Goal: Task Accomplishment & Management: Complete application form

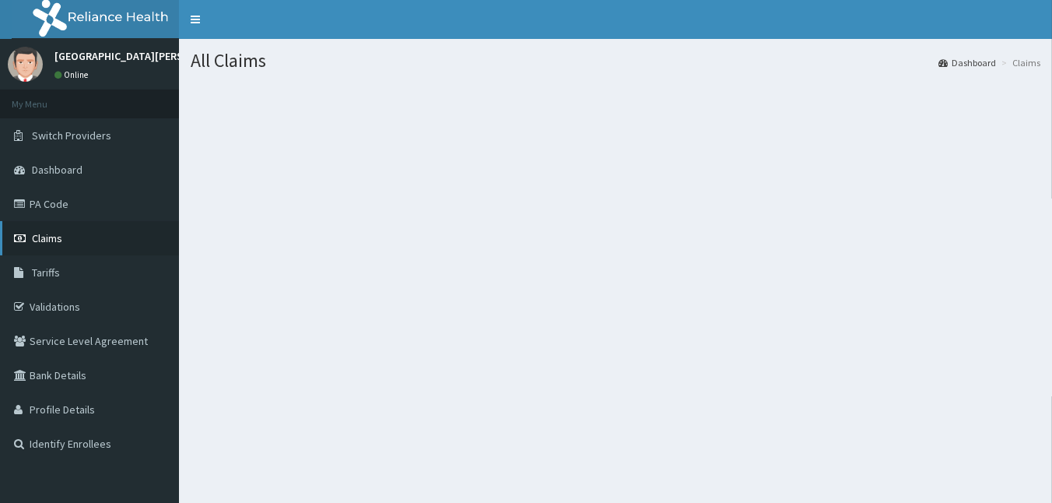
click at [53, 233] on span "Claims" at bounding box center [47, 238] width 30 height 14
click at [92, 170] on link "Dashboard" at bounding box center [89, 169] width 179 height 34
click at [68, 231] on link "Claims" at bounding box center [89, 238] width 179 height 34
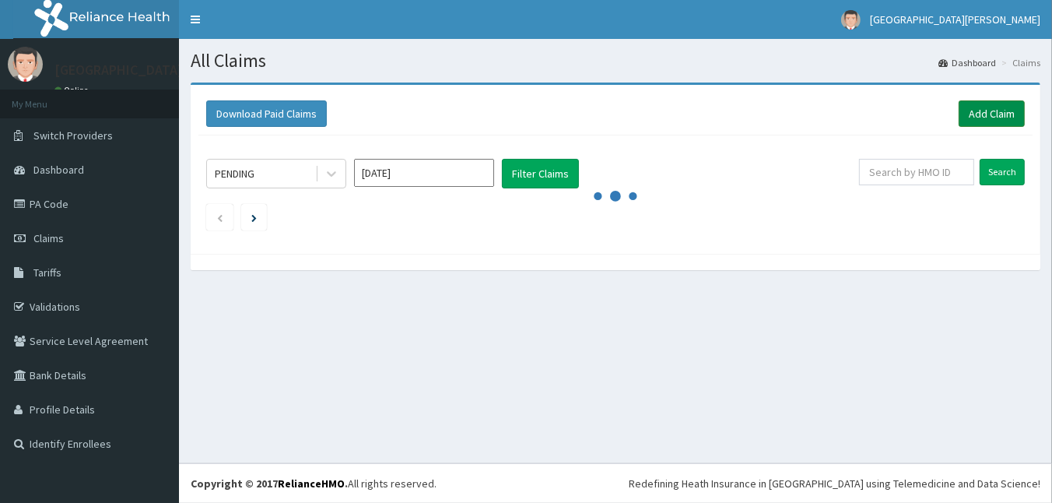
click at [968, 118] on link "Add Claim" at bounding box center [991, 113] width 66 height 26
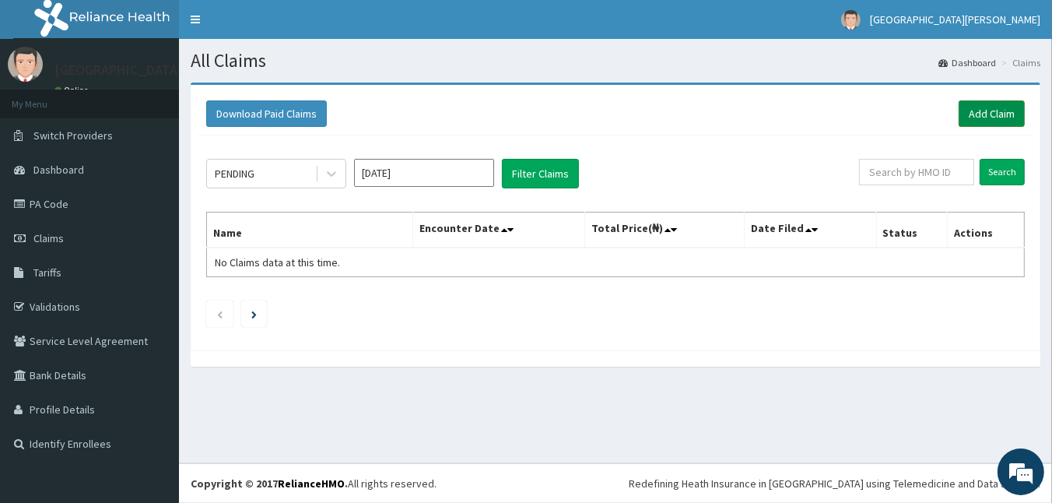
click at [985, 117] on link "Add Claim" at bounding box center [991, 113] width 66 height 26
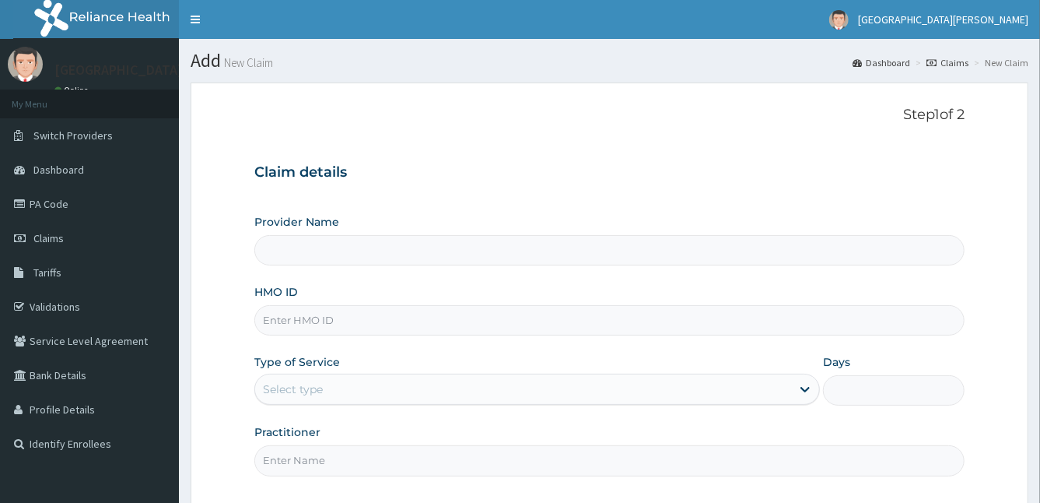
click at [364, 321] on input "HMO ID" at bounding box center [609, 320] width 711 height 30
type input "ZE"
type input "[GEOGRAPHIC_DATA]"
type input "ZEI/10210/A"
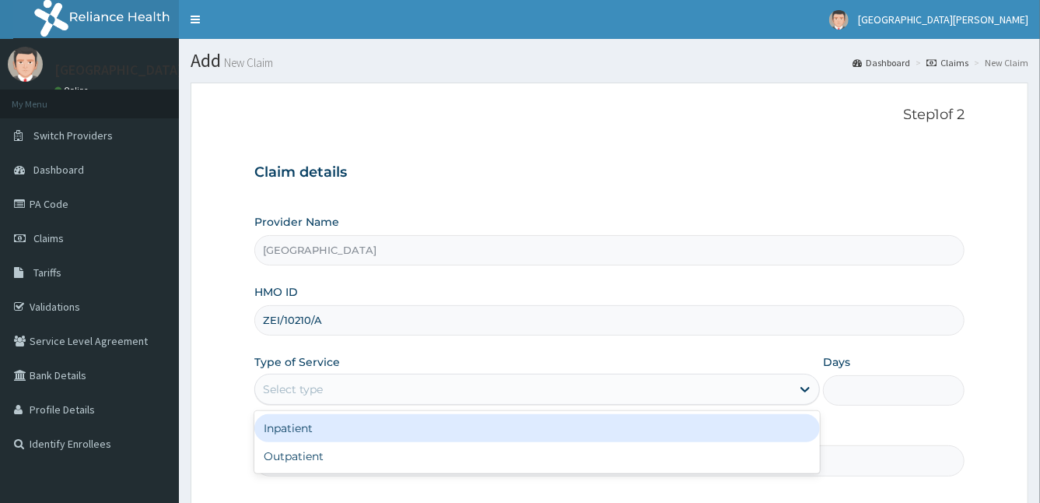
click at [363, 374] on div "Select type" at bounding box center [537, 388] width 566 height 31
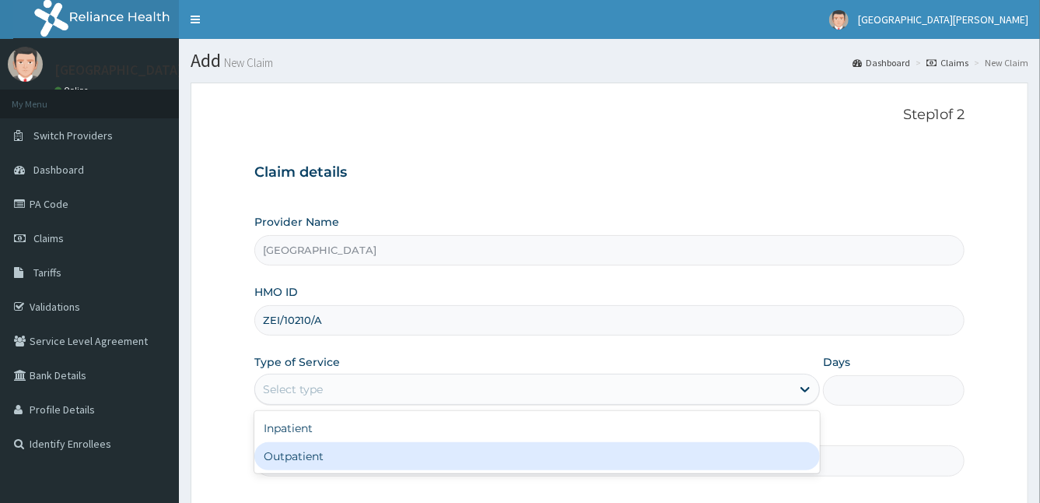
click at [307, 442] on div "Outpatient" at bounding box center [537, 456] width 566 height 28
type input "1"
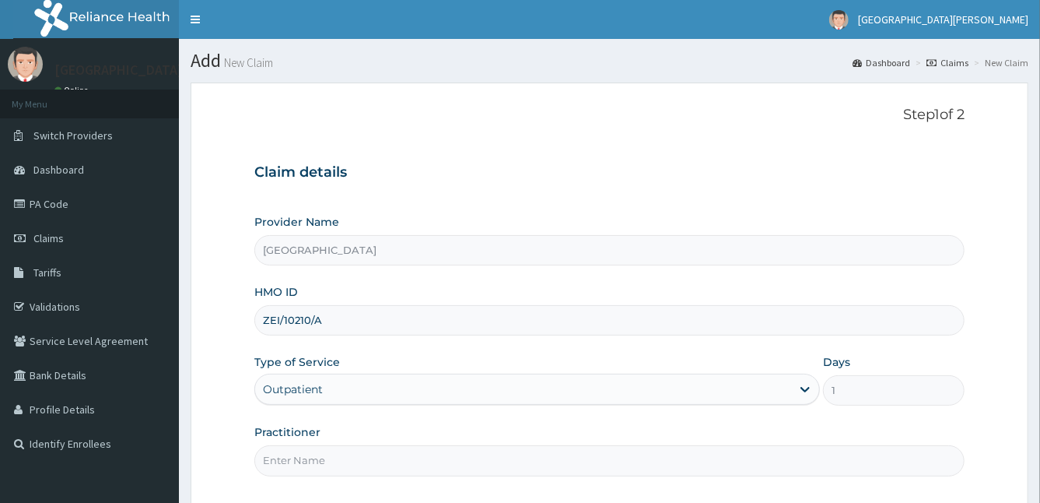
click at [360, 460] on input "Practitioner" at bounding box center [609, 460] width 711 height 30
type input "DR STANLEY"
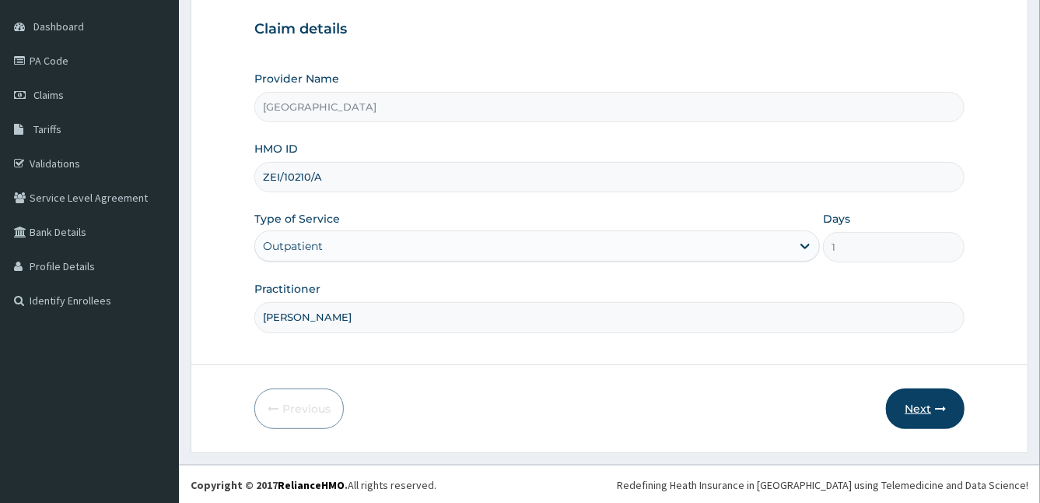
click at [920, 407] on button "Next" at bounding box center [925, 408] width 79 height 40
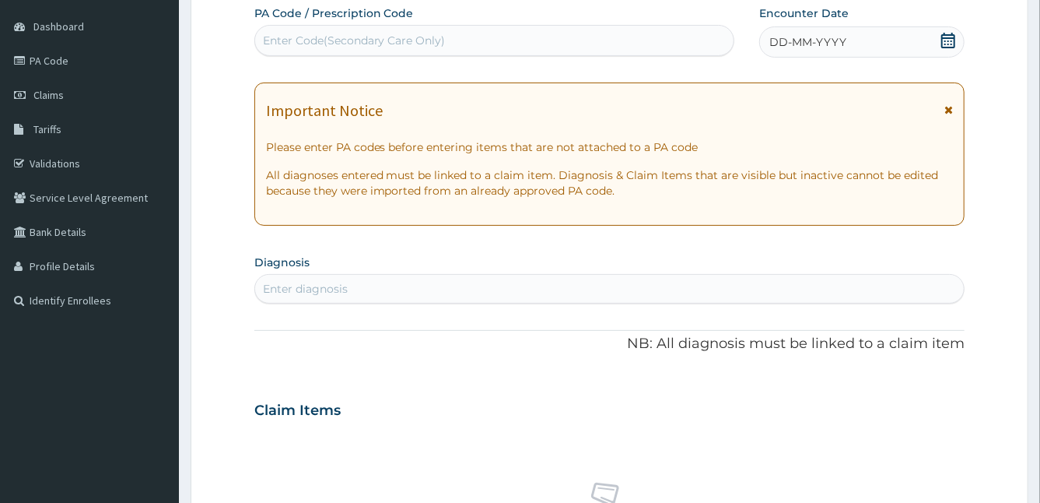
click at [788, 45] on span "DD-MM-YYYY" at bounding box center [807, 42] width 77 height 16
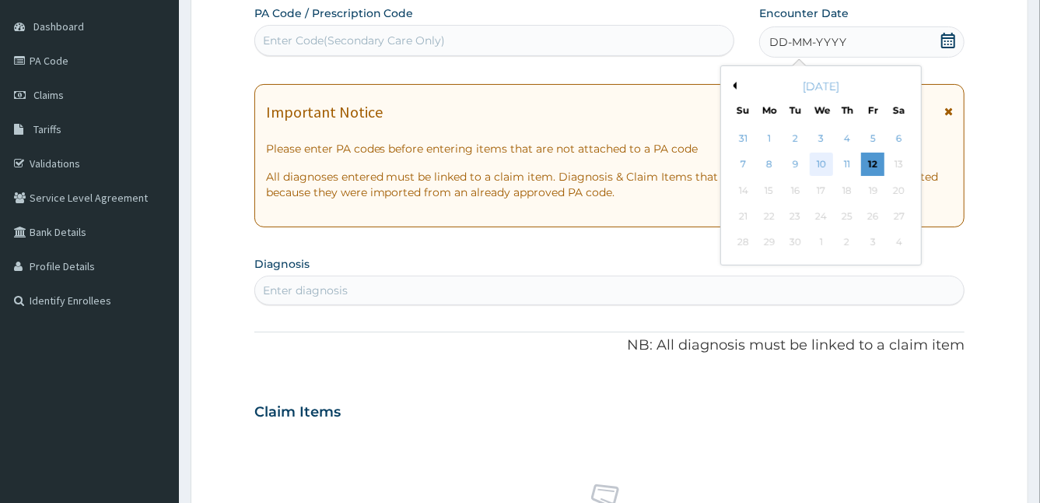
click at [828, 163] on div "10" at bounding box center [820, 164] width 23 height 23
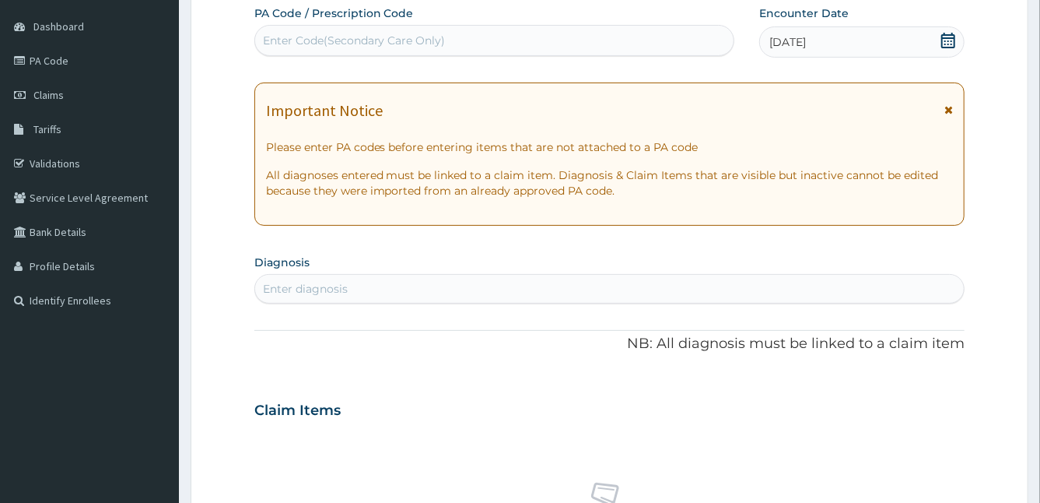
click at [945, 110] on icon at bounding box center [948, 109] width 9 height 11
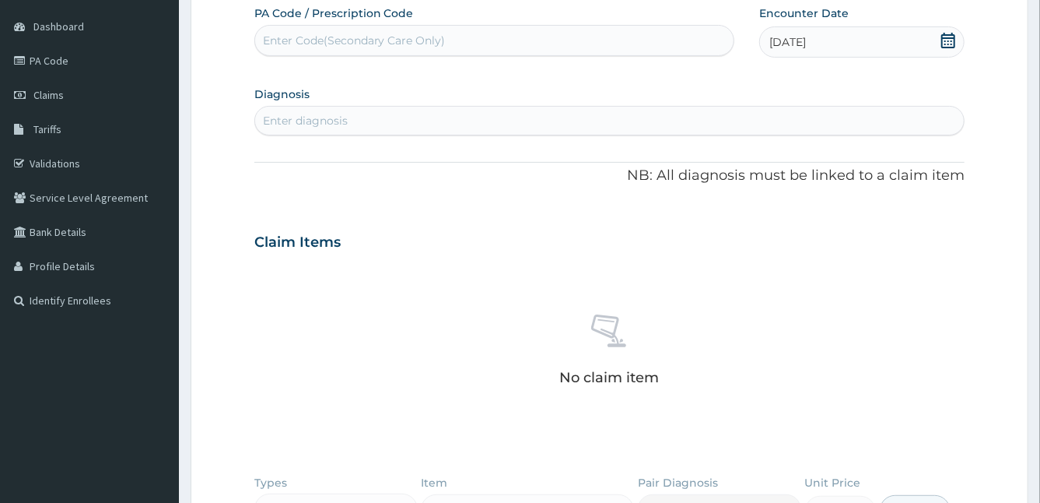
click at [491, 126] on div "Enter diagnosis" at bounding box center [609, 120] width 709 height 25
click at [270, 117] on input "MLARIA" at bounding box center [285, 121] width 45 height 16
type input "MALARIA"
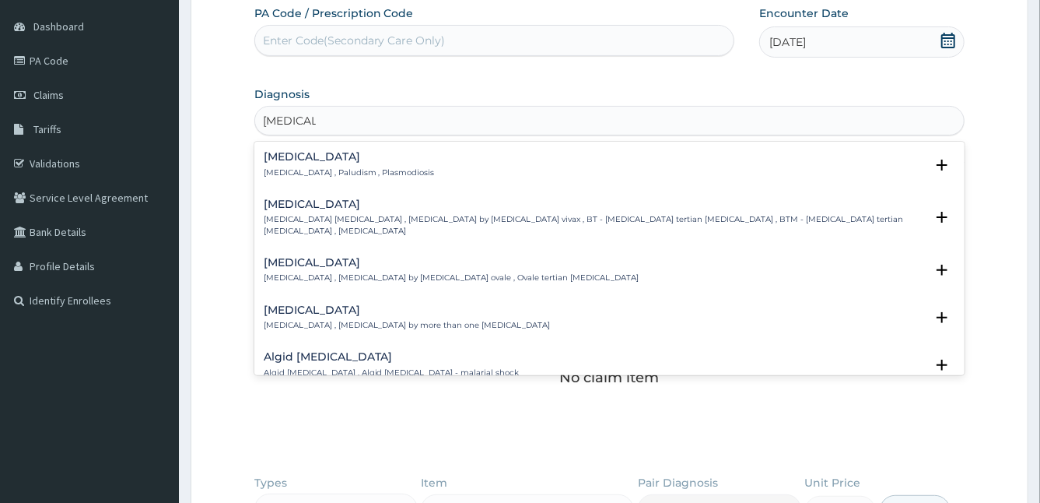
click at [281, 161] on h4 "Malaria" at bounding box center [349, 157] width 171 height 12
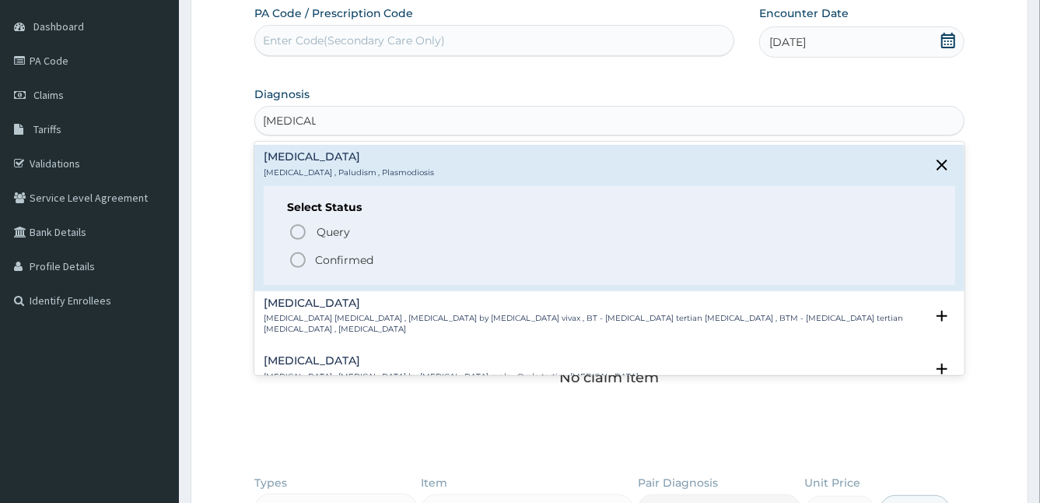
click at [299, 253] on circle "status option filled" at bounding box center [298, 260] width 14 height 14
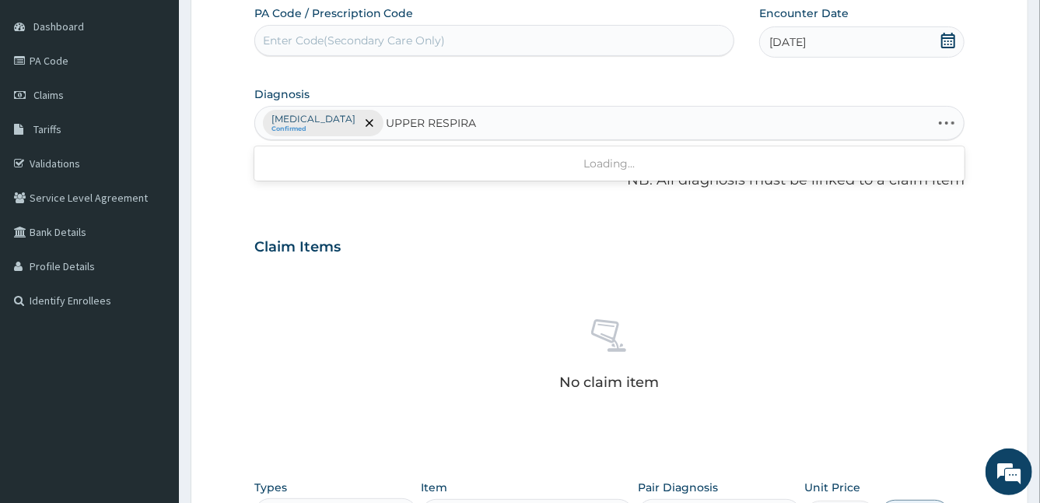
type input "UPPER RESPIRAT"
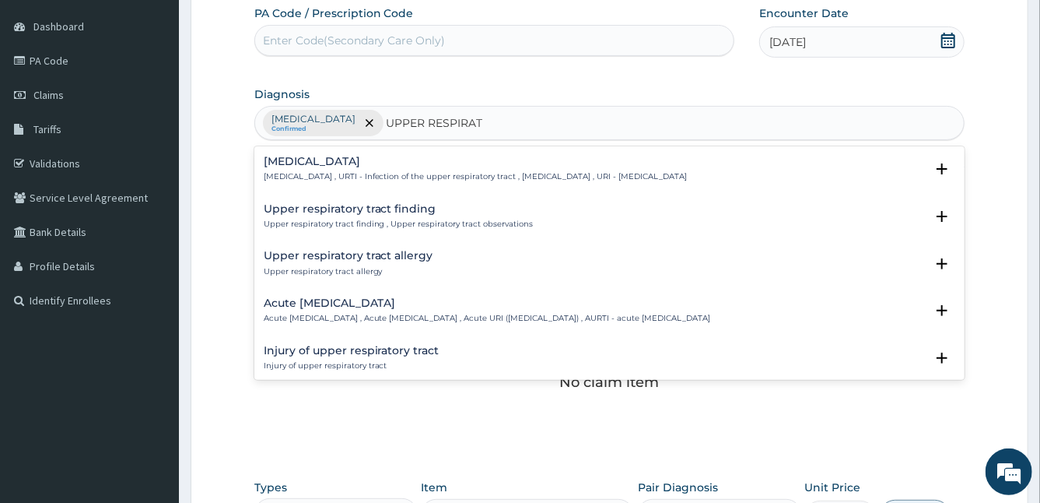
click at [279, 161] on h4 "Upper respiratory infection" at bounding box center [476, 162] width 424 height 12
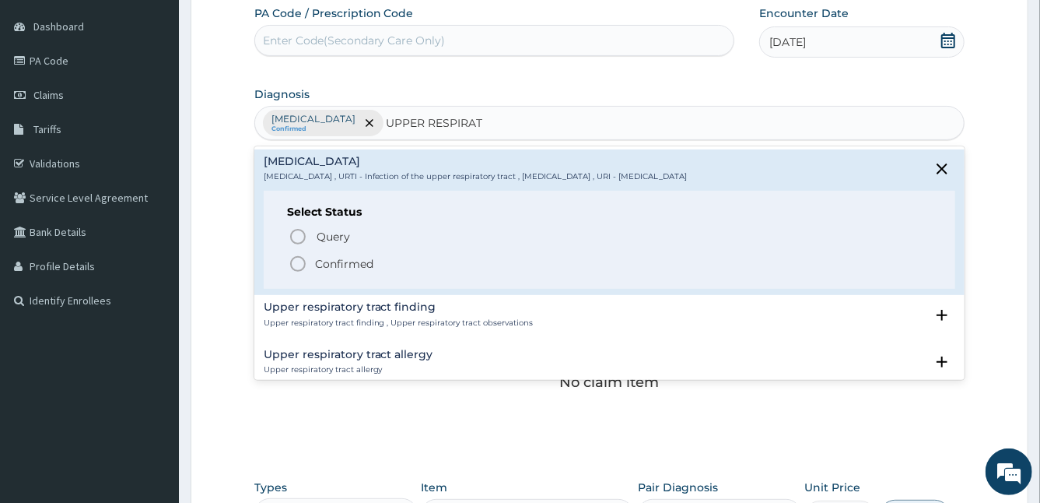
click at [299, 258] on icon "status option filled" at bounding box center [298, 263] width 19 height 19
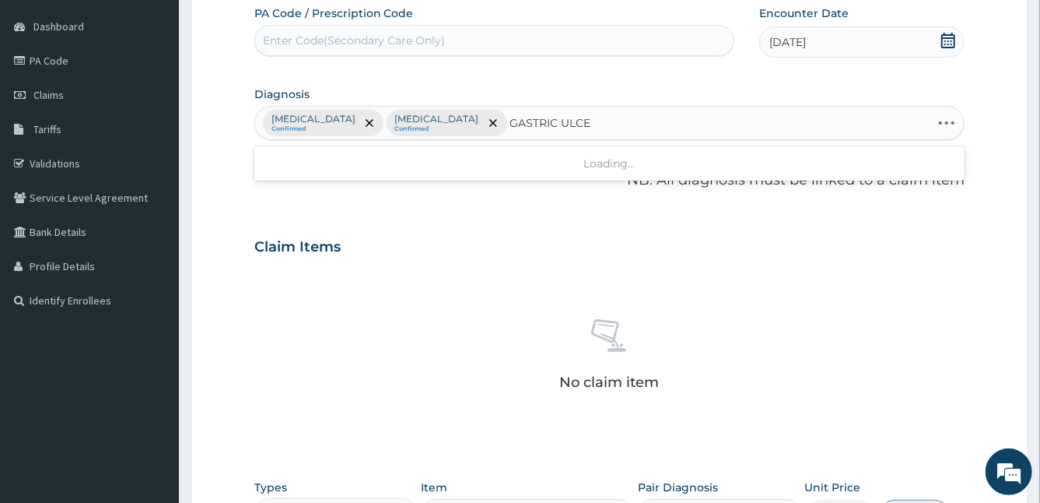
type input "GASTRIC ULCER"
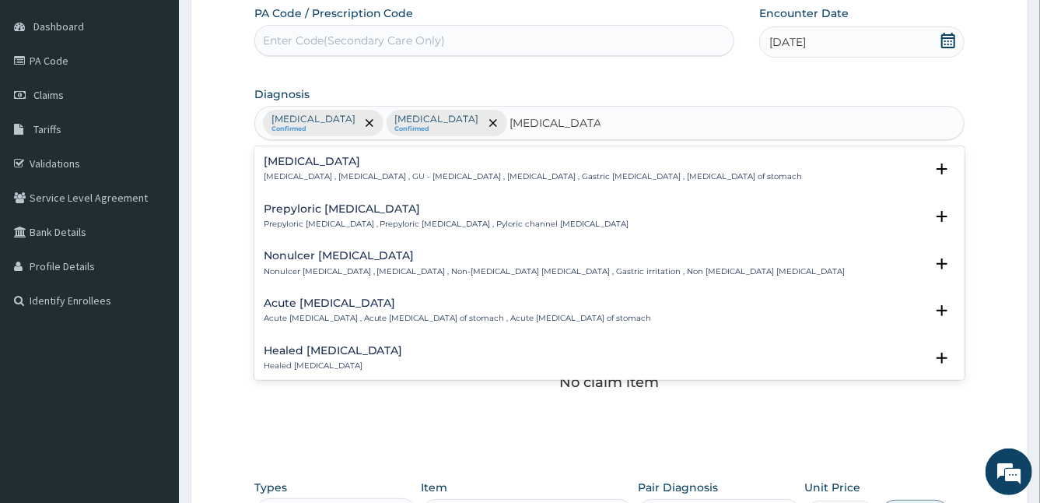
click at [289, 164] on h4 "Gastric ulcer" at bounding box center [533, 162] width 539 height 12
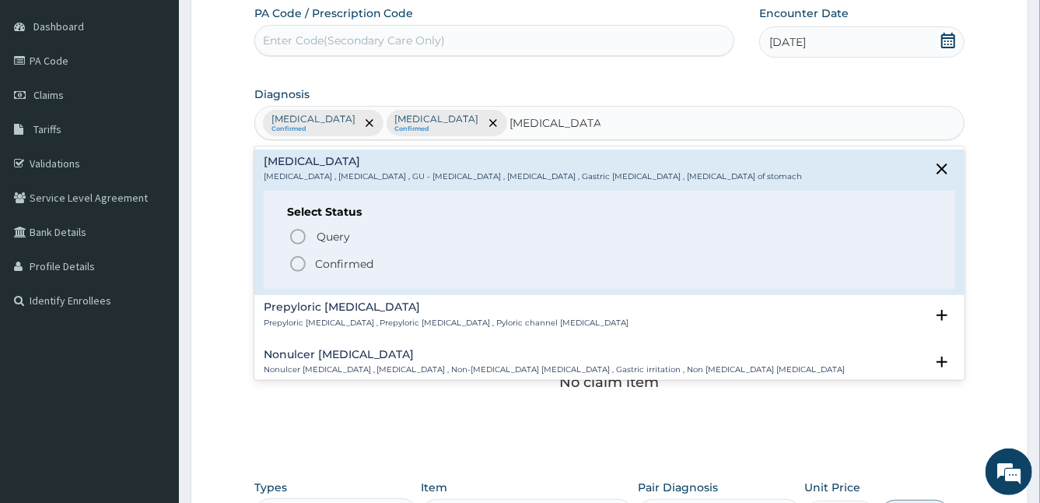
click at [295, 261] on icon "status option filled" at bounding box center [298, 263] width 19 height 19
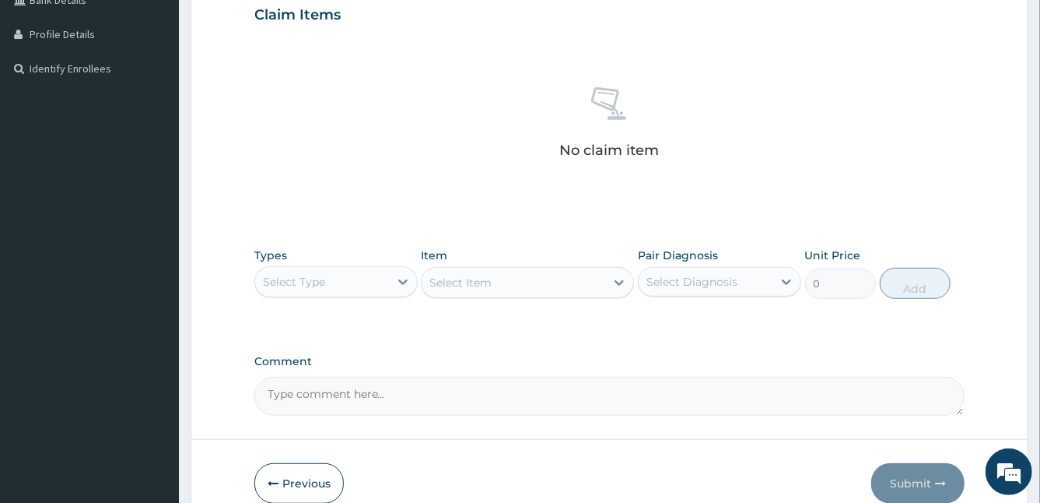
scroll to position [449, 0]
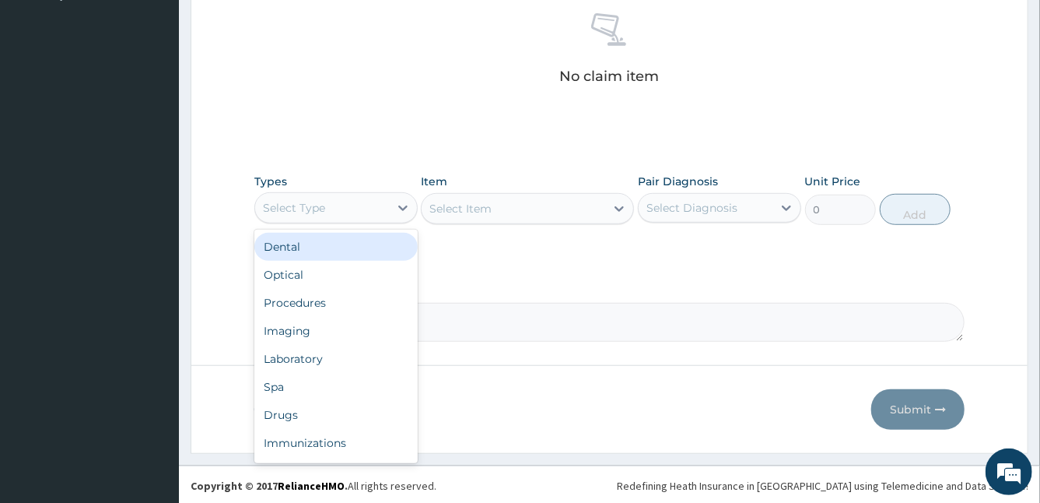
click at [310, 215] on div "Select Type" at bounding box center [322, 207] width 134 height 25
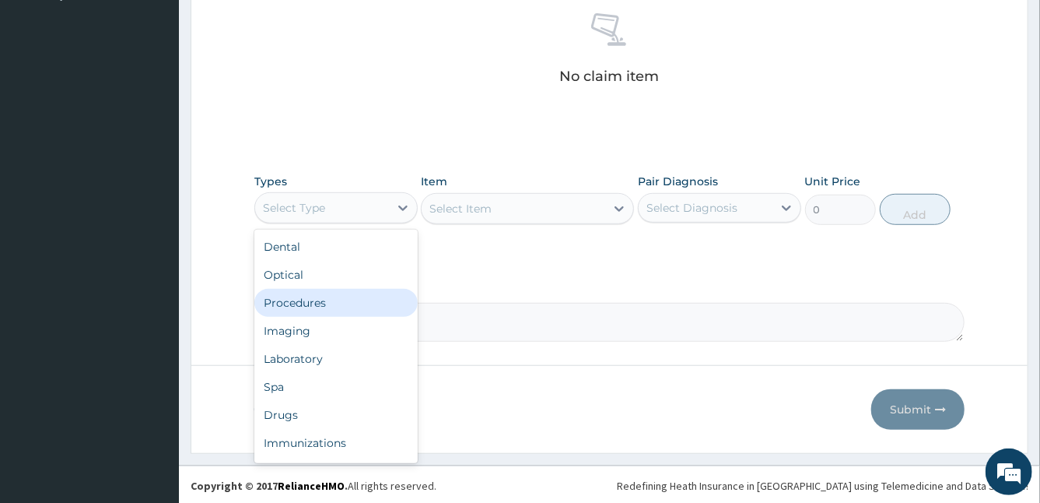
click at [306, 298] on div "Procedures" at bounding box center [335, 303] width 163 height 28
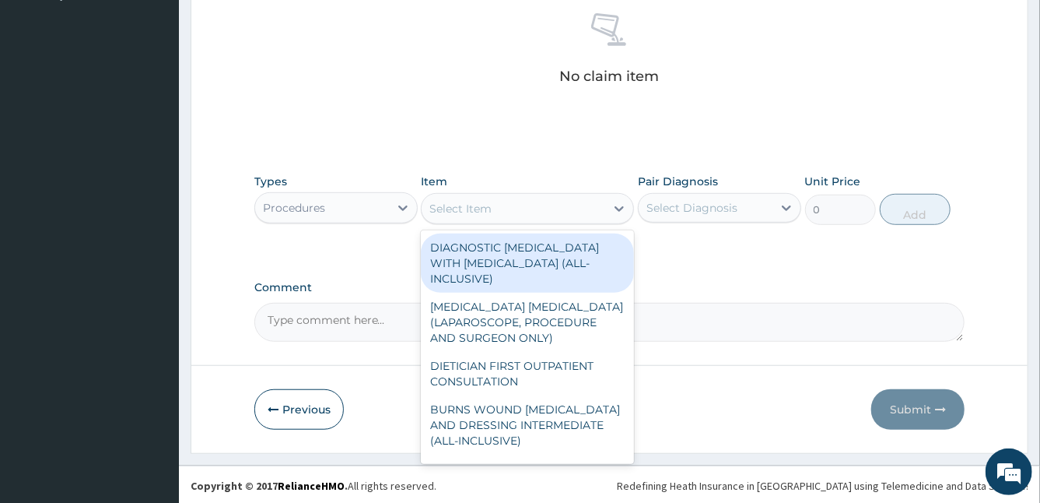
click at [533, 203] on div "Select Item" at bounding box center [514, 208] width 184 height 25
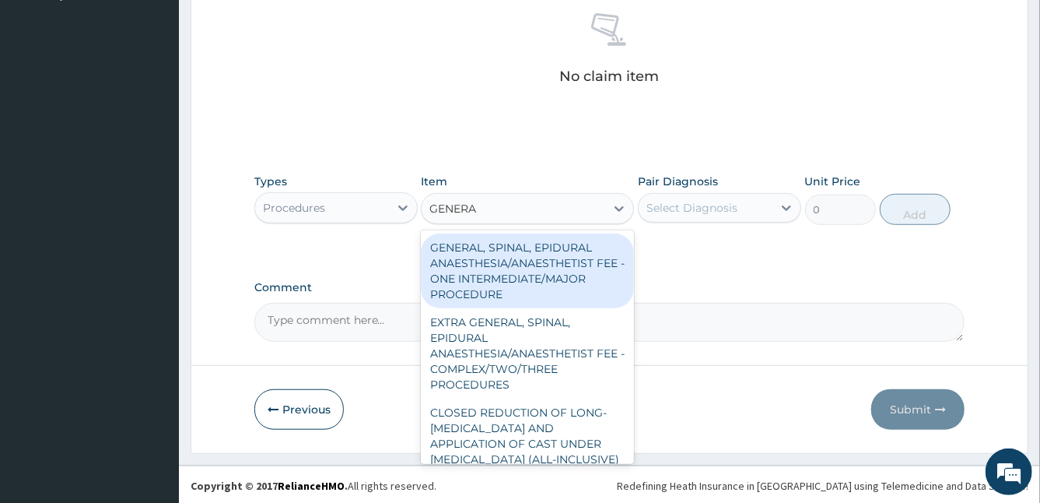
type input "GENERAL"
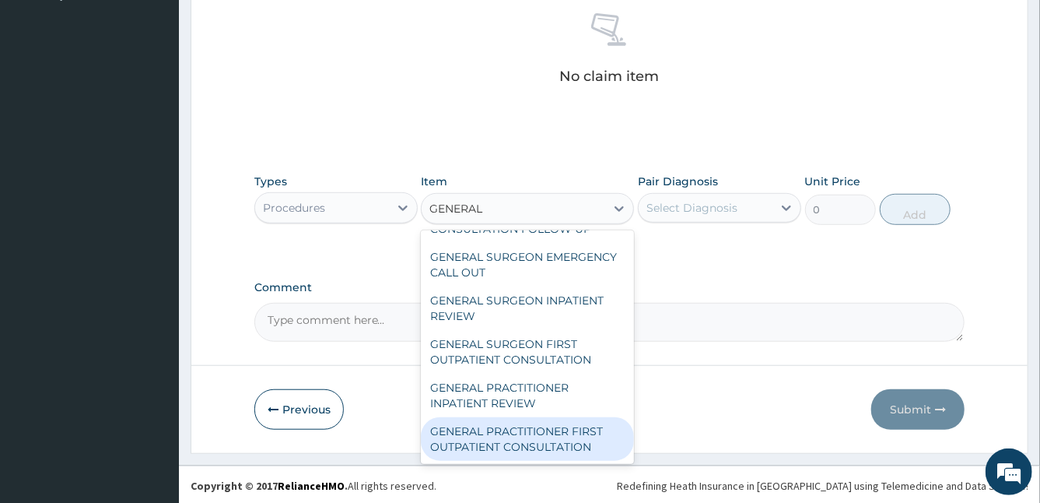
click at [573, 433] on div "GENERAL PRACTITIONER FIRST OUTPATIENT CONSULTATION" at bounding box center [527, 439] width 213 height 44
type input "3750"
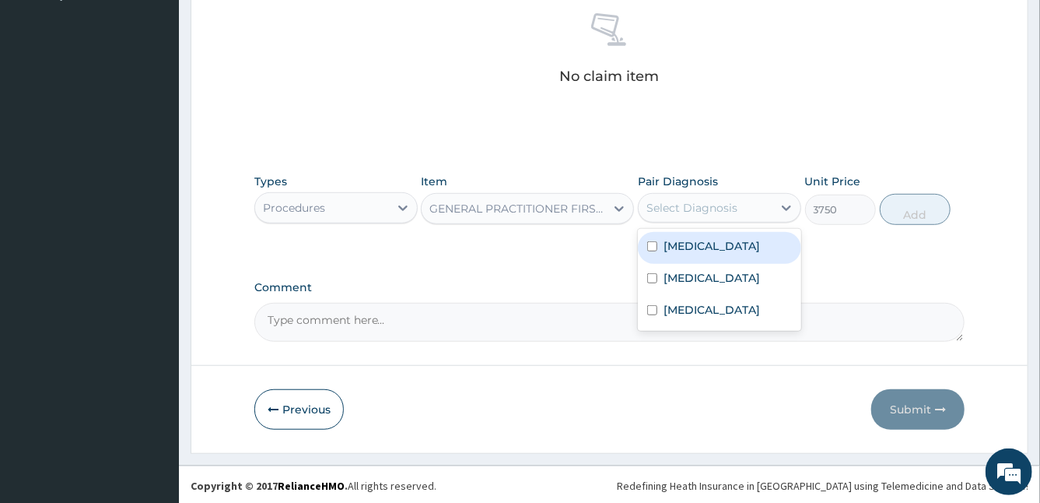
click at [705, 212] on div "Select Diagnosis" at bounding box center [691, 208] width 91 height 16
click at [685, 245] on label "Malaria" at bounding box center [712, 246] width 96 height 16
checkbox input "true"
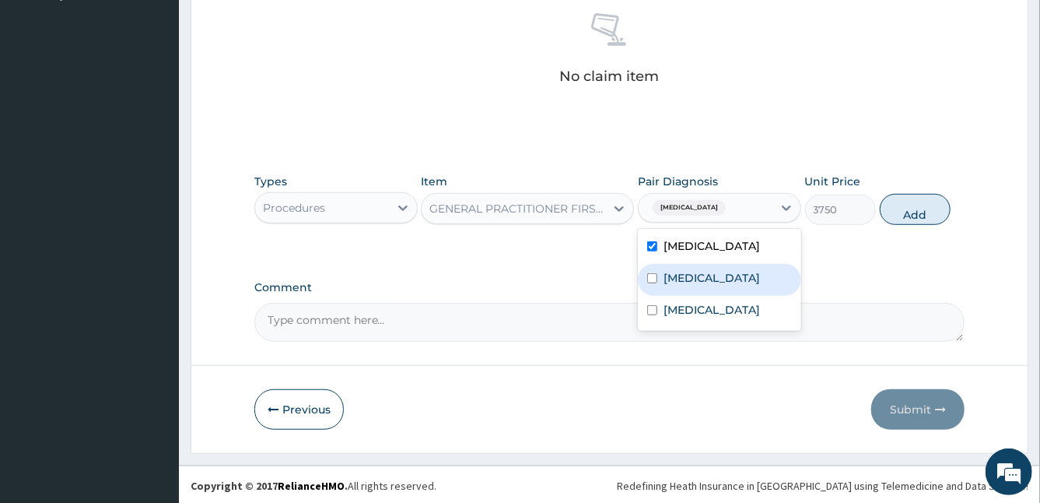
click at [682, 279] on label "Upper respiratory infection" at bounding box center [712, 278] width 96 height 16
checkbox input "true"
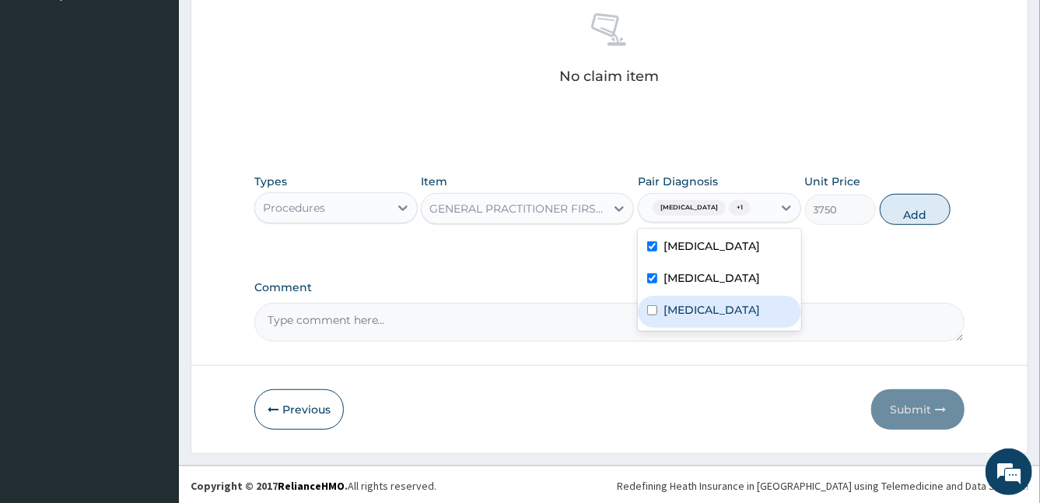
click at [685, 317] on label "Gastric ulcer" at bounding box center [712, 310] width 96 height 16
checkbox input "true"
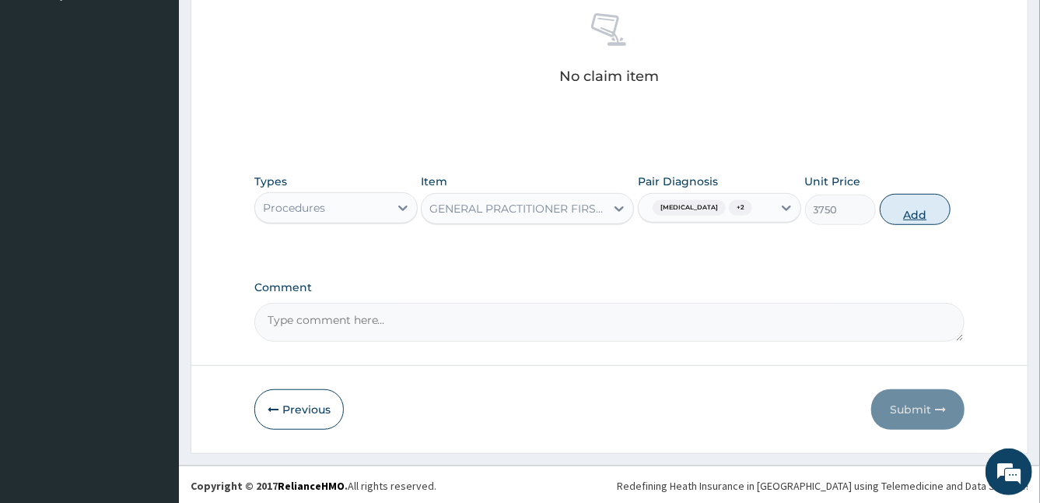
click at [907, 214] on button "Add" at bounding box center [915, 209] width 71 height 31
type input "0"
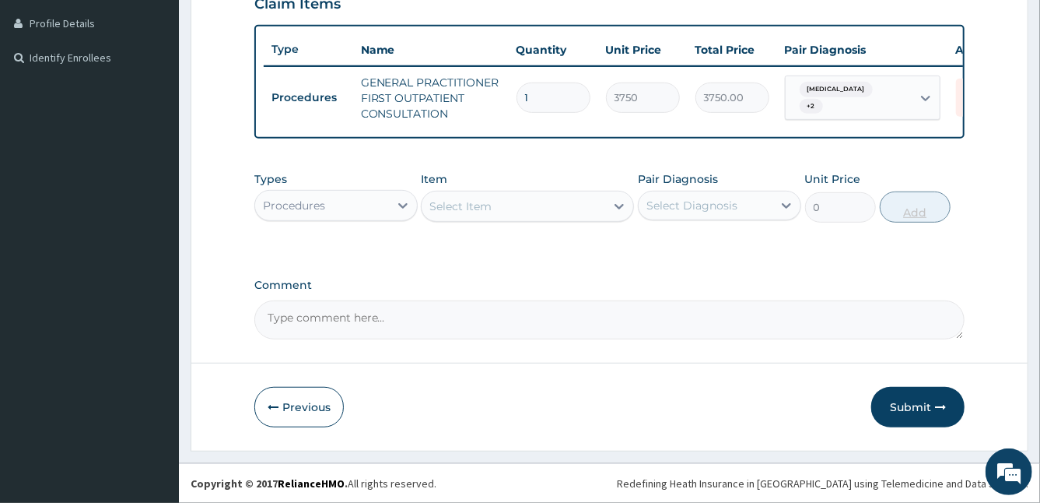
scroll to position [394, 0]
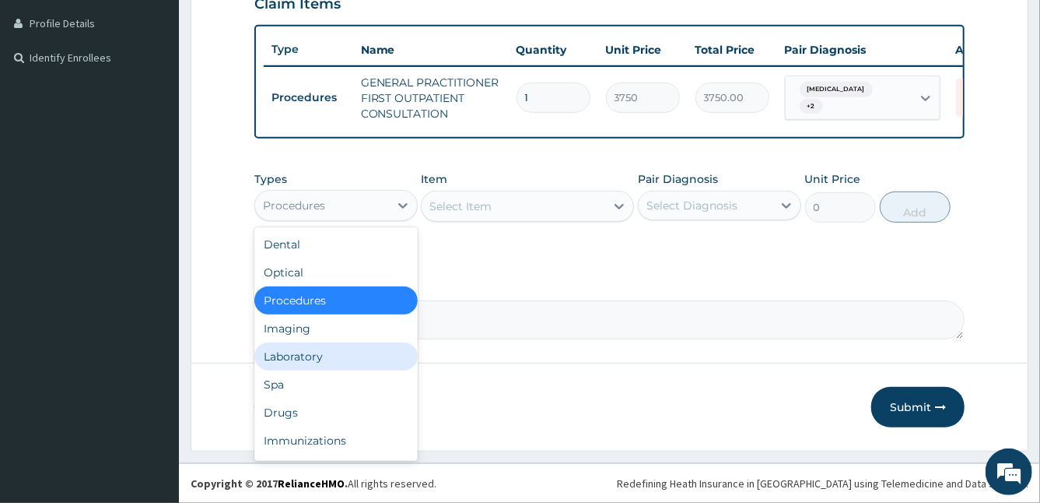
drag, startPoint x: 391, startPoint y: 209, endPoint x: 307, endPoint y: 345, distance: 160.0
click at [307, 221] on div "option Procedures, selected. option Laboratory focused, 5 of 10. 10 results ava…" at bounding box center [335, 205] width 163 height 31
click at [307, 345] on div "Laboratory" at bounding box center [335, 356] width 163 height 28
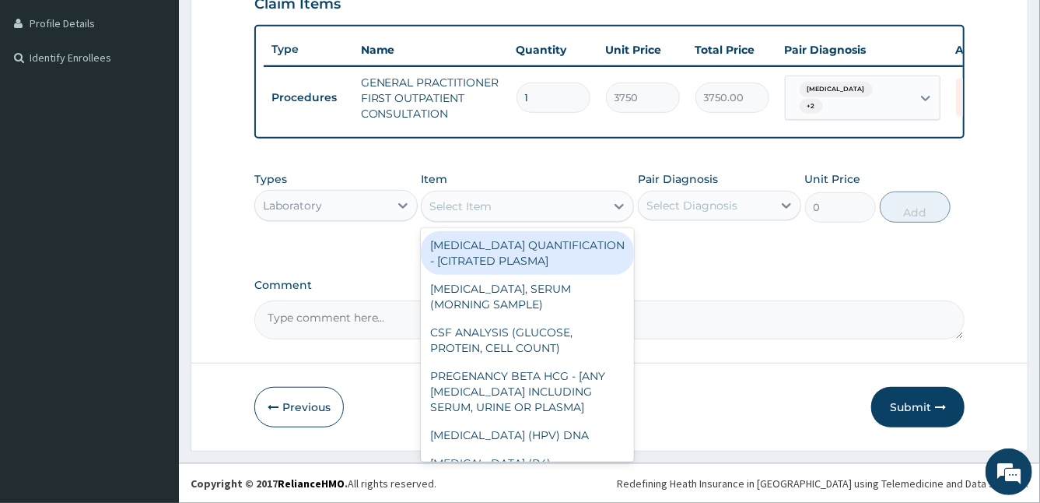
click at [487, 212] on div "Select Item" at bounding box center [460, 206] width 62 height 16
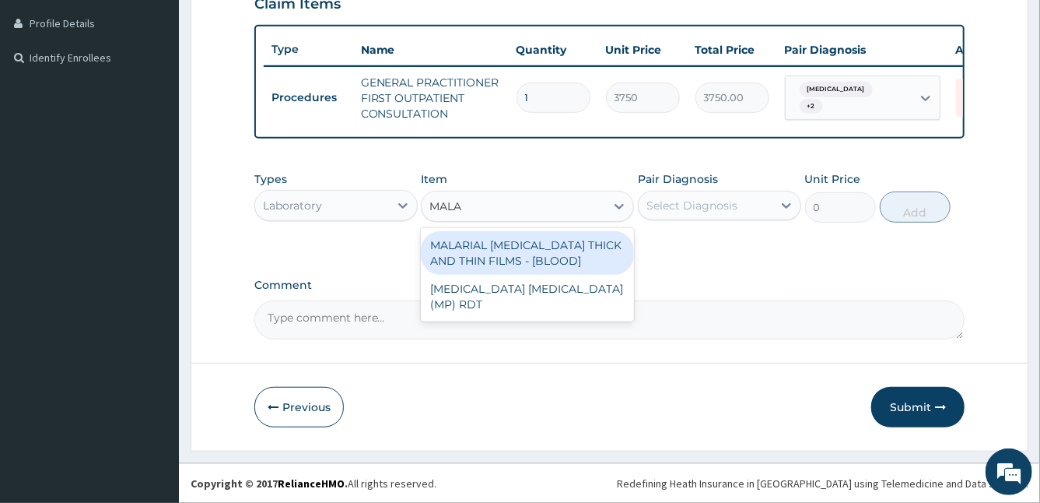
type input "MALAR"
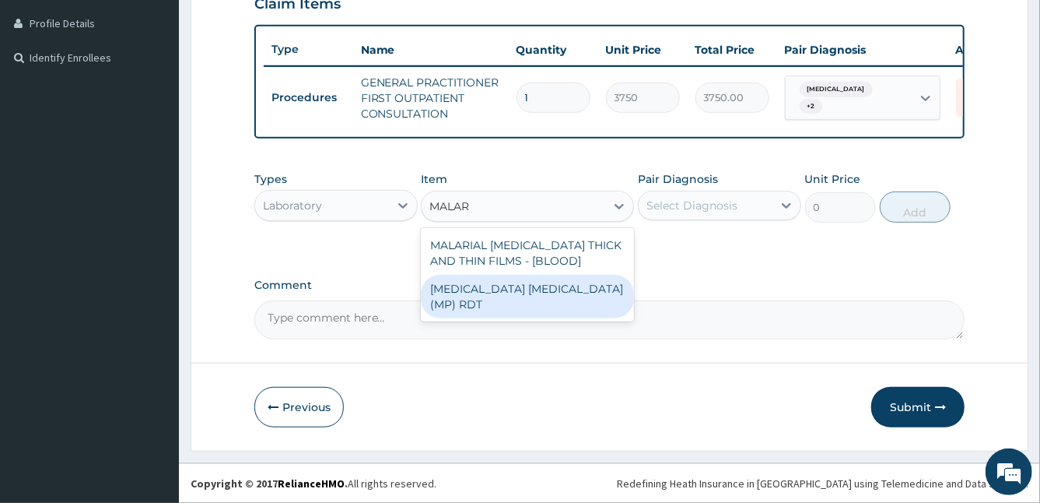
click at [552, 291] on div "MALARIA PARASITE (MP) RDT" at bounding box center [527, 297] width 213 height 44
type input "2000"
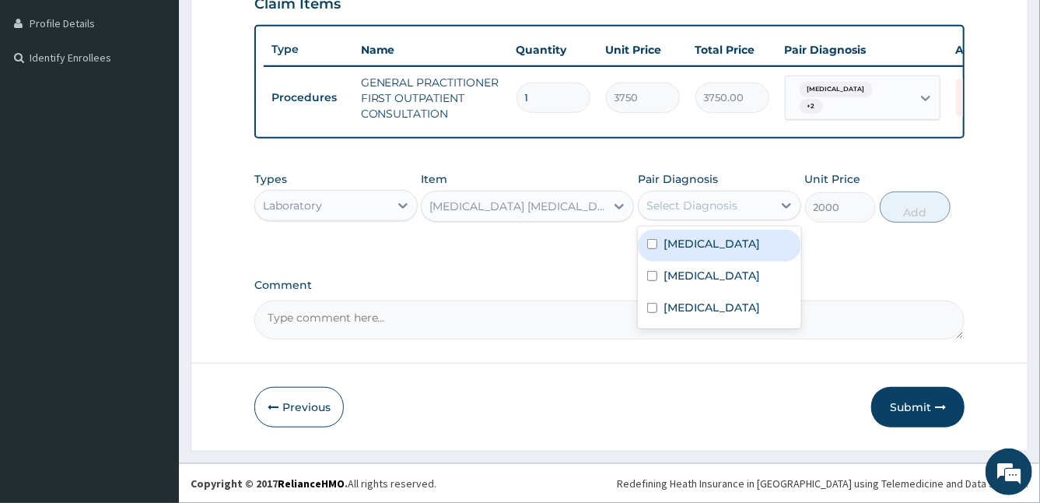
click at [746, 202] on div "Select Diagnosis" at bounding box center [706, 205] width 134 height 25
click at [671, 242] on label "Malaria" at bounding box center [712, 244] width 96 height 16
checkbox input "true"
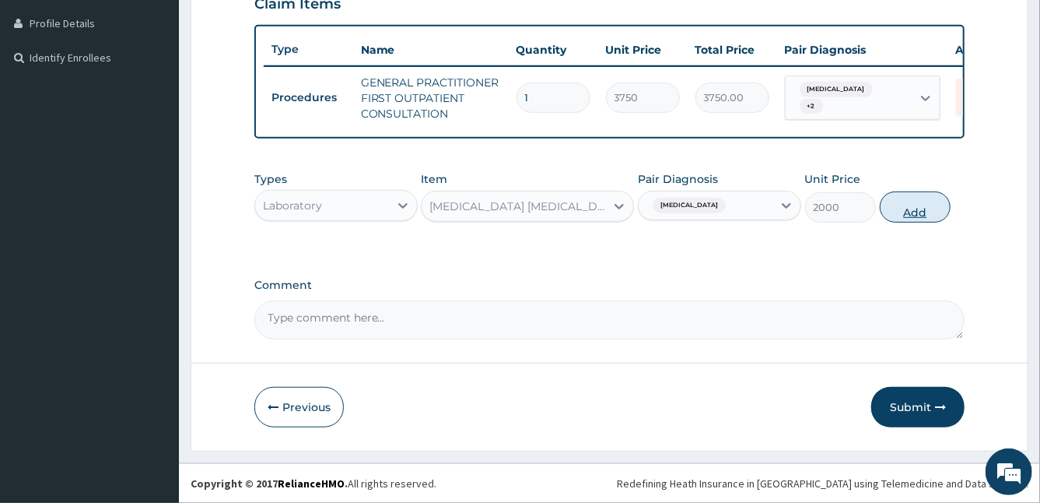
click at [915, 210] on button "Add" at bounding box center [915, 206] width 71 height 31
type input "0"
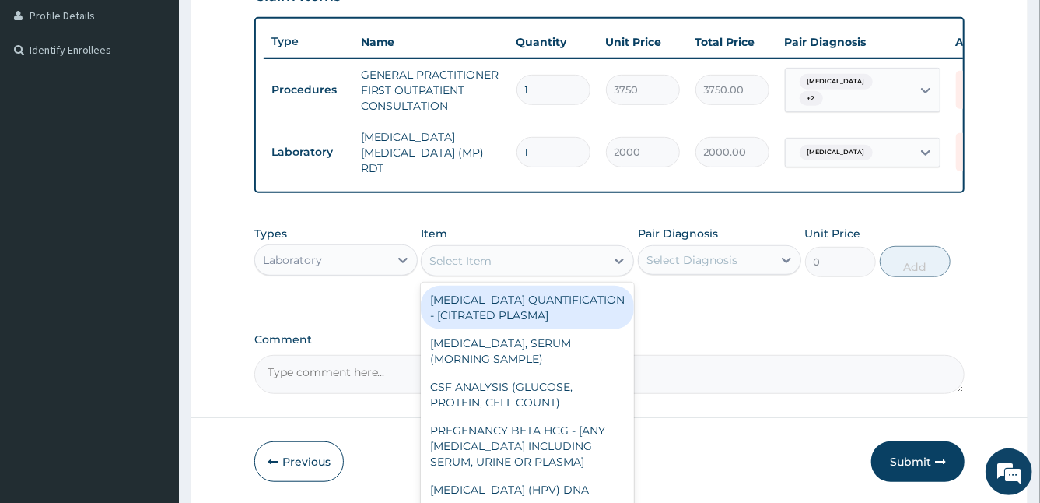
click at [474, 261] on div "Select Item" at bounding box center [460, 261] width 62 height 16
type input "F"
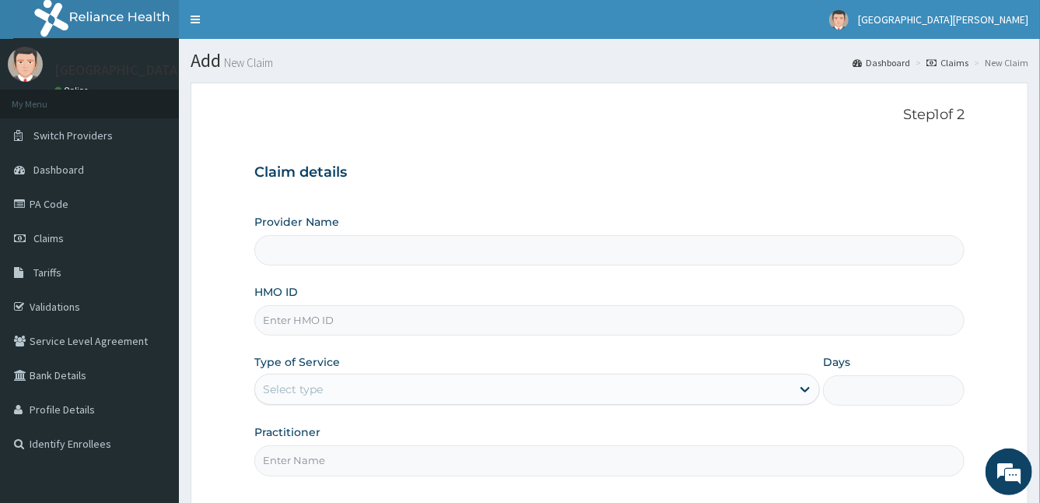
type input "[GEOGRAPHIC_DATA]"
click at [593, 321] on input "HMO ID" at bounding box center [609, 320] width 711 height 30
type input "ZEI/10210/A"
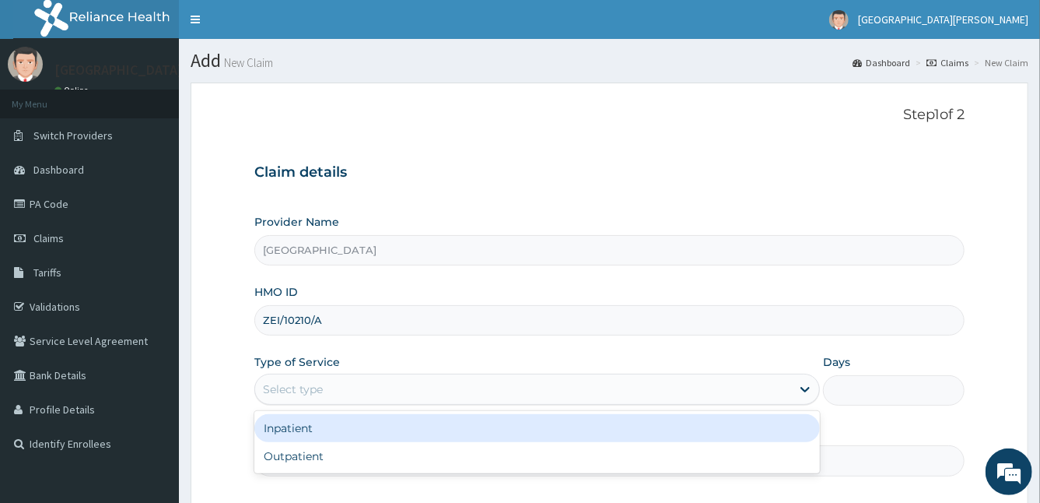
click at [518, 380] on div "Select type" at bounding box center [523, 389] width 537 height 25
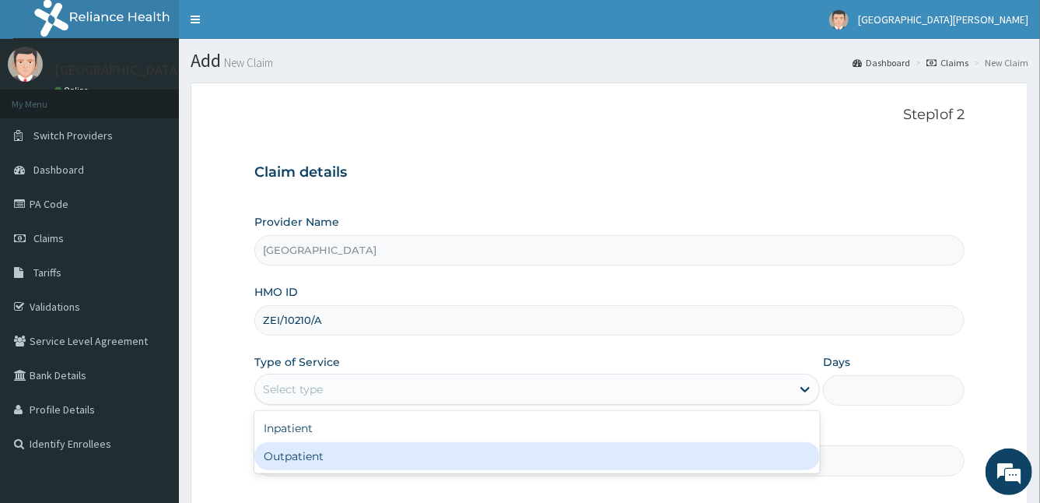
click at [306, 452] on div "Outpatient" at bounding box center [537, 456] width 566 height 28
type input "1"
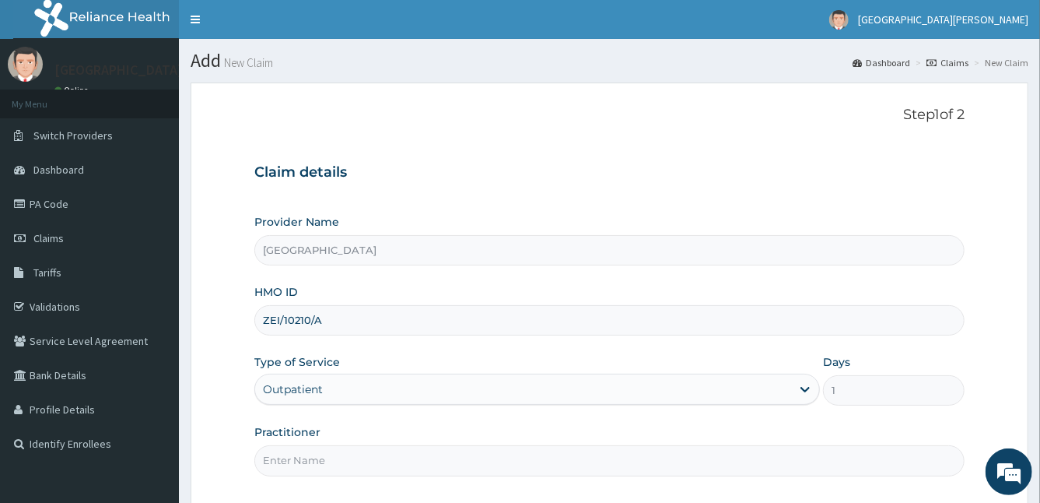
click at [306, 452] on input "Practitioner" at bounding box center [609, 460] width 711 height 30
type input "DR STANLEY"
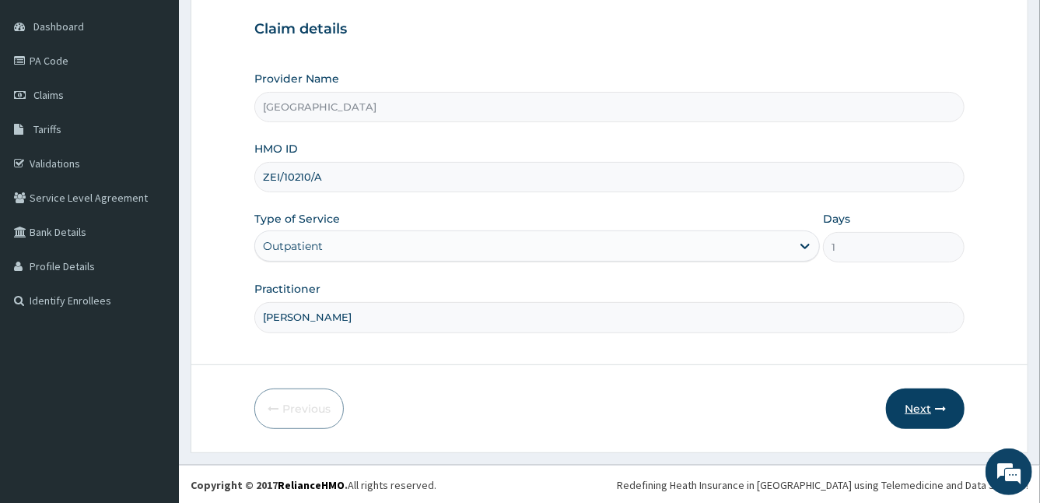
click at [926, 413] on button "Next" at bounding box center [925, 408] width 79 height 40
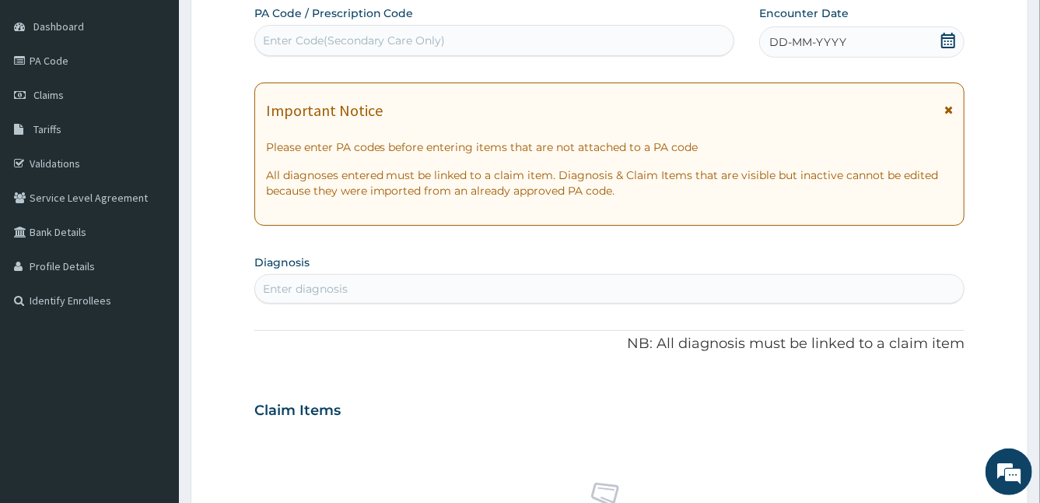
click at [948, 107] on icon at bounding box center [948, 109] width 9 height 11
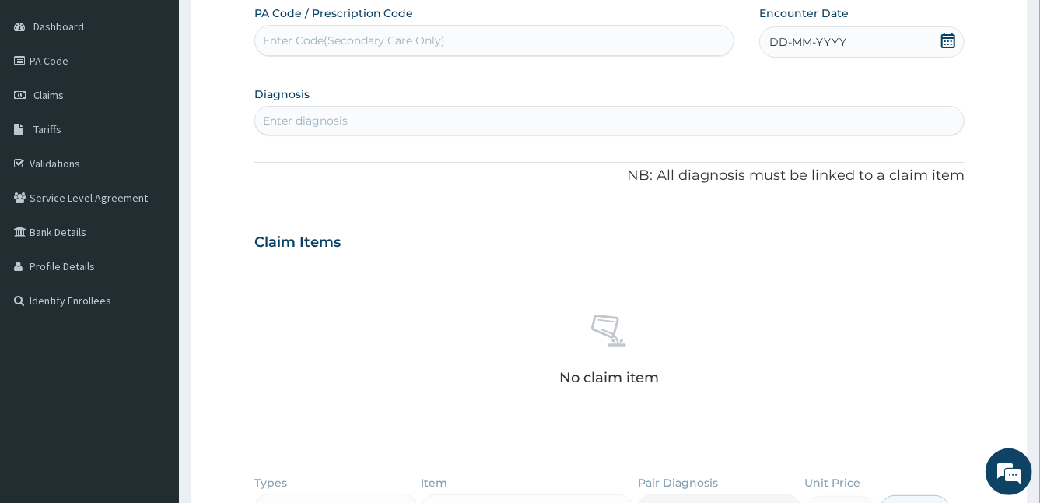
click at [790, 46] on span "DD-MM-YYYY" at bounding box center [807, 42] width 77 height 16
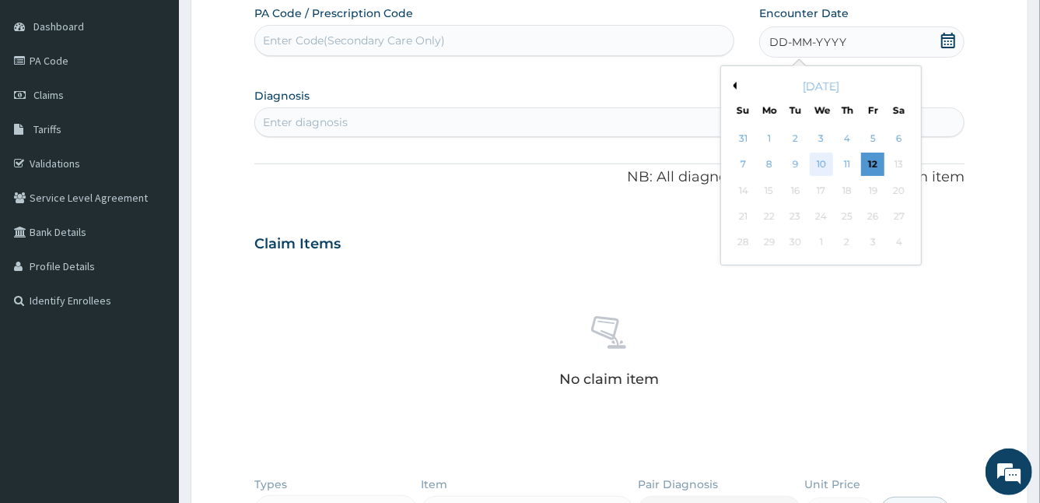
click at [830, 159] on div "10" at bounding box center [820, 164] width 23 height 23
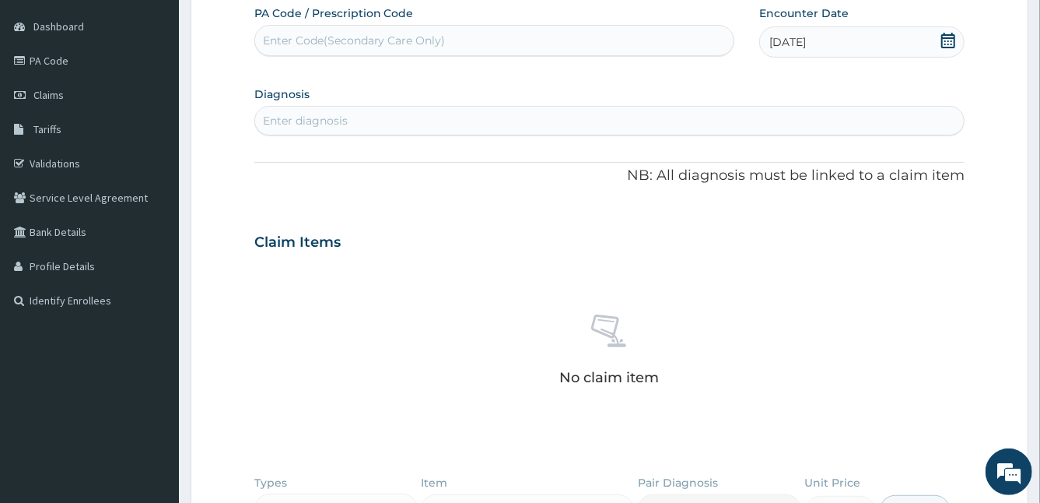
click at [830, 159] on div "PA Code / Prescription Code Enter Code(Secondary Care Only) Encounter Date 10-0…" at bounding box center [609, 323] width 711 height 637
click at [517, 123] on div "Enter diagnosis" at bounding box center [609, 120] width 709 height 25
type input "MALARIA"
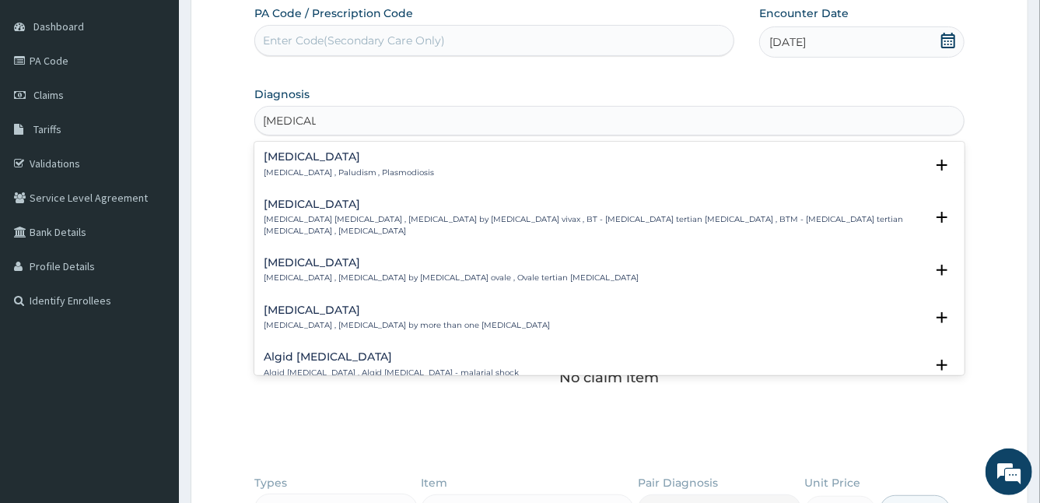
click at [288, 163] on div "Malaria Malaria , Paludism , Plasmodiosis" at bounding box center [349, 164] width 171 height 27
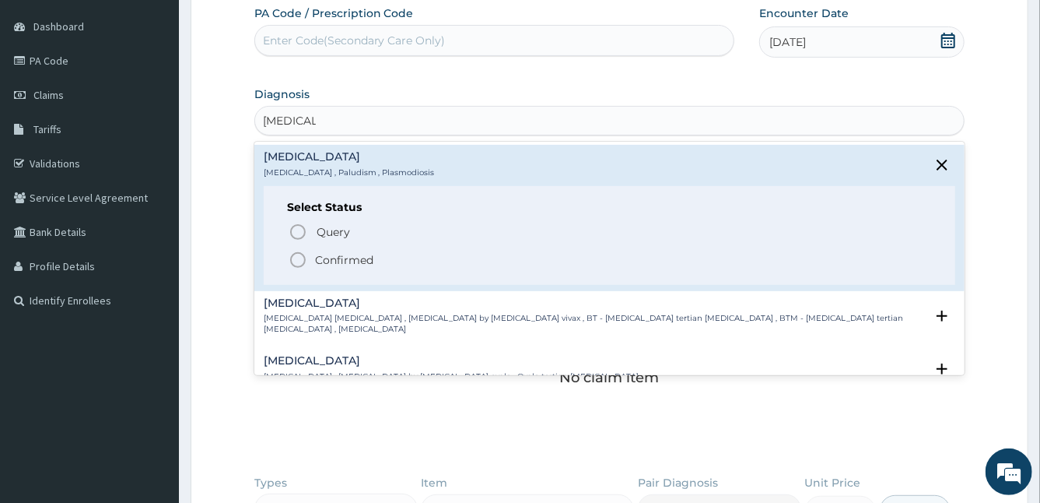
click at [296, 255] on icon "status option filled" at bounding box center [298, 259] width 19 height 19
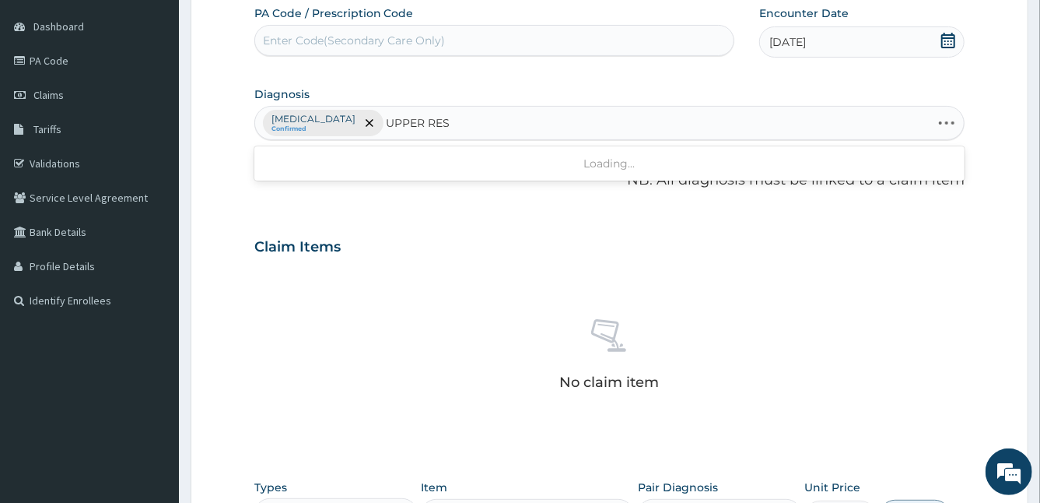
type input "UPPER RESP"
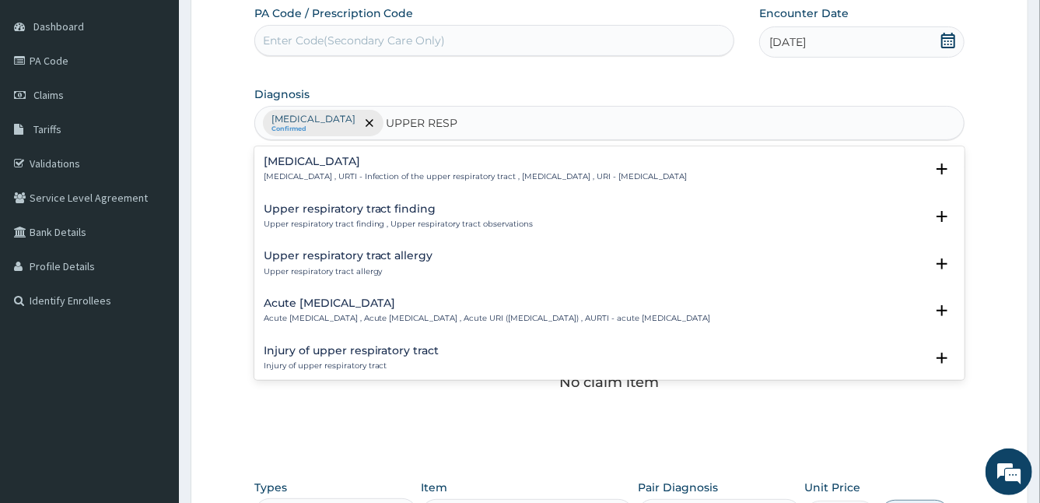
click at [360, 159] on h4 "Upper respiratory infection" at bounding box center [476, 162] width 424 height 12
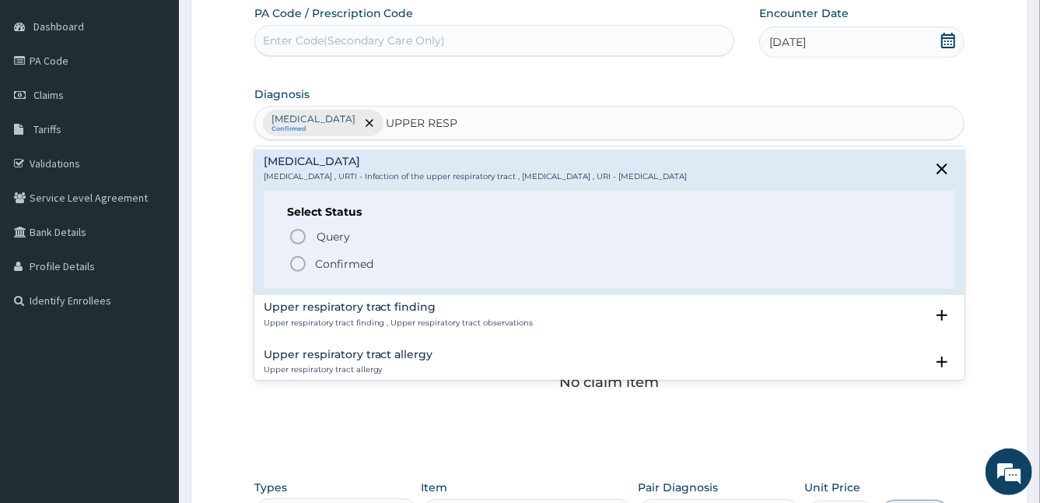
click at [300, 258] on icon "status option filled" at bounding box center [298, 263] width 19 height 19
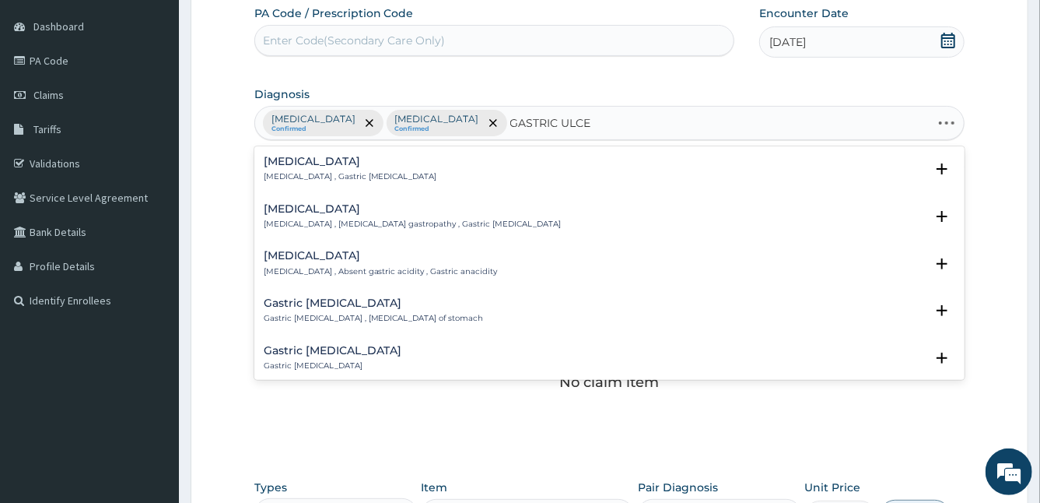
type input "GASTRIC ULCER"
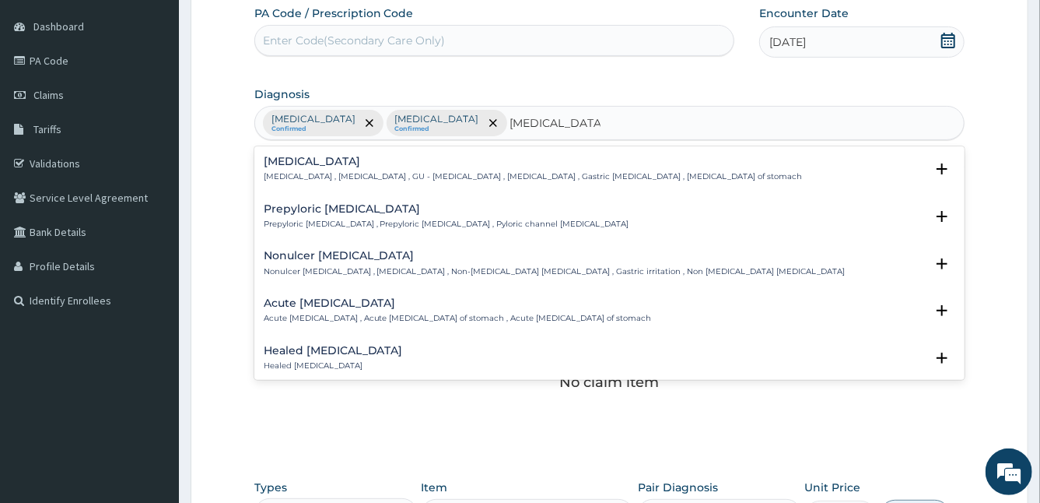
click at [287, 171] on p "Gastric ulcer , Stomach ulcer , GU - Gastric ulcer , Gastric ulceration , Gastr…" at bounding box center [533, 176] width 539 height 11
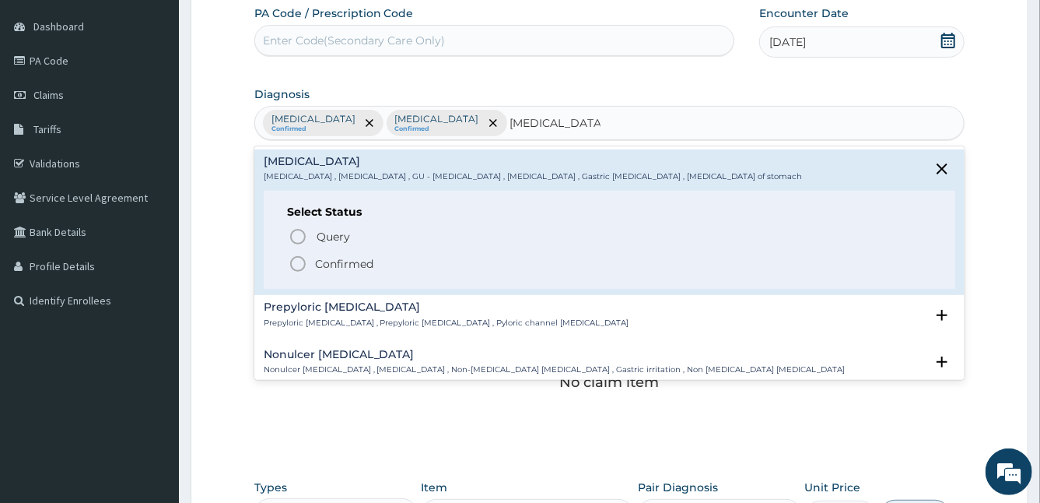
drag, startPoint x: 287, startPoint y: 170, endPoint x: 300, endPoint y: 254, distance: 85.0
click at [300, 254] on div "Gastric ulcer Gastric ulcer , Stomach ulcer , GU - Gastric ulcer , Gastric ulce…" at bounding box center [610, 222] width 692 height 133
click at [300, 254] on icon "status option filled" at bounding box center [298, 263] width 19 height 19
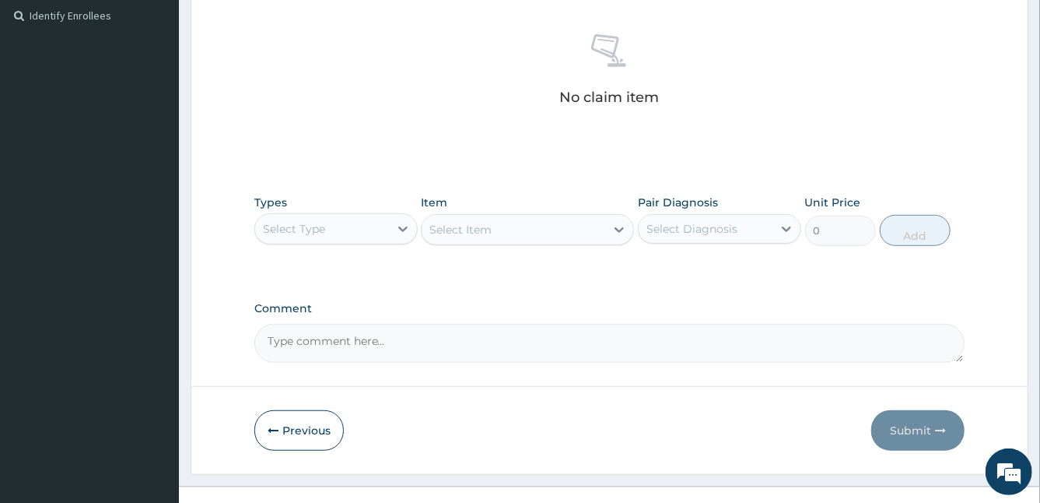
scroll to position [449, 0]
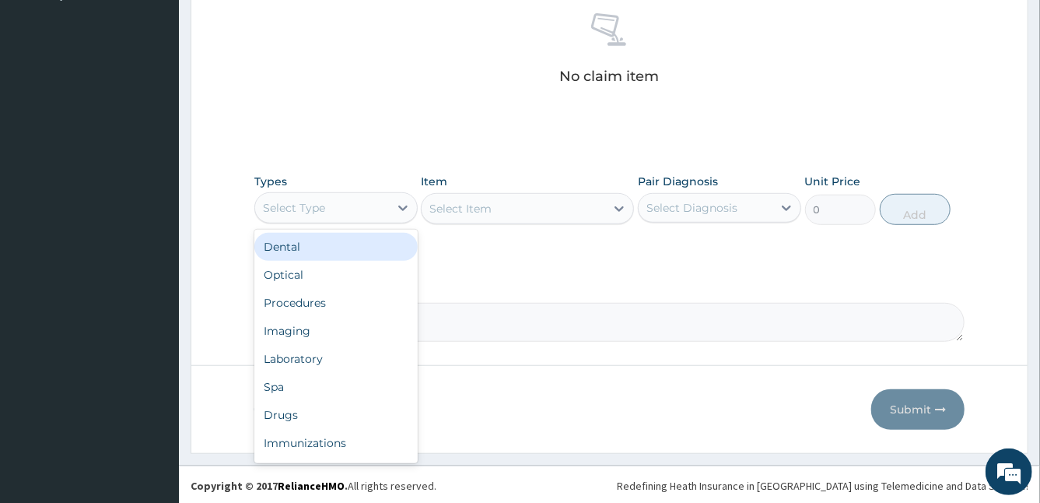
click at [335, 218] on div "Select Type" at bounding box center [335, 207] width 163 height 31
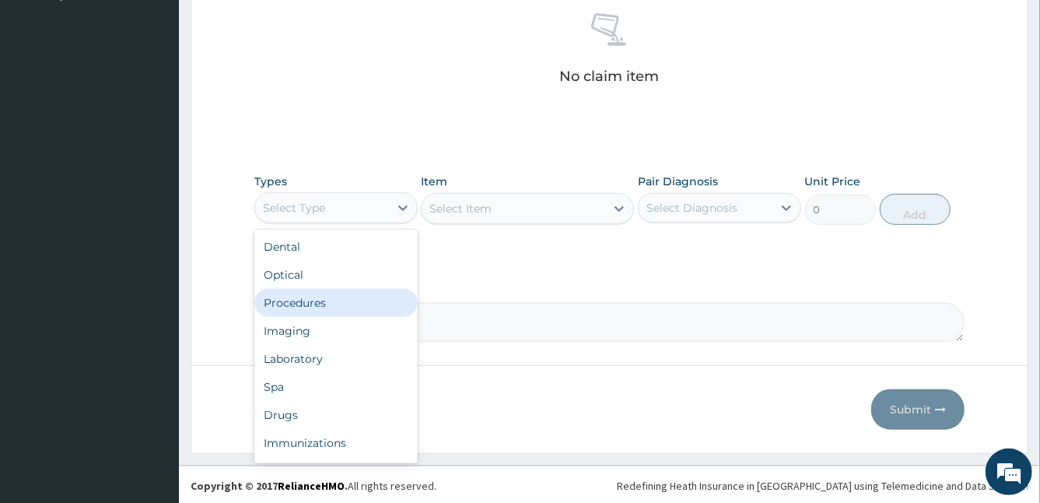
click at [317, 296] on div "Procedures" at bounding box center [335, 303] width 163 height 28
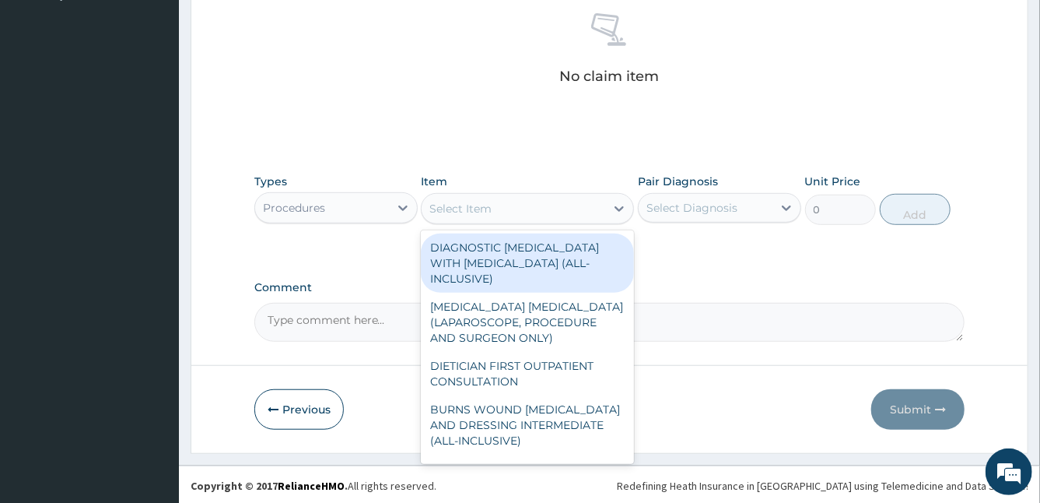
click at [462, 201] on div "Select Item" at bounding box center [460, 209] width 62 height 16
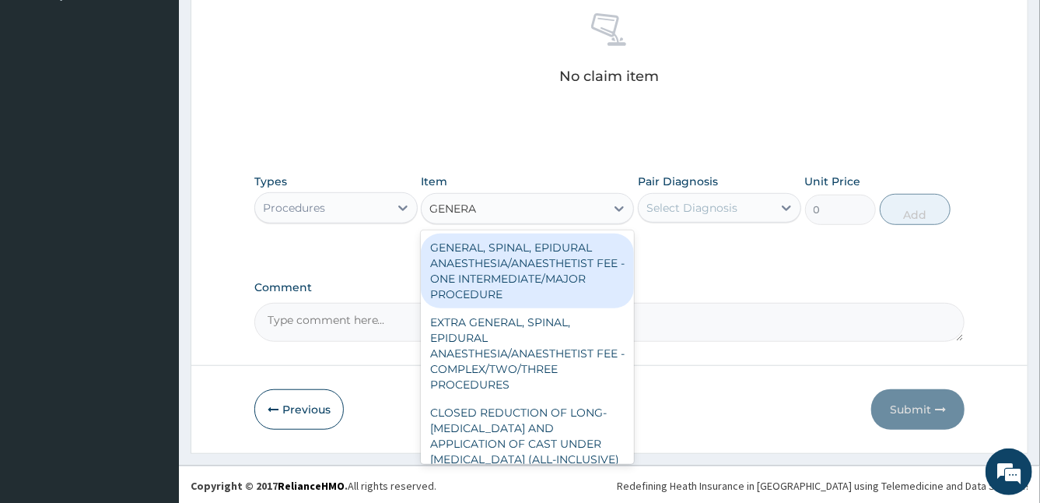
type input "GENERAL"
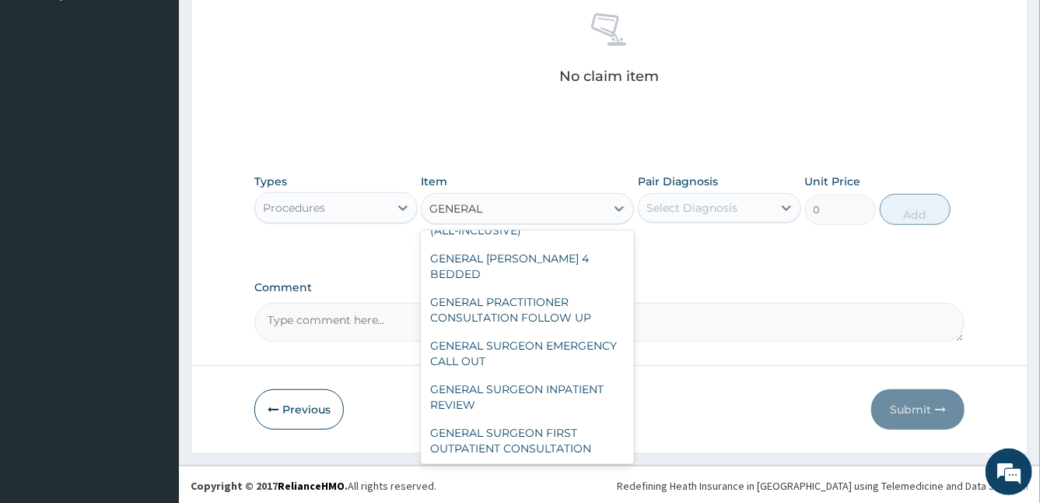
scroll to position [436, 0]
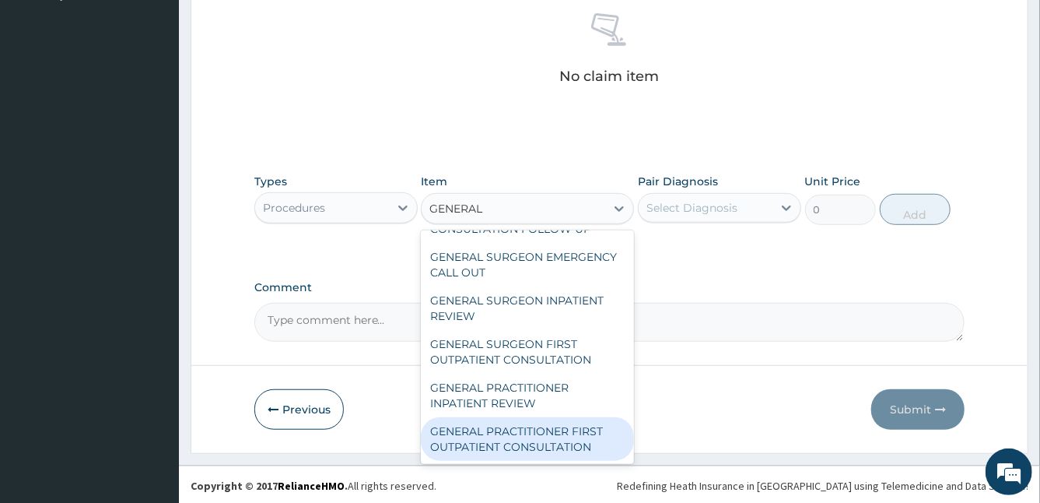
click at [593, 450] on div "GENERAL PRACTITIONER FIRST OUTPATIENT CONSULTATION" at bounding box center [527, 439] width 213 height 44
type input "3750"
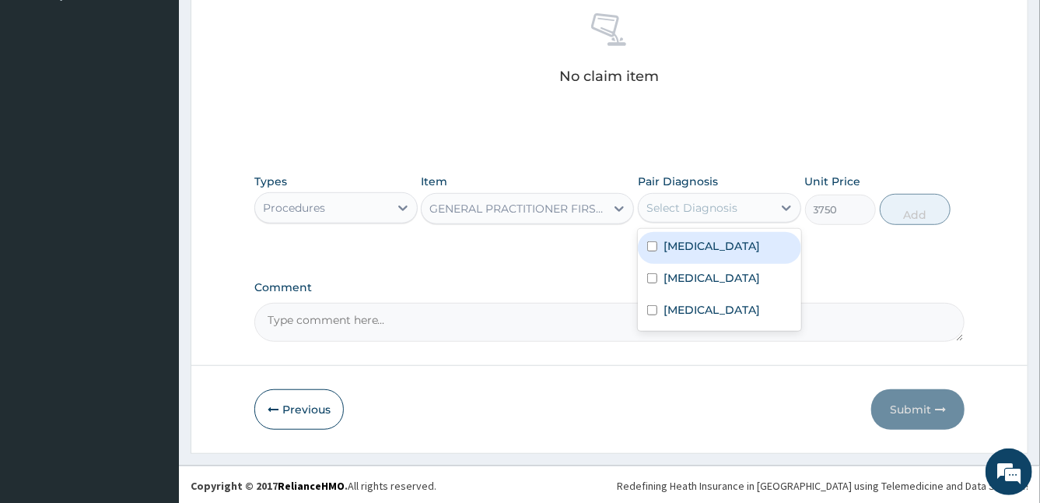
click at [680, 212] on div "Select Diagnosis" at bounding box center [691, 208] width 91 height 16
click at [653, 260] on div "Malaria" at bounding box center [719, 248] width 163 height 32
checkbox input "true"
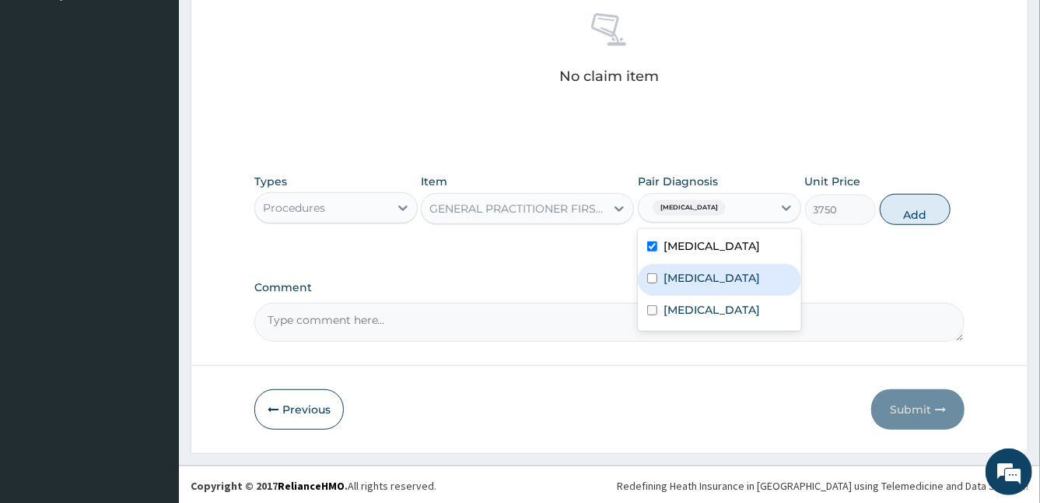
click at [661, 285] on div "Upper respiratory infection" at bounding box center [719, 280] width 163 height 32
checkbox input "true"
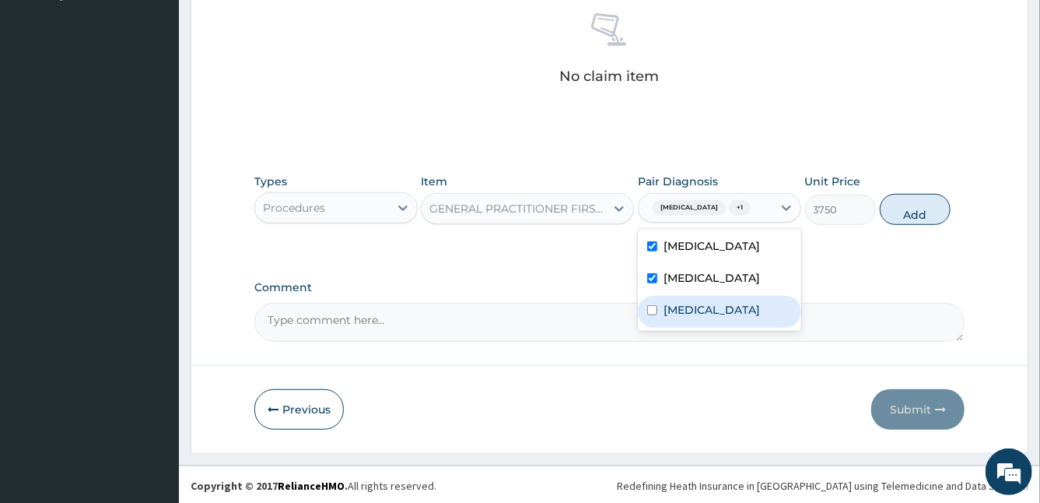
click at [664, 317] on label "Gastric ulcer" at bounding box center [712, 310] width 96 height 16
checkbox input "true"
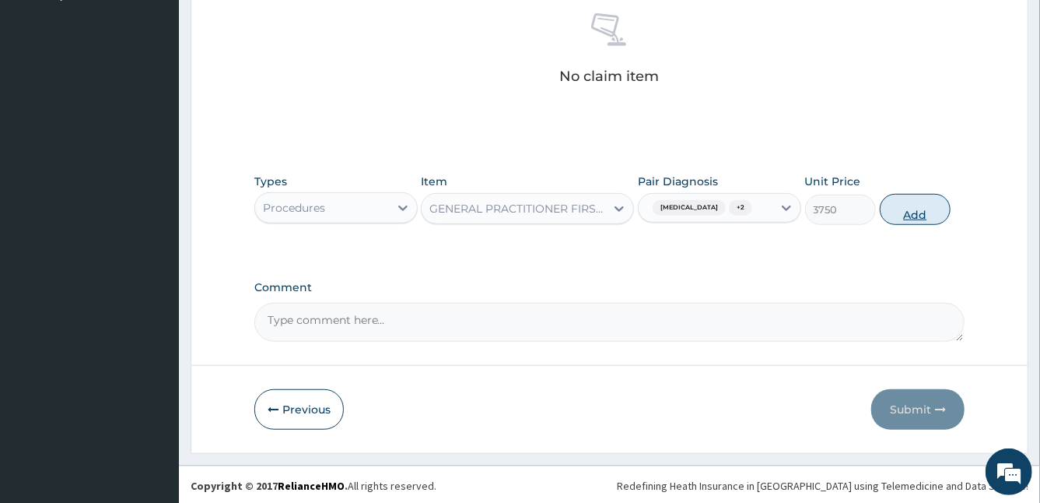
click at [927, 200] on button "Add" at bounding box center [915, 209] width 71 height 31
type input "0"
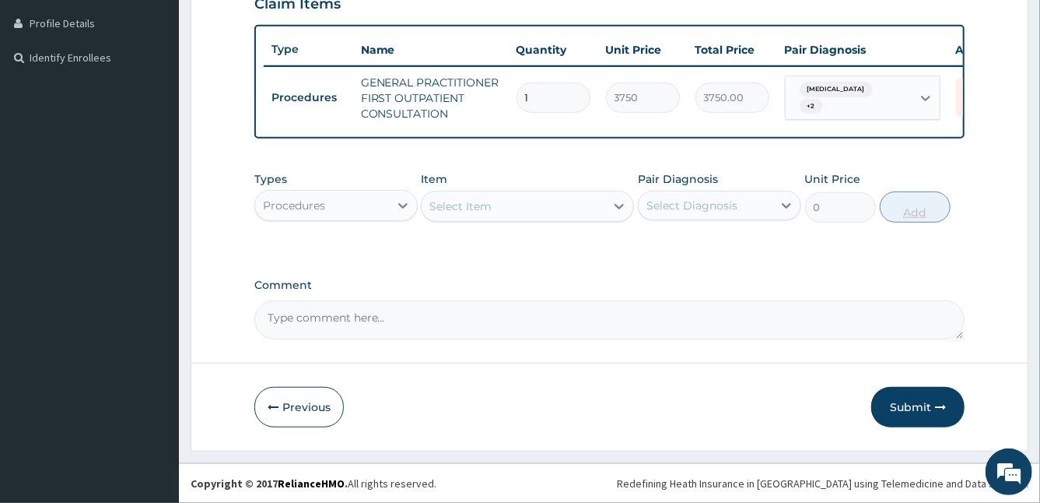
scroll to position [394, 0]
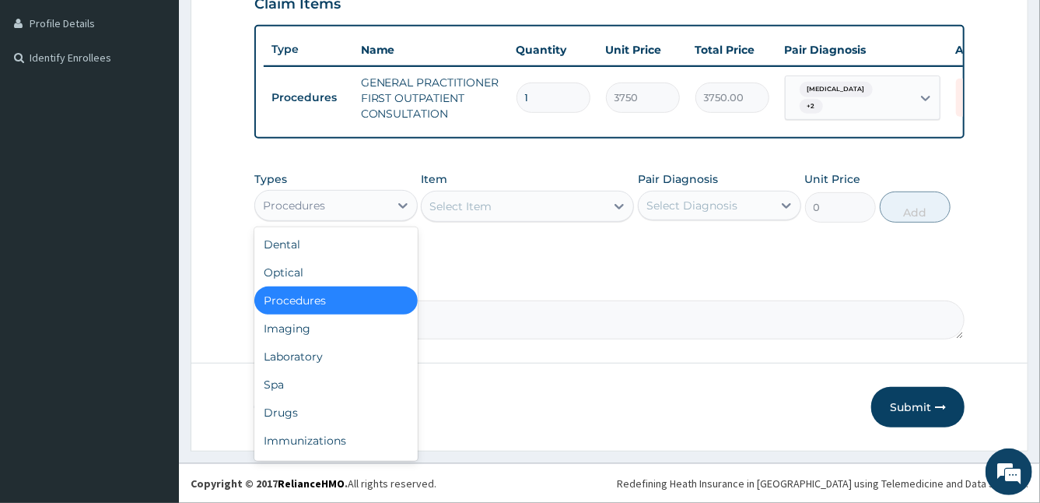
click at [380, 203] on div "Procedures" at bounding box center [322, 205] width 134 height 25
click at [325, 351] on div "Laboratory" at bounding box center [335, 356] width 163 height 28
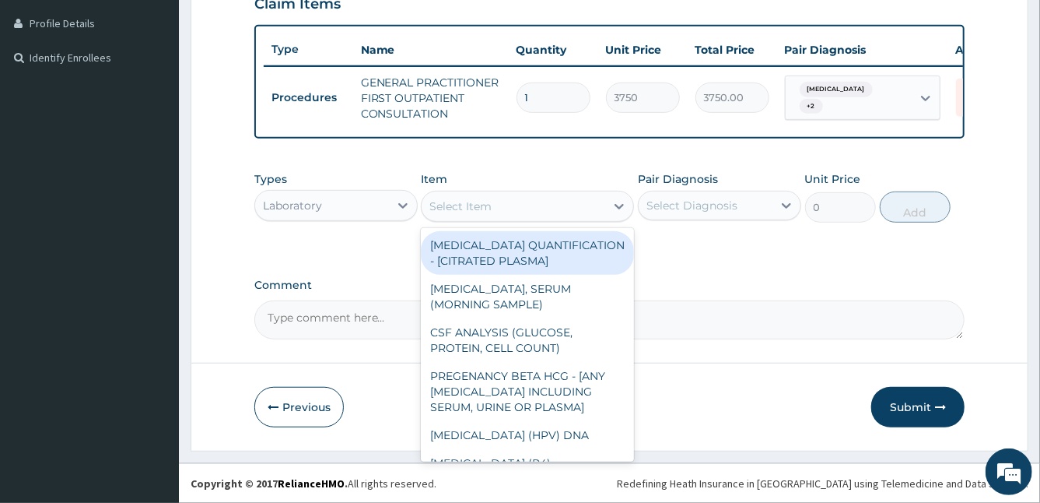
click at [497, 215] on div "Select Item" at bounding box center [514, 206] width 184 height 25
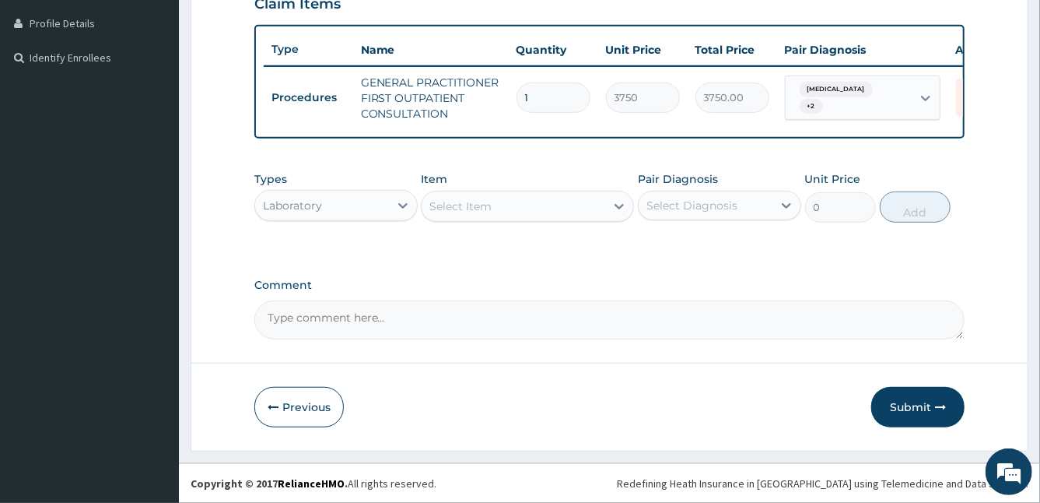
click at [497, 215] on div "Select Item" at bounding box center [514, 206] width 184 height 25
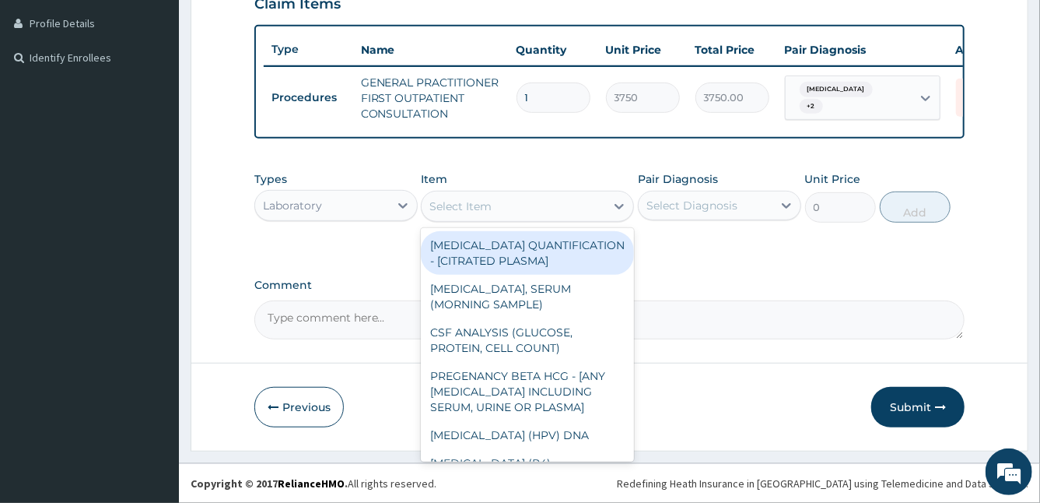
click at [497, 215] on div "Select Item" at bounding box center [514, 206] width 184 height 25
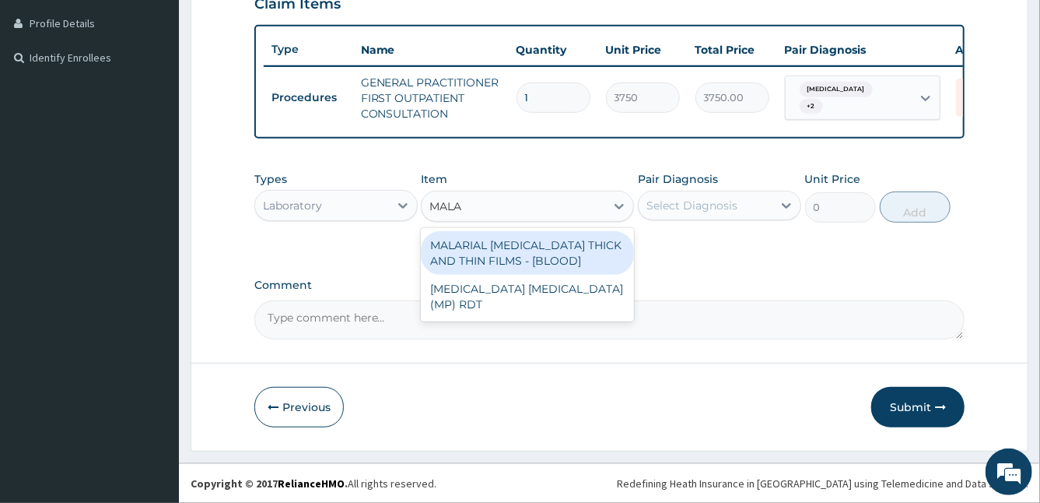
type input "MALAR"
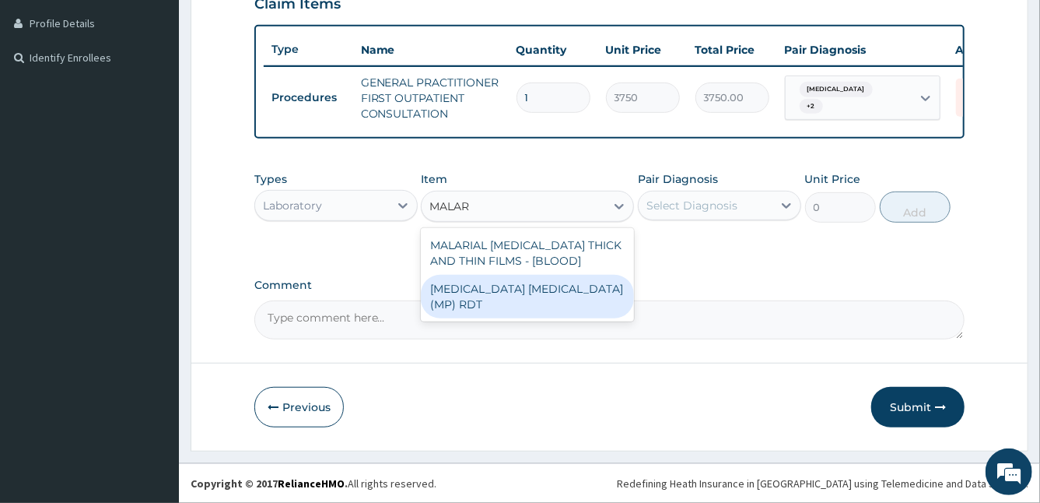
click at [555, 292] on div "MALARIA PARASITE (MP) RDT" at bounding box center [527, 297] width 213 height 44
type input "2000"
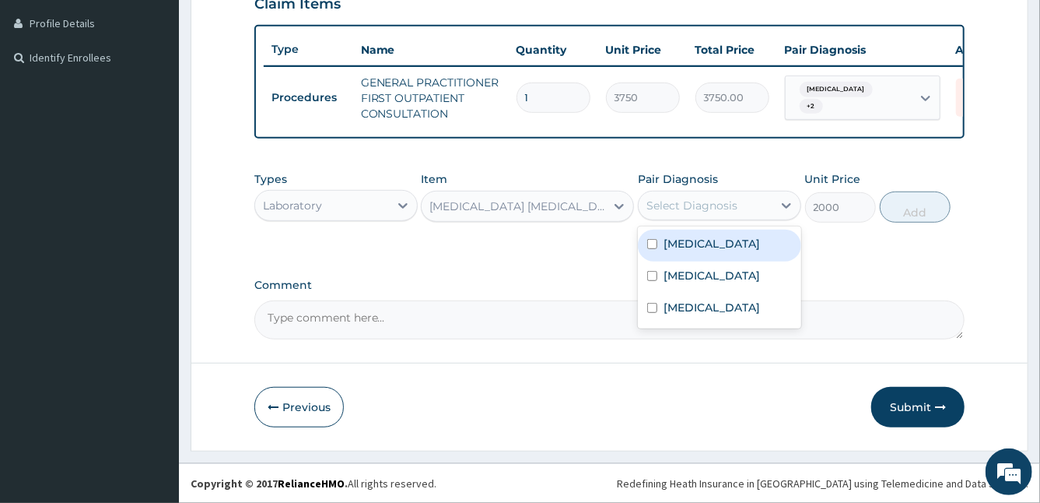
click at [662, 206] on div "Select Diagnosis" at bounding box center [691, 206] width 91 height 16
click at [664, 243] on label "Malaria" at bounding box center [712, 244] width 96 height 16
checkbox input "true"
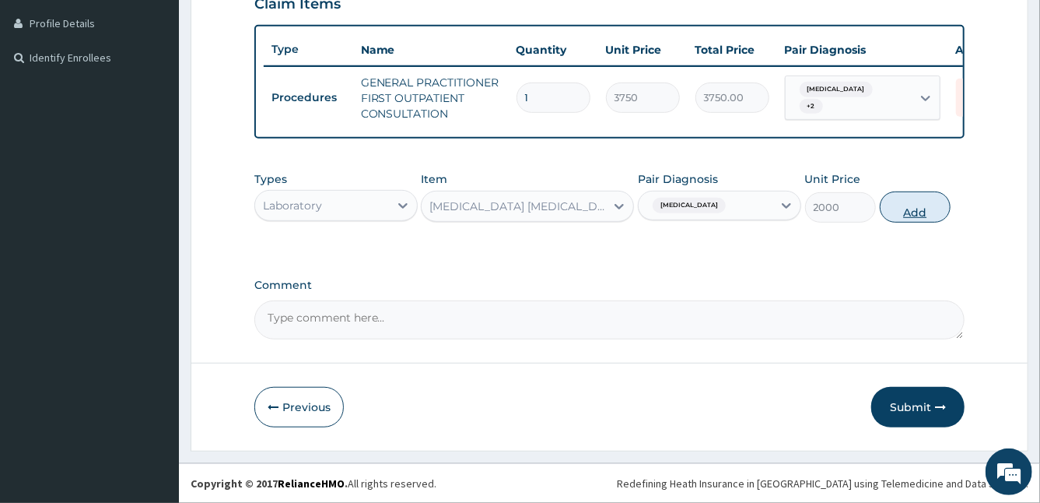
click at [926, 208] on button "Add" at bounding box center [915, 206] width 71 height 31
type input "0"
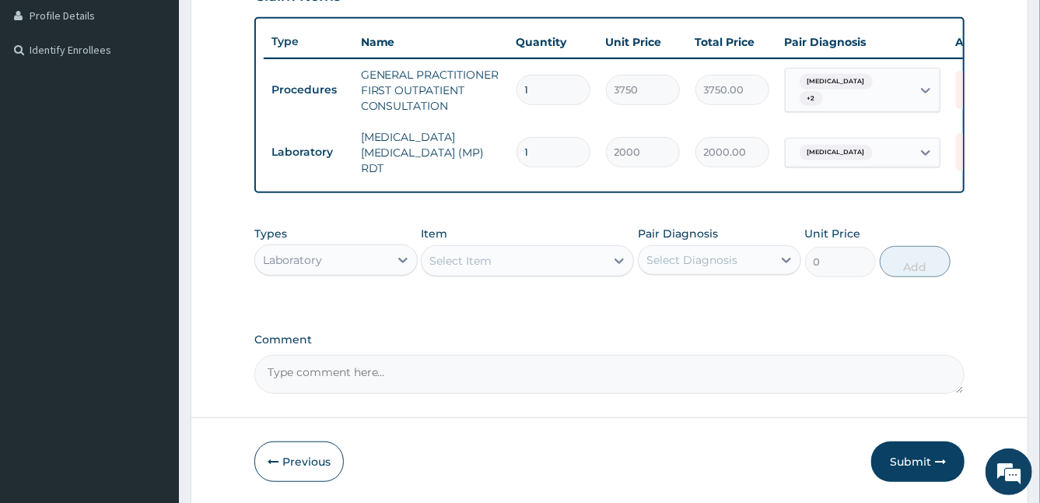
scroll to position [448, 0]
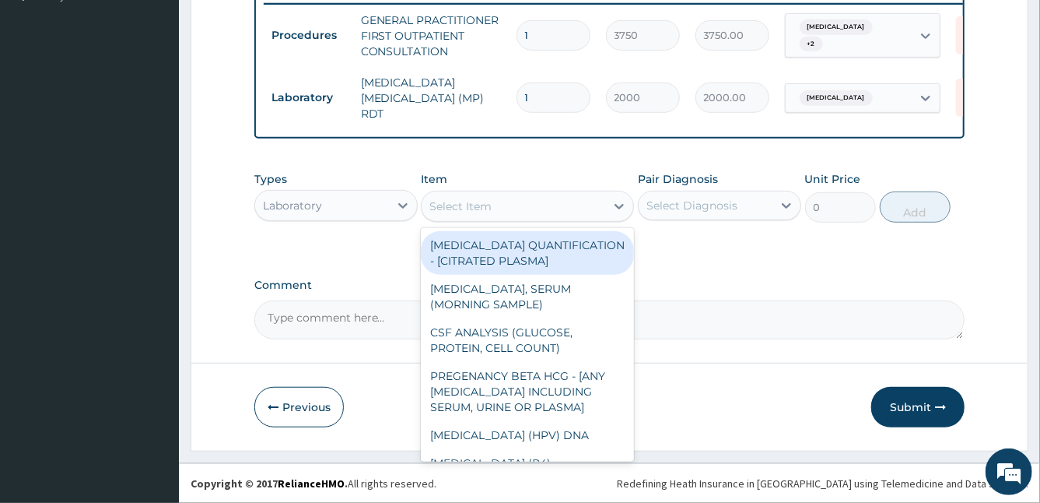
click at [502, 214] on div "Select Item" at bounding box center [514, 206] width 184 height 25
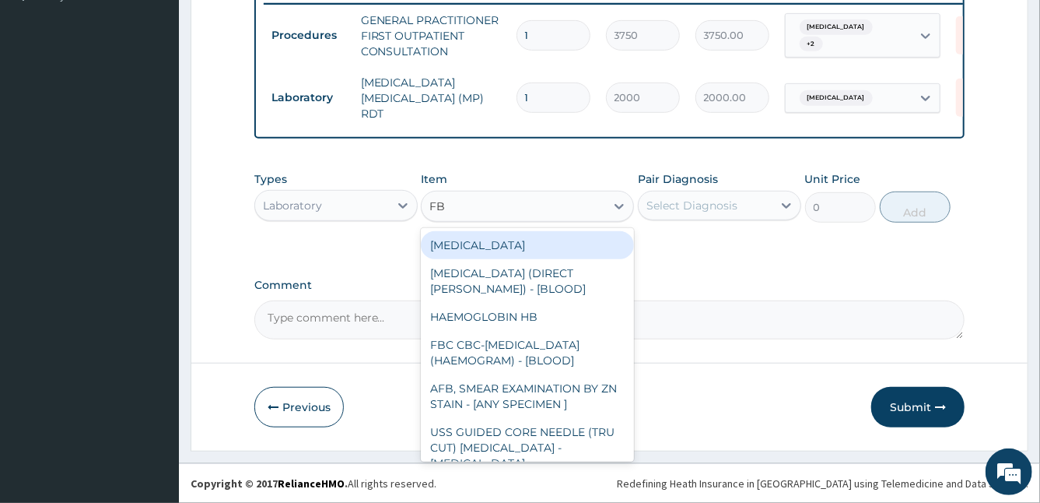
type input "FBC"
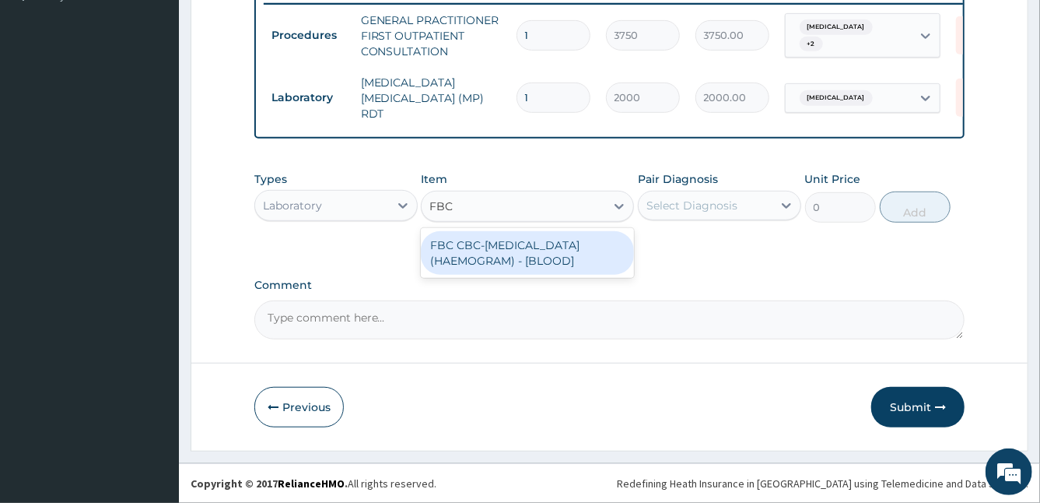
click at [566, 266] on div "FBC CBC-COMPLETE BLOOD COUNT (HAEMOGRAM) - [BLOOD]" at bounding box center [527, 253] width 213 height 44
type input "5000"
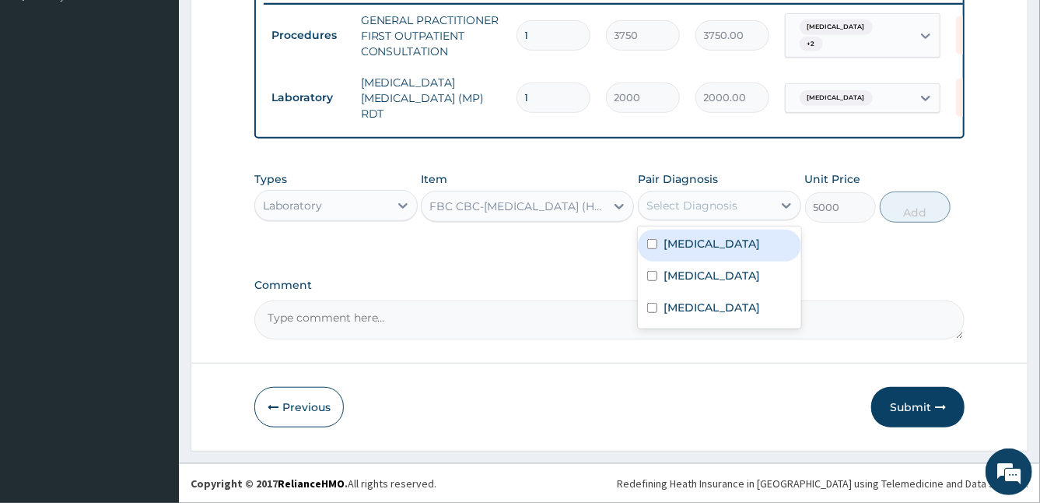
click at [746, 198] on div "Select Diagnosis" at bounding box center [706, 205] width 134 height 25
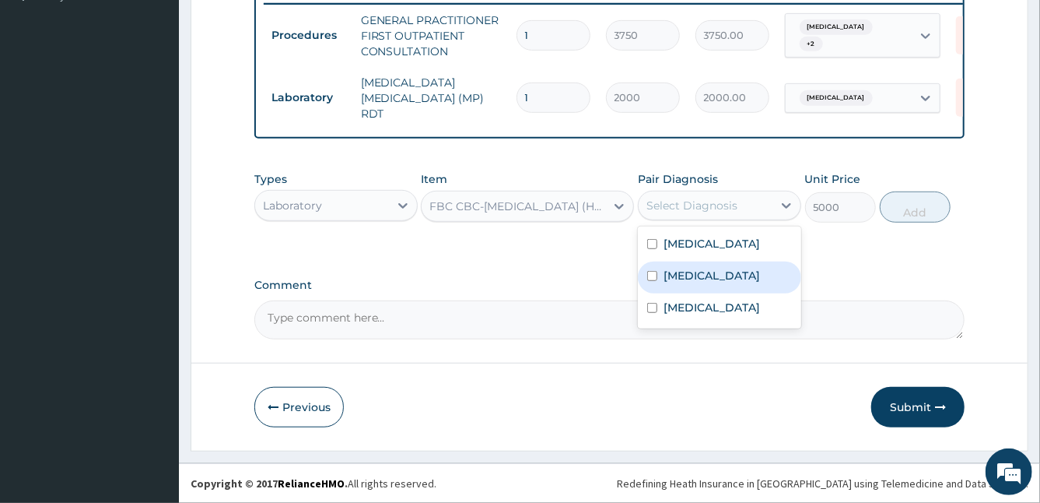
click at [660, 293] on div "Upper respiratory infection" at bounding box center [719, 277] width 163 height 32
checkbox input "true"
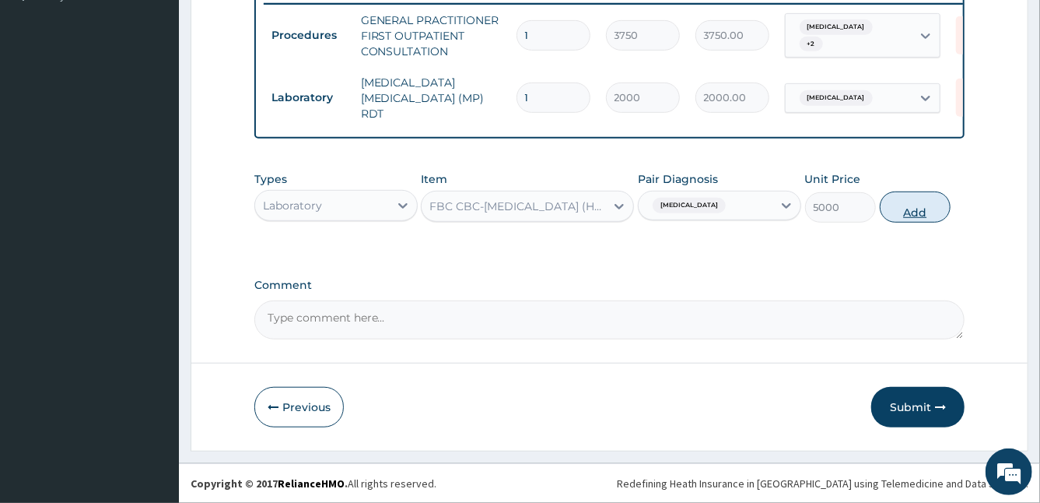
click at [932, 215] on button "Add" at bounding box center [915, 206] width 71 height 31
type input "0"
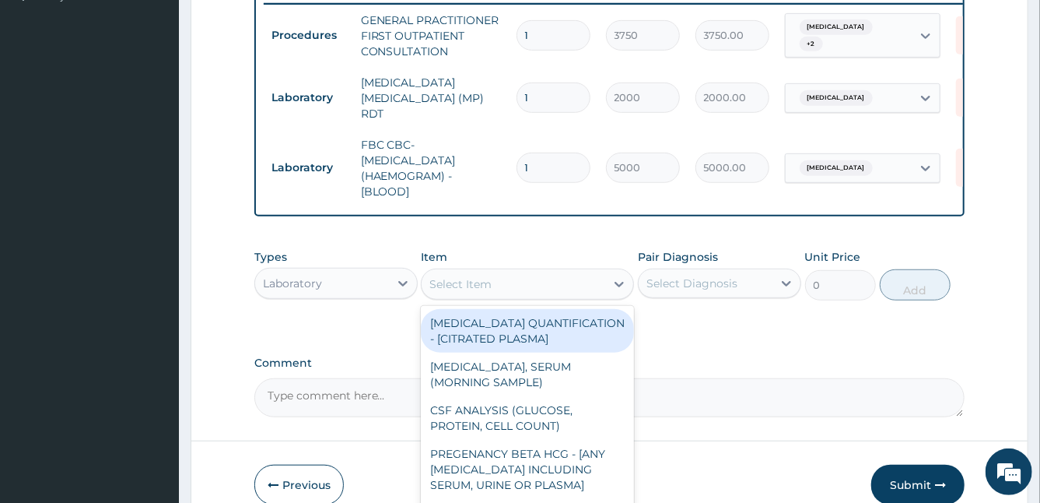
click at [513, 282] on div "Select Item" at bounding box center [514, 283] width 184 height 25
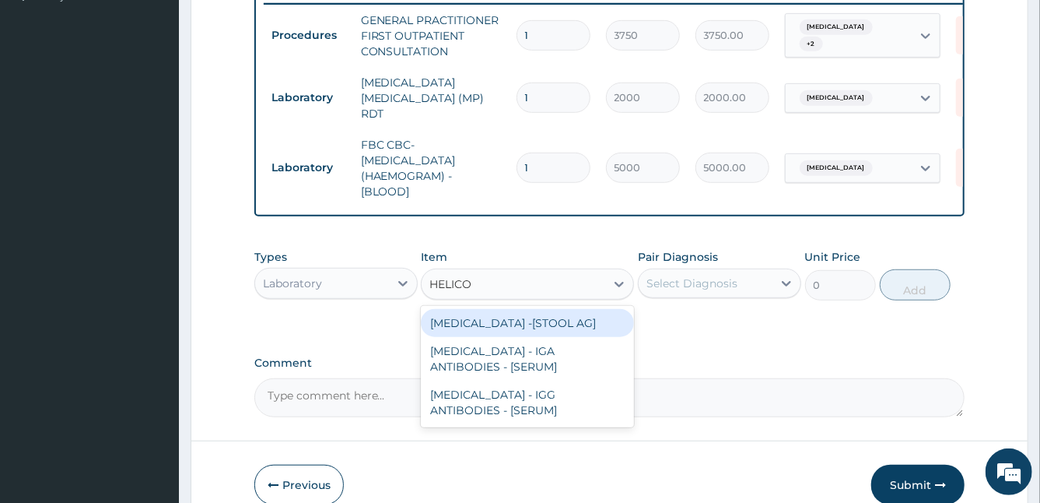
type input "HELICOB"
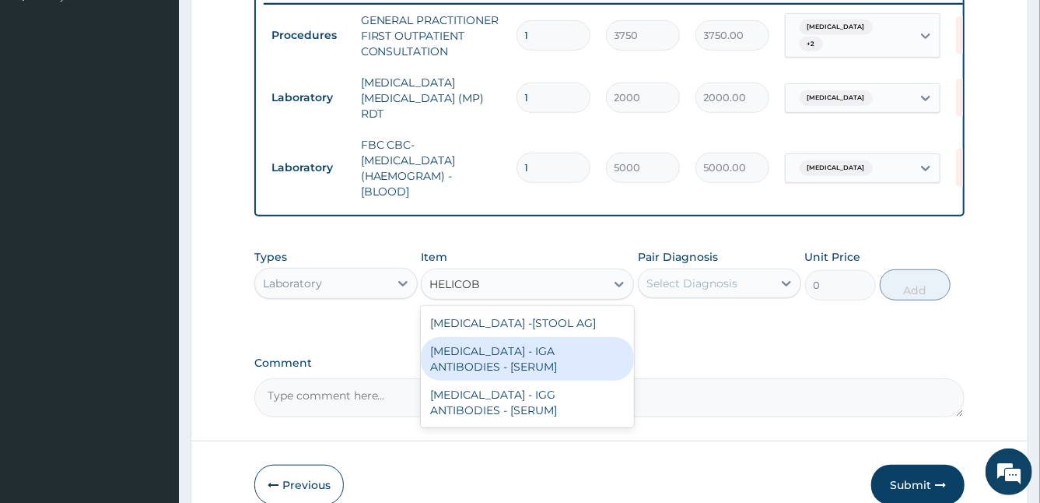
click at [548, 380] on div "HELICOBACTER PYLORI - IGA ANTIBODIES - [SERUM]" at bounding box center [527, 359] width 213 height 44
type input "5937.5"
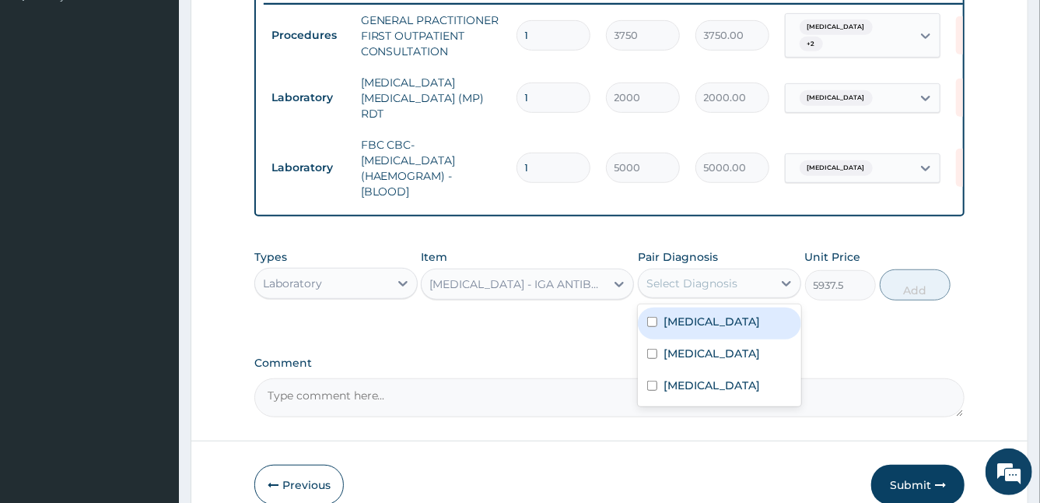
click at [734, 280] on div "Select Diagnosis" at bounding box center [691, 283] width 91 height 16
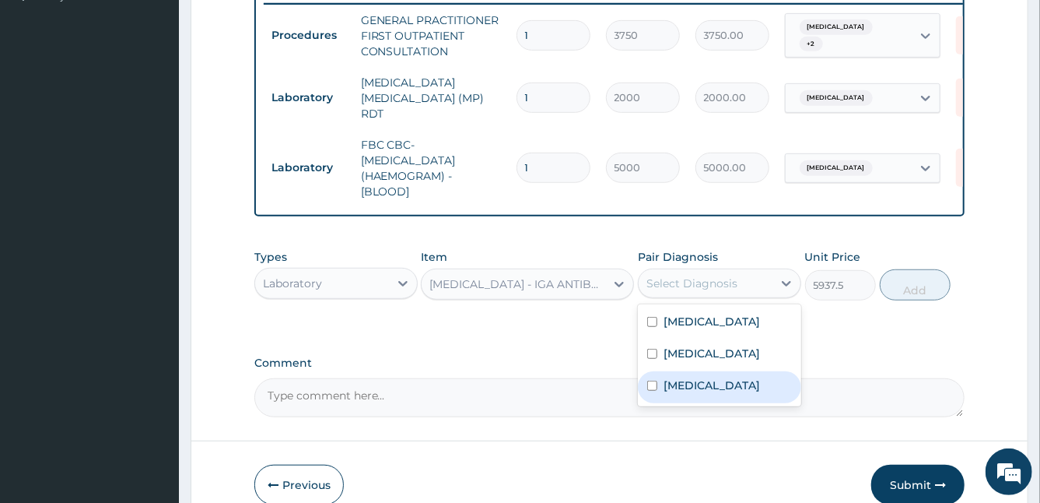
click at [707, 403] on div "Gastric ulcer" at bounding box center [719, 387] width 163 height 32
checkbox input "true"
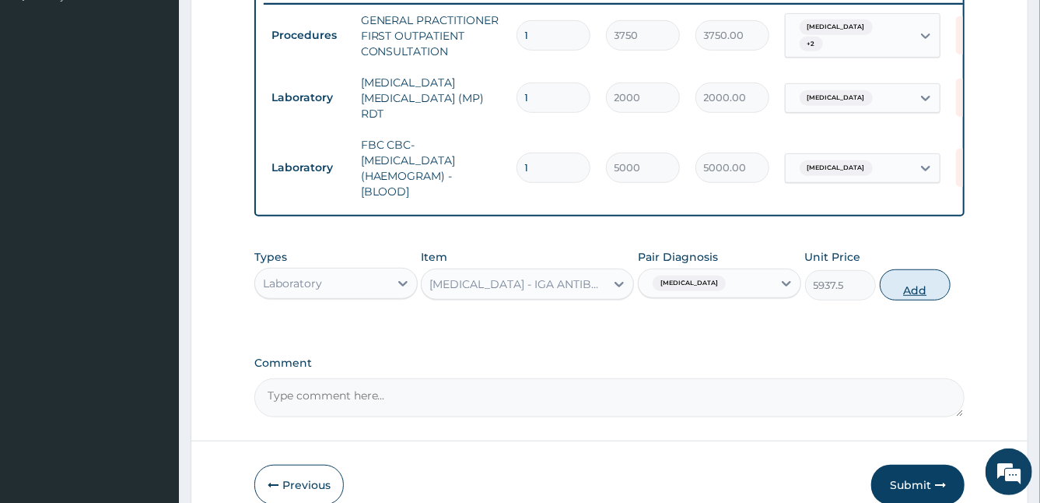
click at [939, 289] on button "Add" at bounding box center [915, 284] width 71 height 31
type input "0"
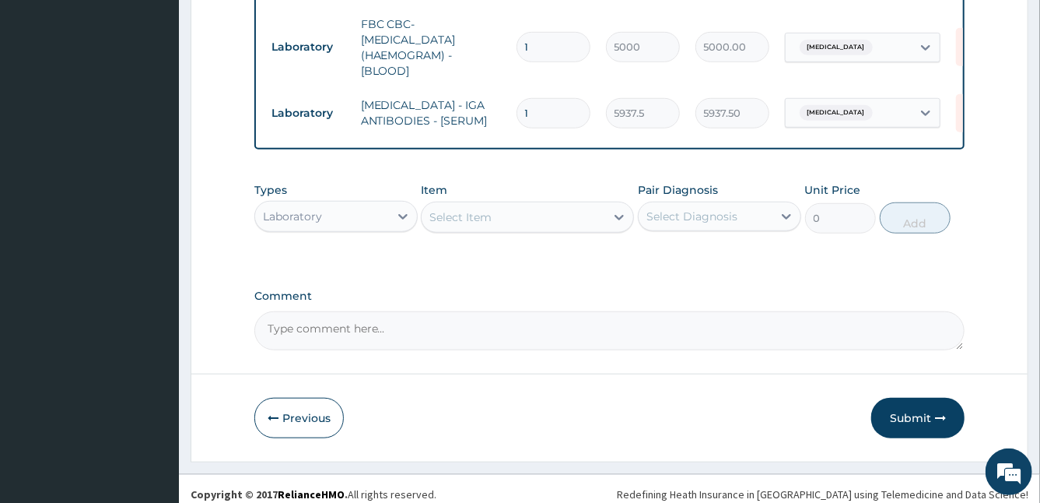
scroll to position [588, 0]
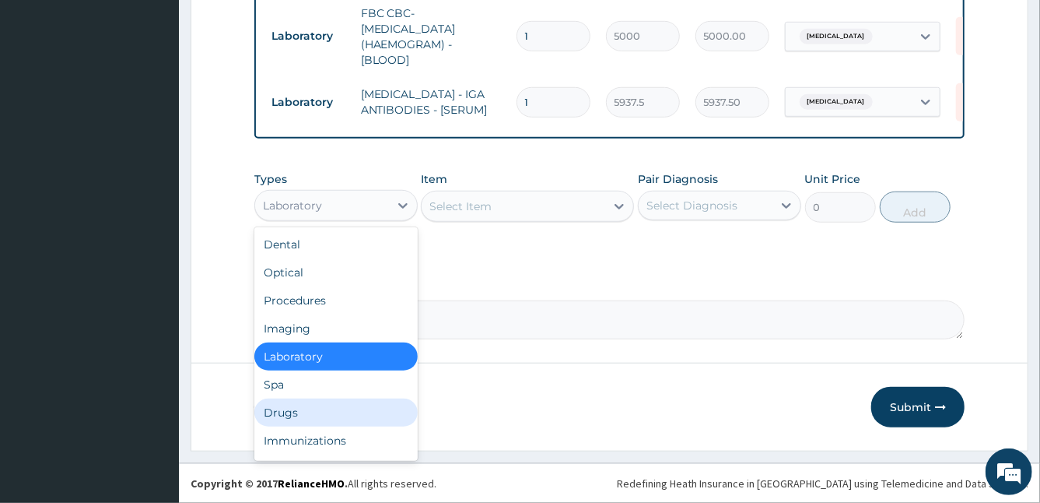
drag, startPoint x: 292, startPoint y: 214, endPoint x: 328, endPoint y: 401, distance: 190.1
click at [328, 221] on div "option Laboratory, selected. option Drugs focused, 7 of 10. 10 results availabl…" at bounding box center [335, 205] width 163 height 31
click at [328, 401] on div "Drugs" at bounding box center [335, 412] width 163 height 28
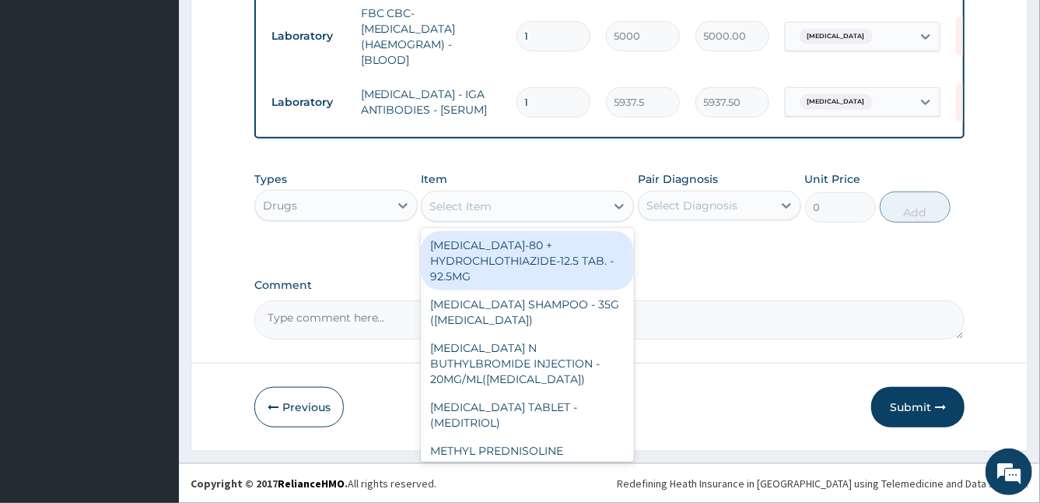
click at [550, 208] on div "Select Item" at bounding box center [514, 206] width 184 height 25
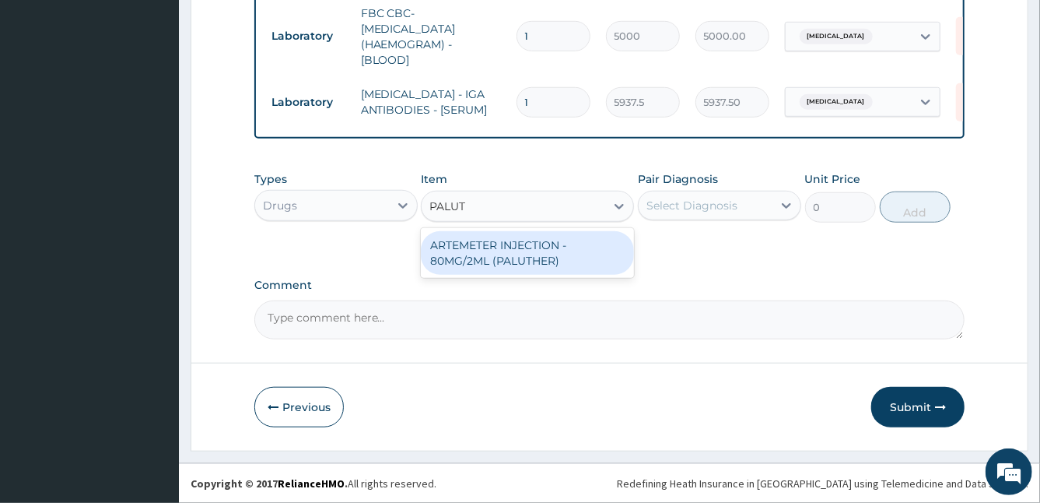
type input "PALUTH"
click at [573, 250] on div "ARTEMETER INJECTION - 80MG/2ML (PALUTHER)" at bounding box center [527, 253] width 213 height 44
type input "700"
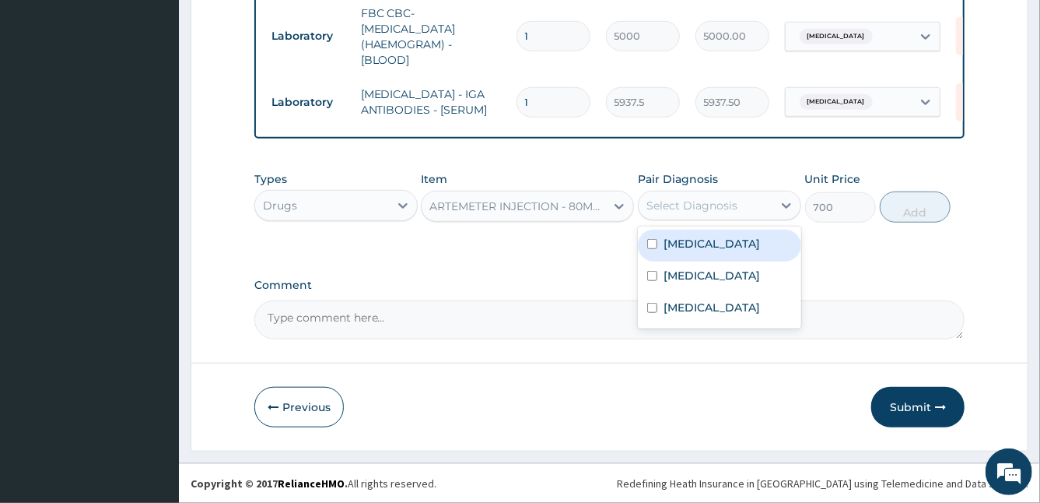
click at [691, 201] on div "Select Diagnosis" at bounding box center [691, 206] width 91 height 16
click at [688, 250] on label "Malaria" at bounding box center [712, 244] width 96 height 16
checkbox input "true"
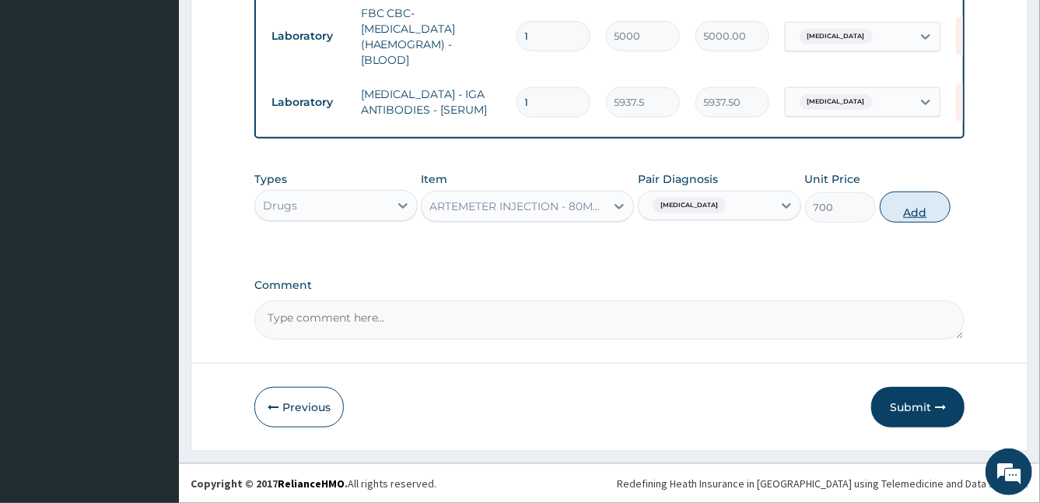
click at [912, 204] on button "Add" at bounding box center [915, 206] width 71 height 31
type input "0"
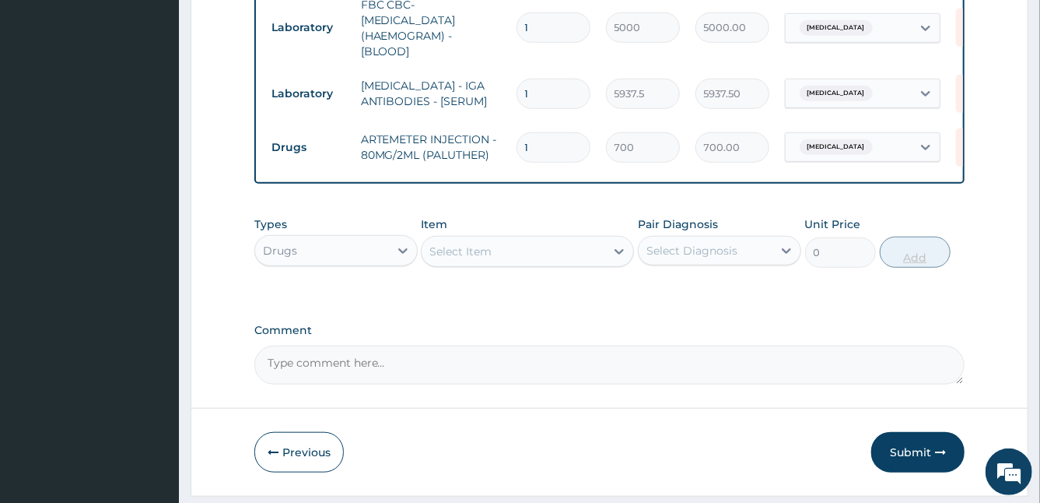
type input "0.00"
type input "3"
type input "2100.00"
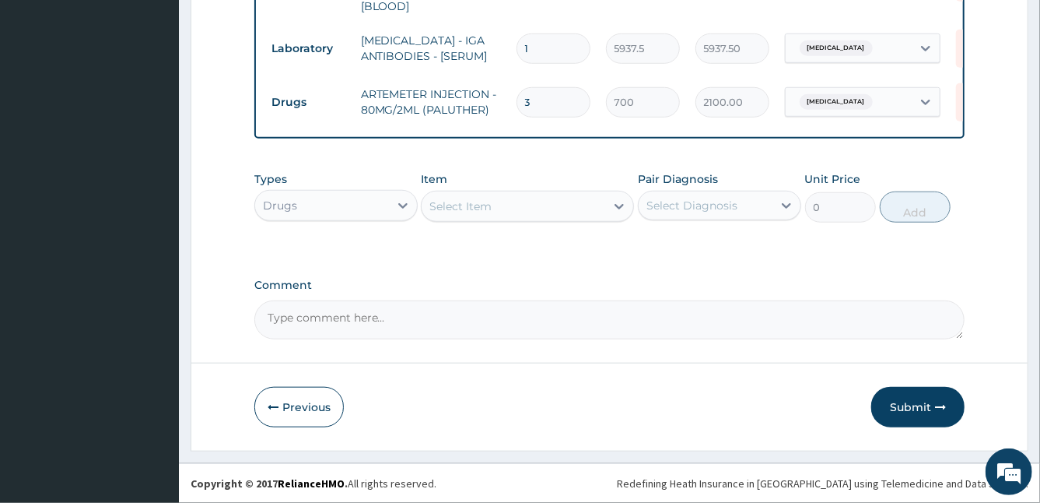
type input "3"
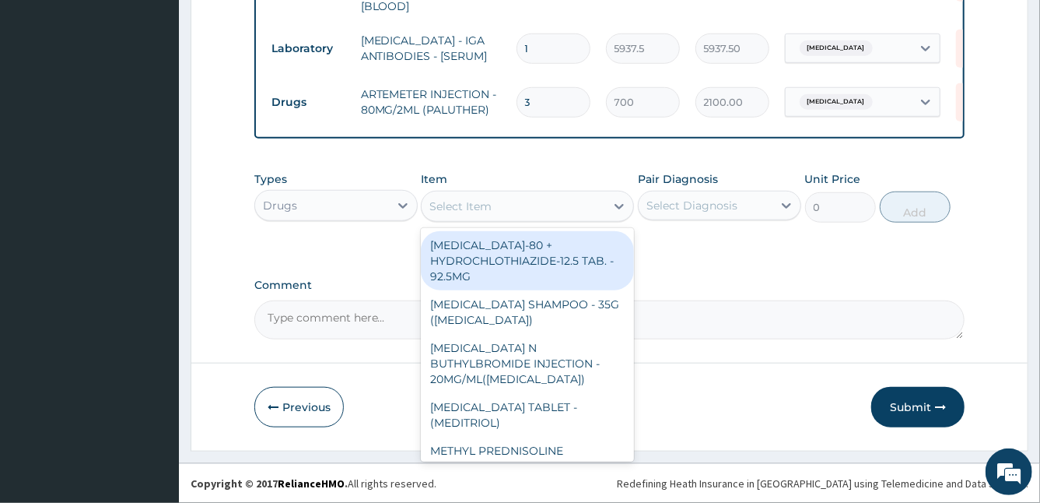
click at [478, 214] on div "Select Item" at bounding box center [460, 206] width 62 height 16
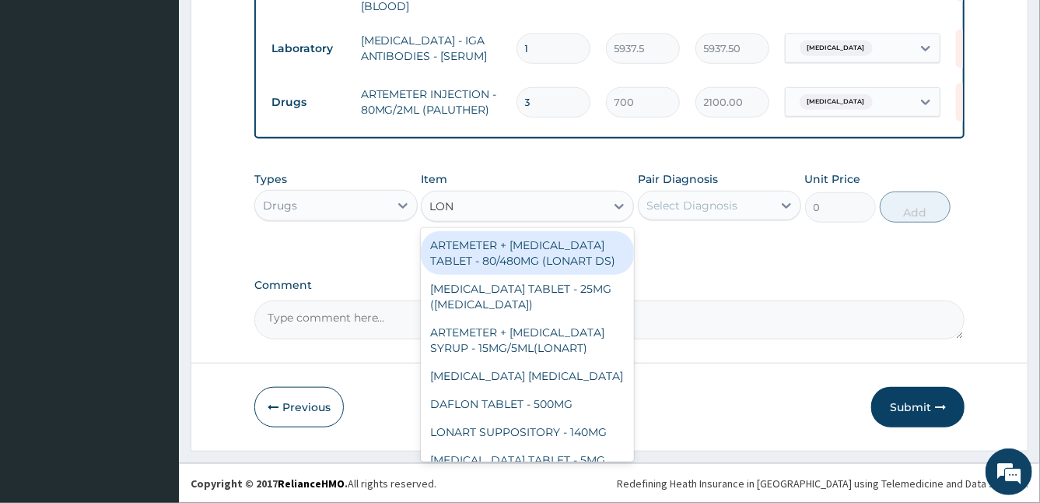
type input "LONA"
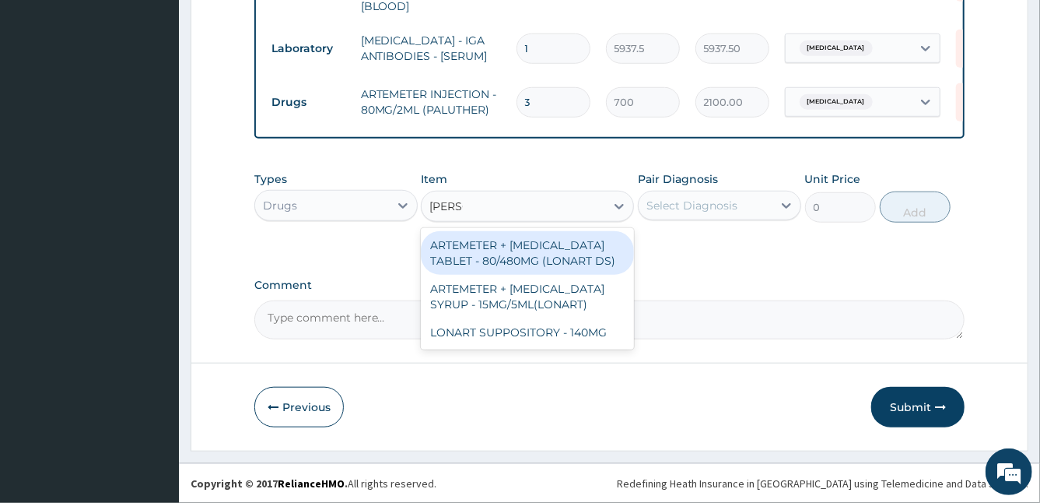
click at [597, 250] on div "ARTEMETER + LUMEFANTRINE TABLET - 80/480MG (LONART DS)" at bounding box center [527, 253] width 213 height 44
type input "588"
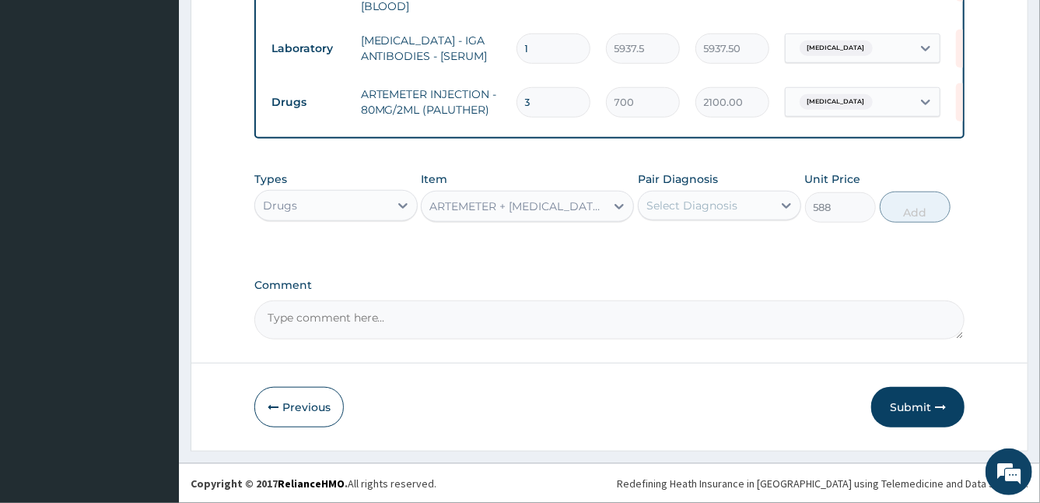
click at [722, 215] on div "Select Diagnosis" at bounding box center [706, 205] width 134 height 25
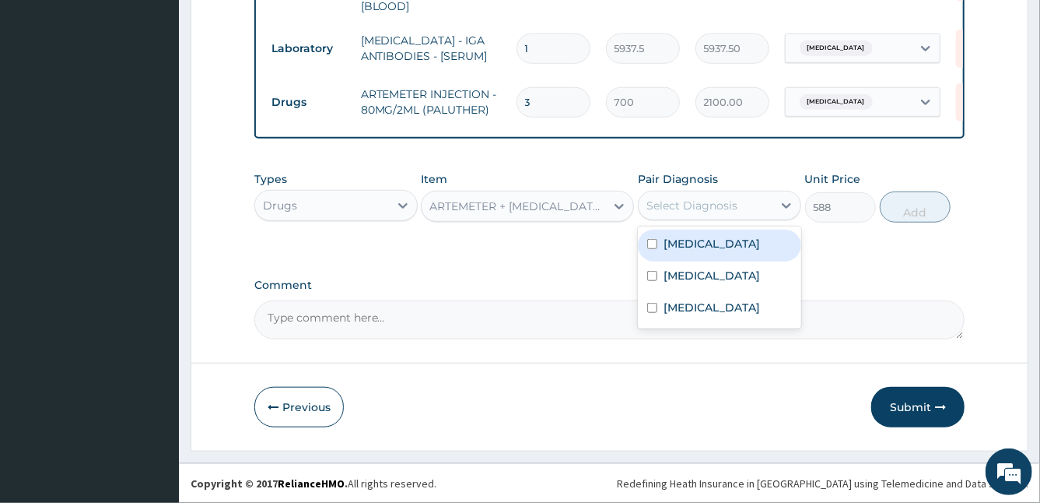
click at [700, 240] on label "Malaria" at bounding box center [712, 244] width 96 height 16
checkbox input "true"
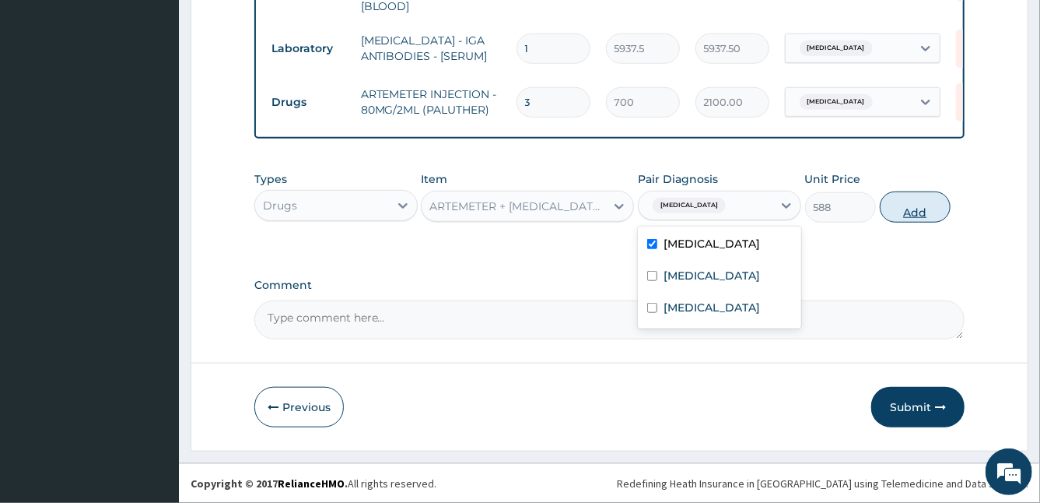
click at [913, 208] on button "Add" at bounding box center [915, 206] width 71 height 31
type input "0"
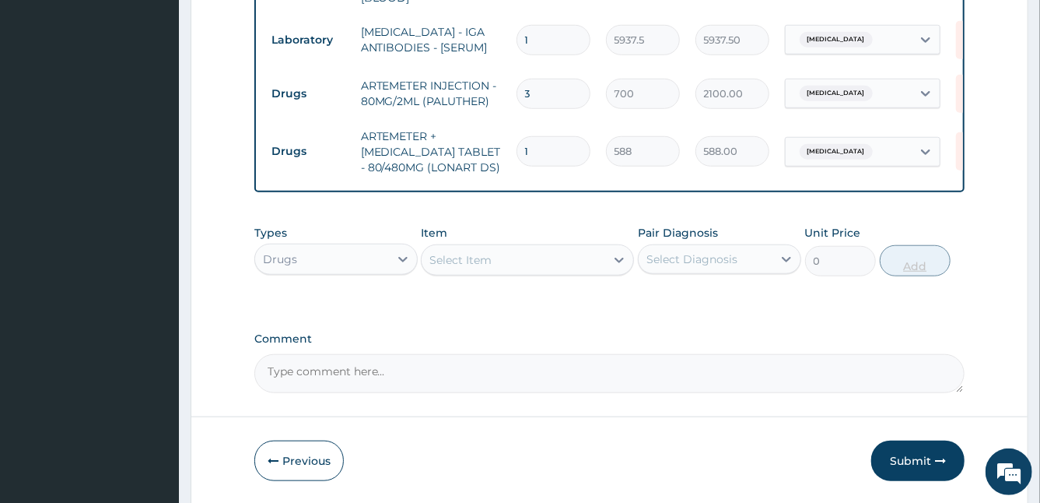
type input "0.00"
type input "6"
type input "3528.00"
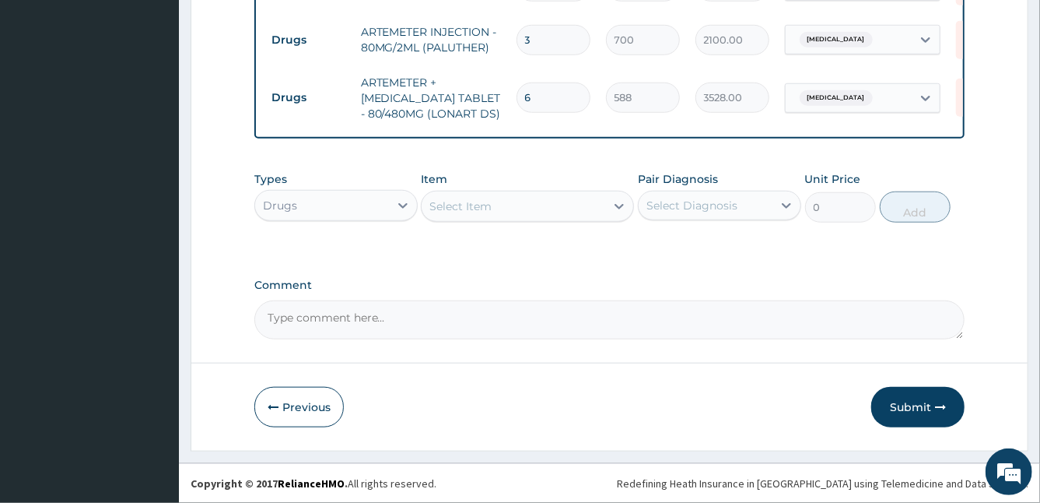
type input "6"
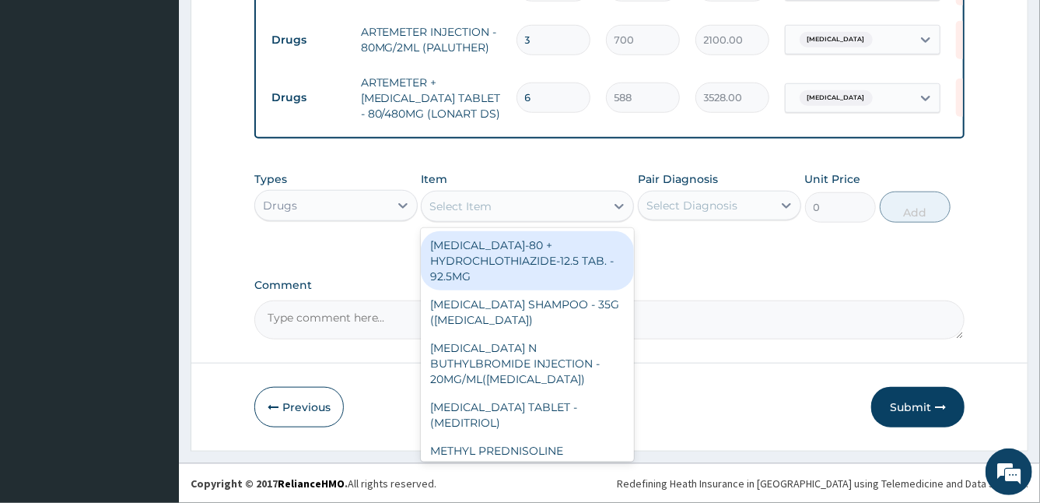
click at [573, 210] on div "Select Item" at bounding box center [514, 206] width 184 height 25
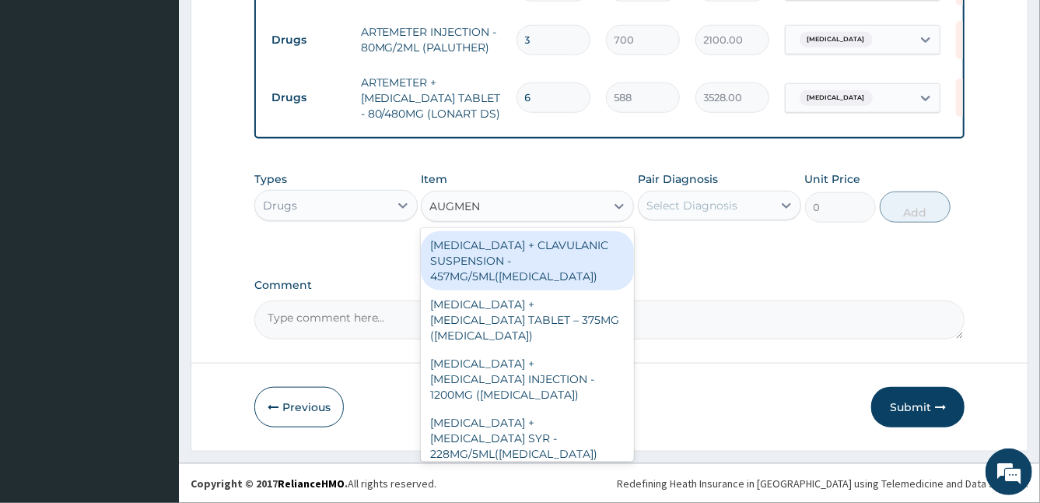
type input "AUGMENT"
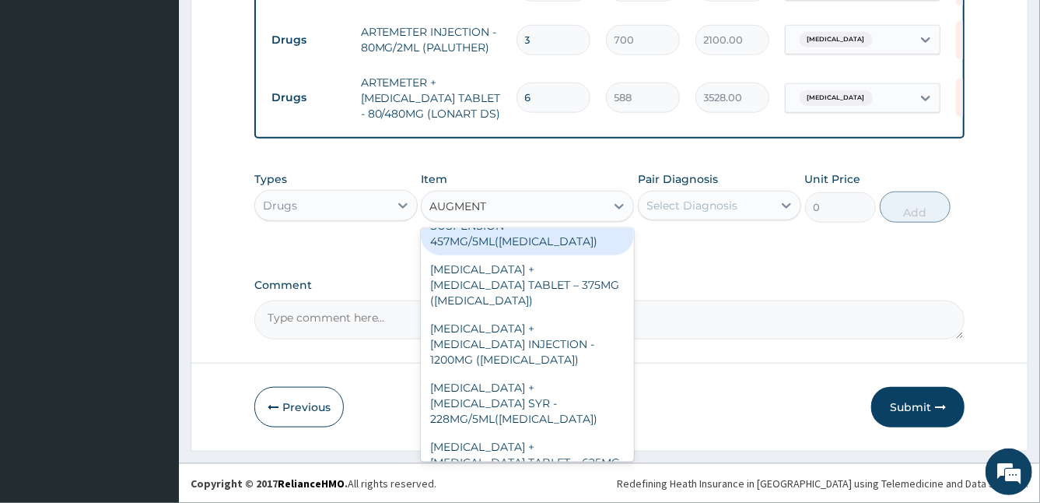
scroll to position [68, 0]
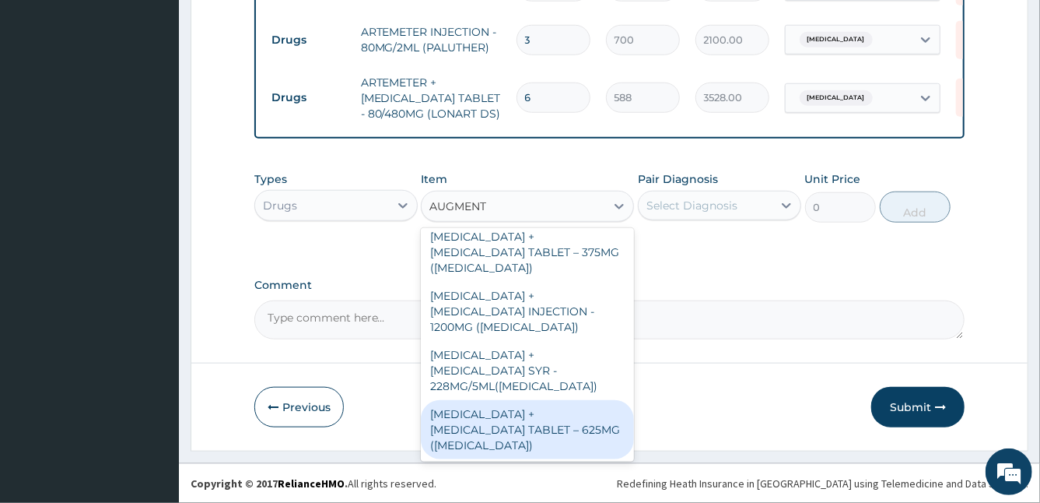
click at [575, 431] on div "AMOXICILLIN + CLAVULANIC ACID TABLET – 625MG (AUGMENTIN)" at bounding box center [527, 429] width 213 height 59
type input "672"
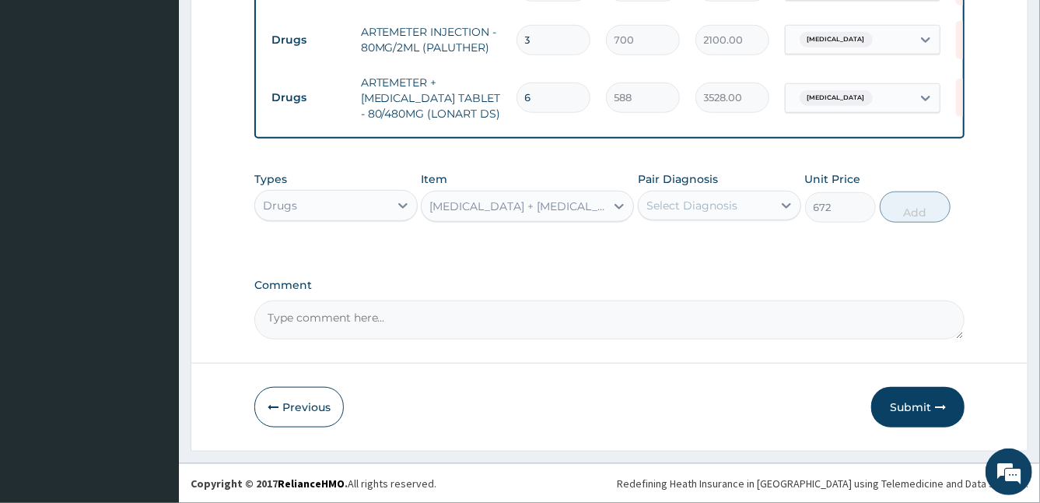
click at [702, 208] on div "Select Diagnosis" at bounding box center [691, 206] width 91 height 16
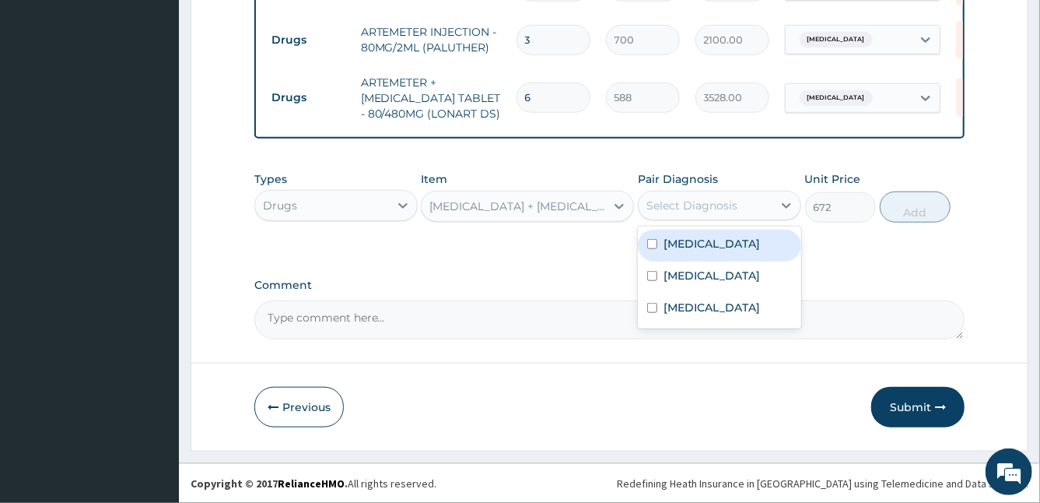
click at [689, 246] on label "Malaria" at bounding box center [712, 244] width 96 height 16
checkbox input "true"
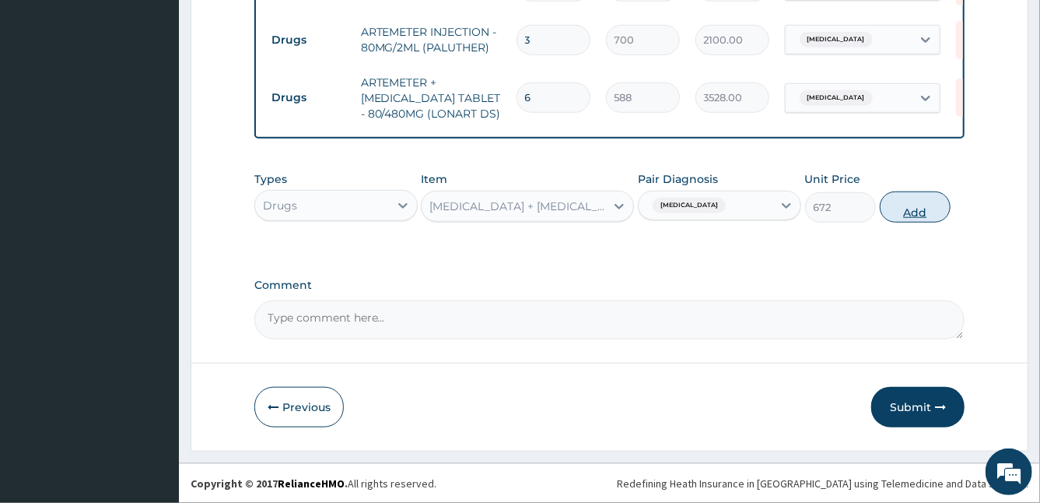
click at [898, 208] on button "Add" at bounding box center [915, 206] width 71 height 31
type input "0"
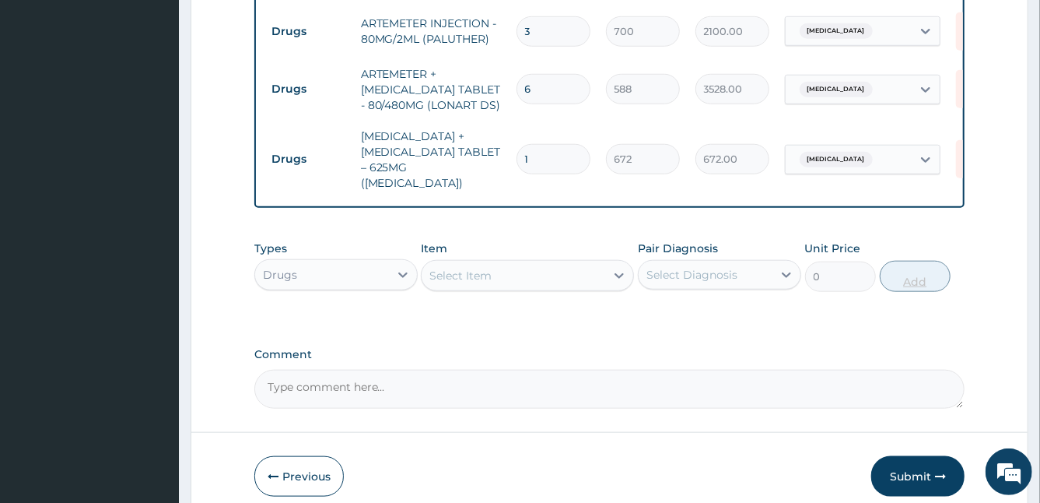
type input "10"
type input "6720.00"
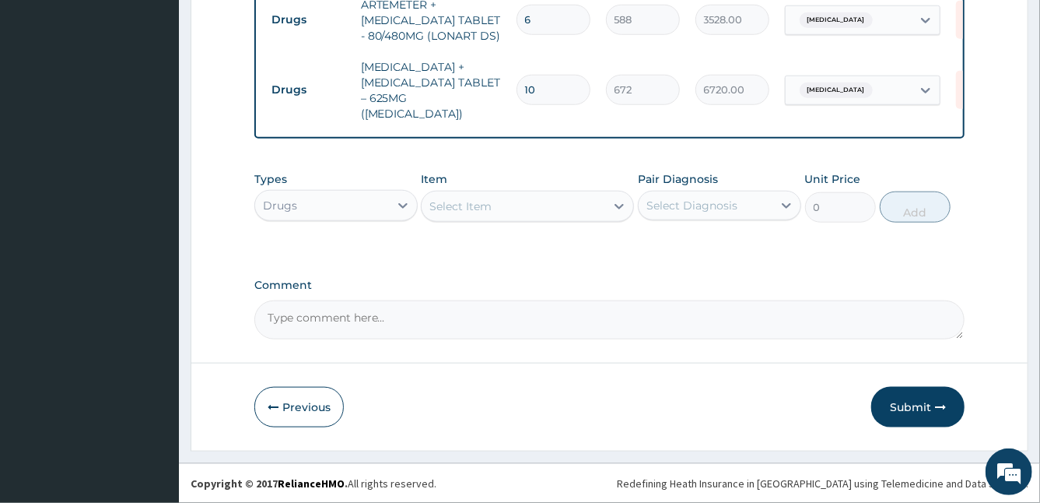
type input "10"
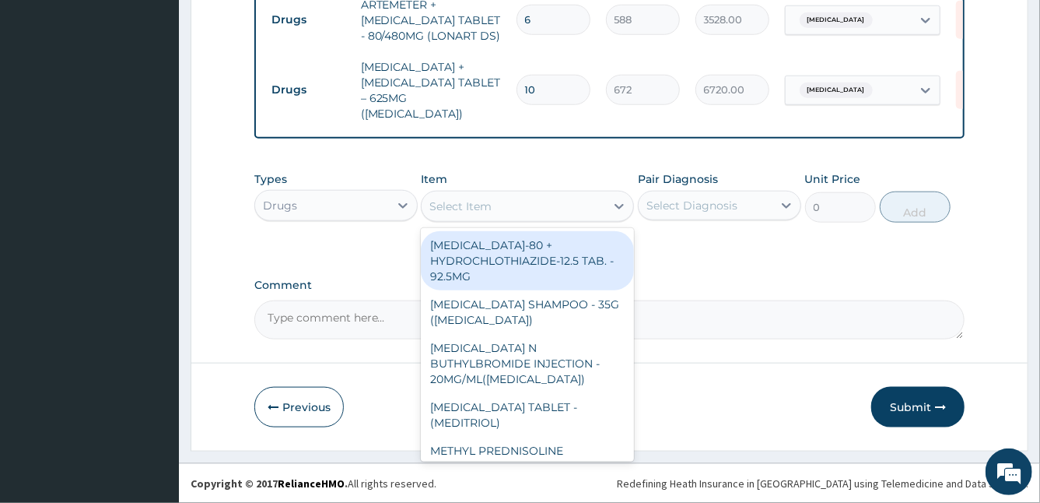
click at [468, 206] on div "Select Item" at bounding box center [460, 206] width 62 height 16
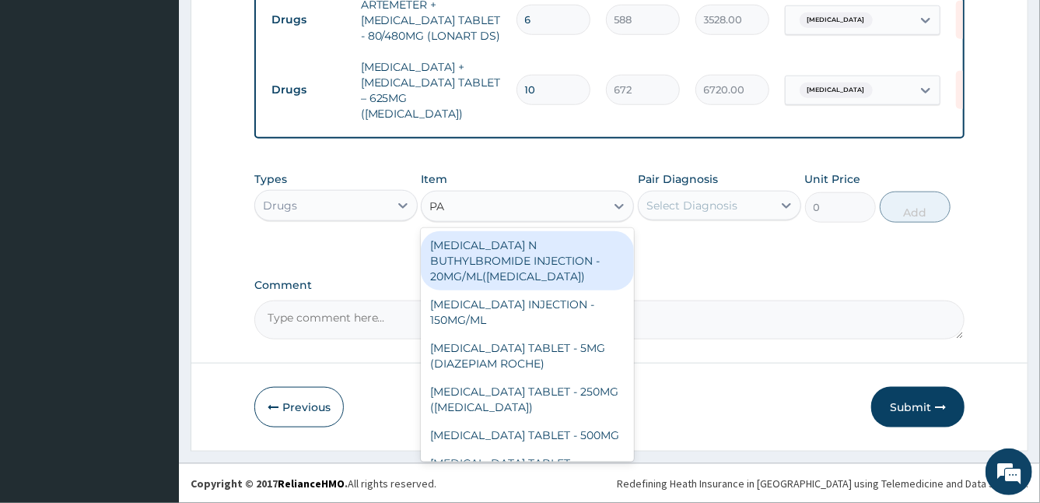
type input "PAR"
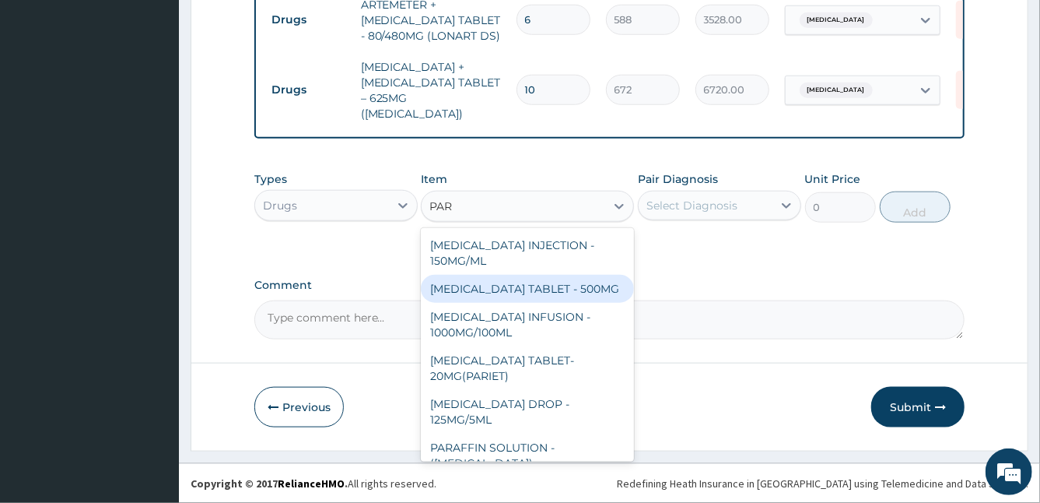
click at [517, 289] on div "PARACETAMOL TABLET - 500MG" at bounding box center [527, 289] width 213 height 28
type input "33.599999999999994"
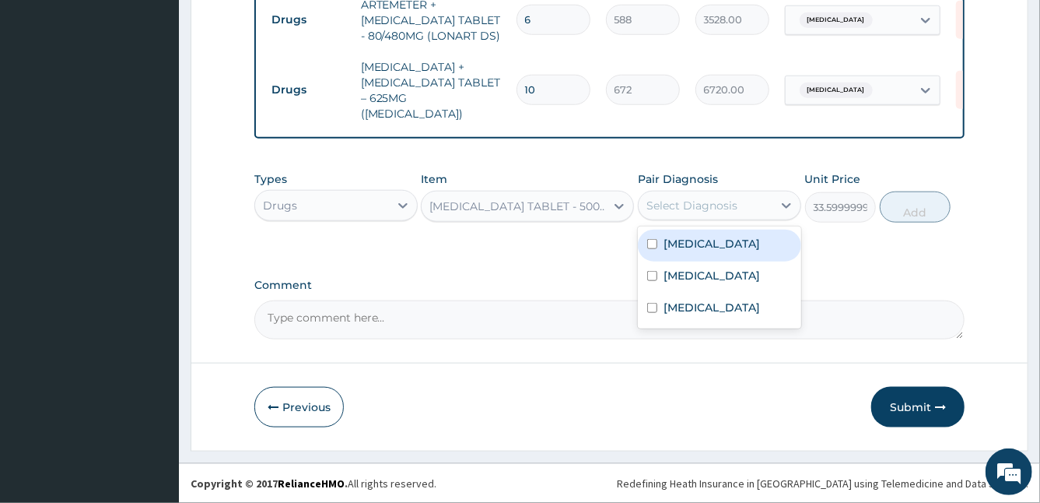
drag, startPoint x: 704, startPoint y: 210, endPoint x: 695, endPoint y: 243, distance: 34.5
click at [695, 220] on div "option Malaria, selected. option Malaria focused, 1 of 3. 3 results available. …" at bounding box center [719, 206] width 163 height 30
click at [695, 243] on label "Malaria" at bounding box center [712, 244] width 96 height 16
checkbox input "true"
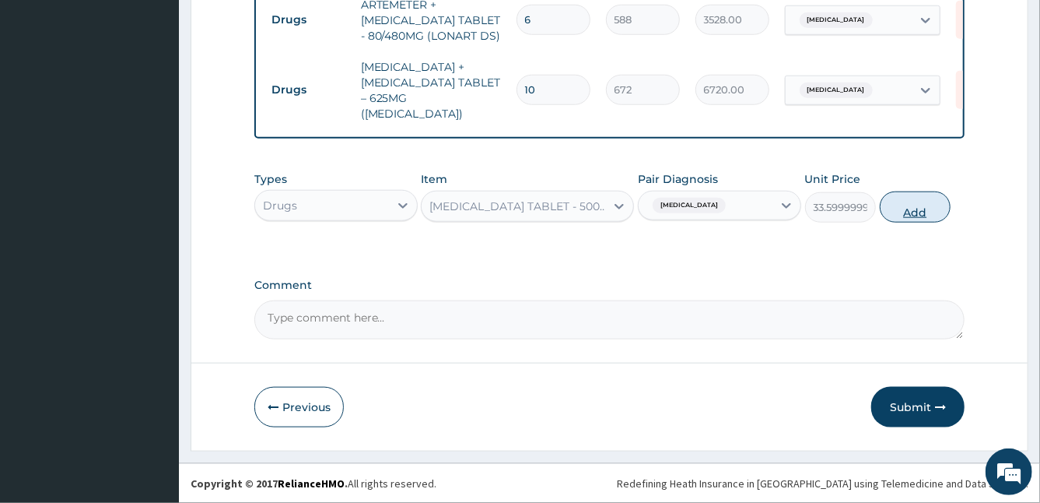
click at [917, 214] on button "Add" at bounding box center [915, 206] width 71 height 31
type input "0"
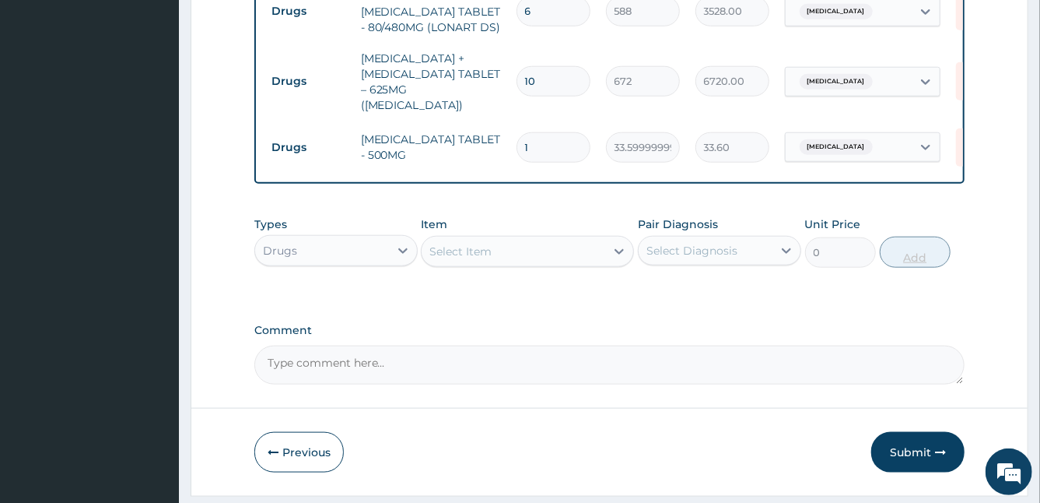
type input "15"
type input "504.00"
type input "15"
click at [520, 264] on div "Select Item" at bounding box center [514, 251] width 184 height 25
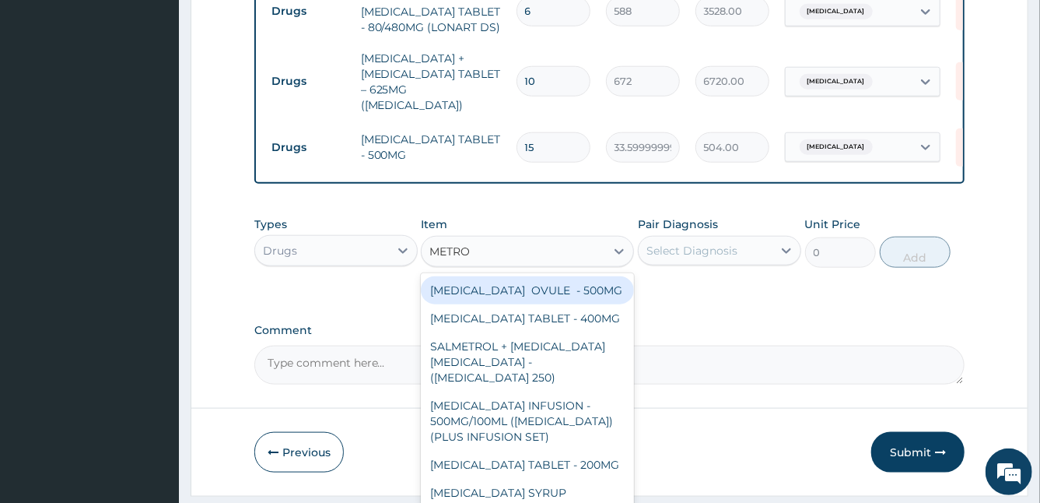
type input "METRON"
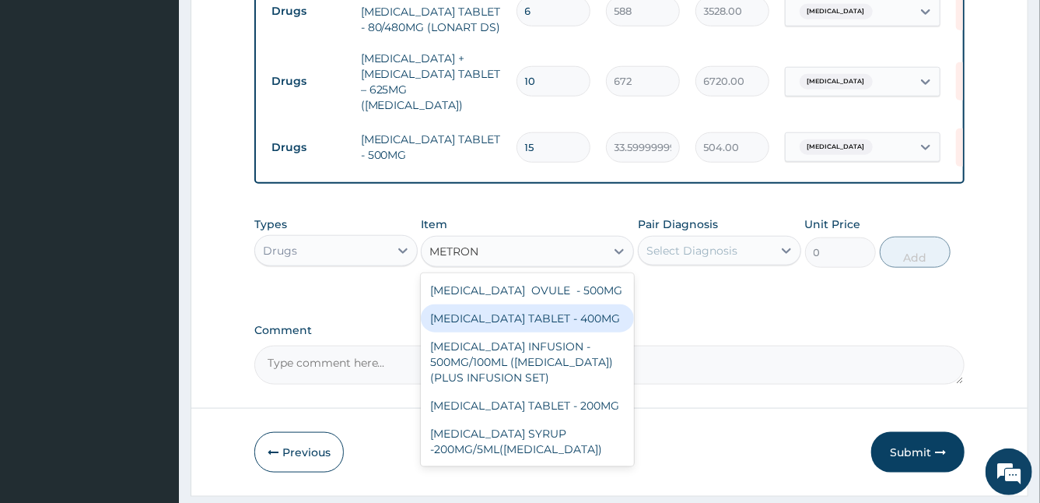
click at [559, 332] on div "METRONIDAZOLE TABLET - 400MG" at bounding box center [527, 318] width 213 height 28
type input "84"
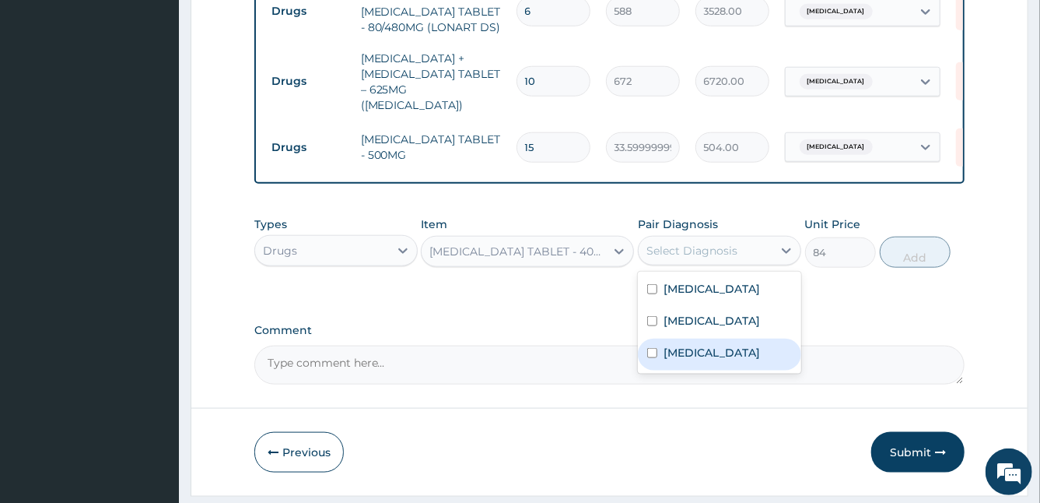
drag, startPoint x: 731, startPoint y: 255, endPoint x: 687, endPoint y: 375, distance: 127.7
click at [687, 265] on div "option Malaria, selected. option Gastric ulcer focused, 3 of 3. 3 results avail…" at bounding box center [719, 251] width 163 height 30
click at [687, 360] on label "Gastric ulcer" at bounding box center [712, 353] width 96 height 16
checkbox input "true"
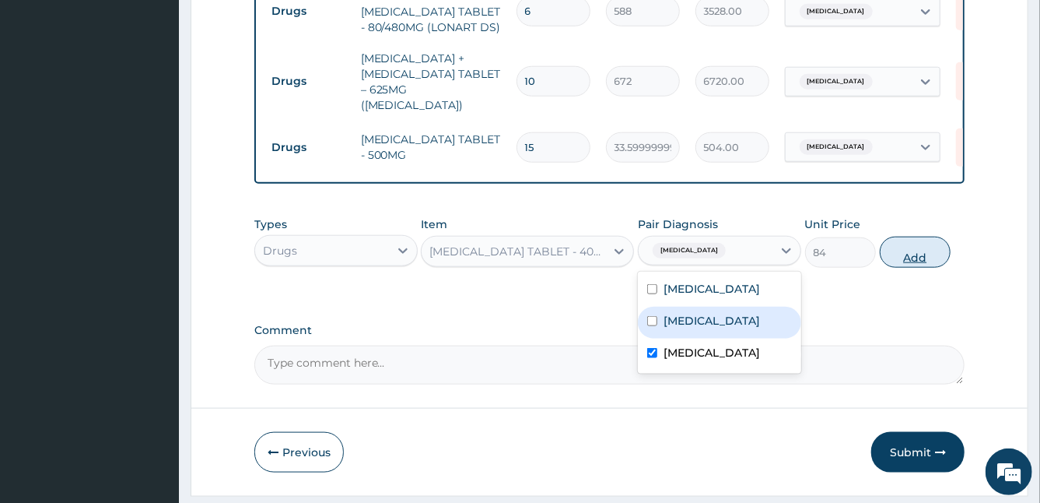
click at [910, 259] on button "Add" at bounding box center [915, 251] width 71 height 31
type input "0"
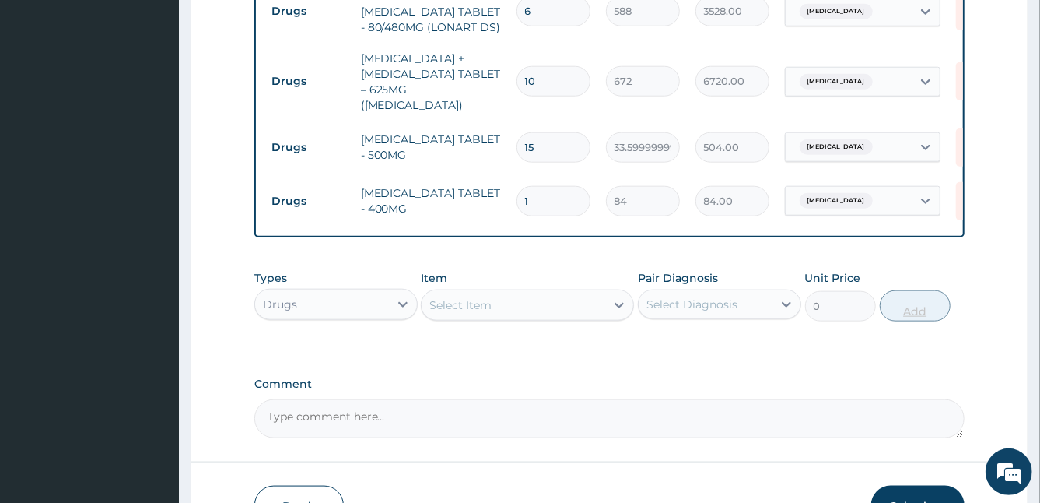
type input "15"
type input "1260.00"
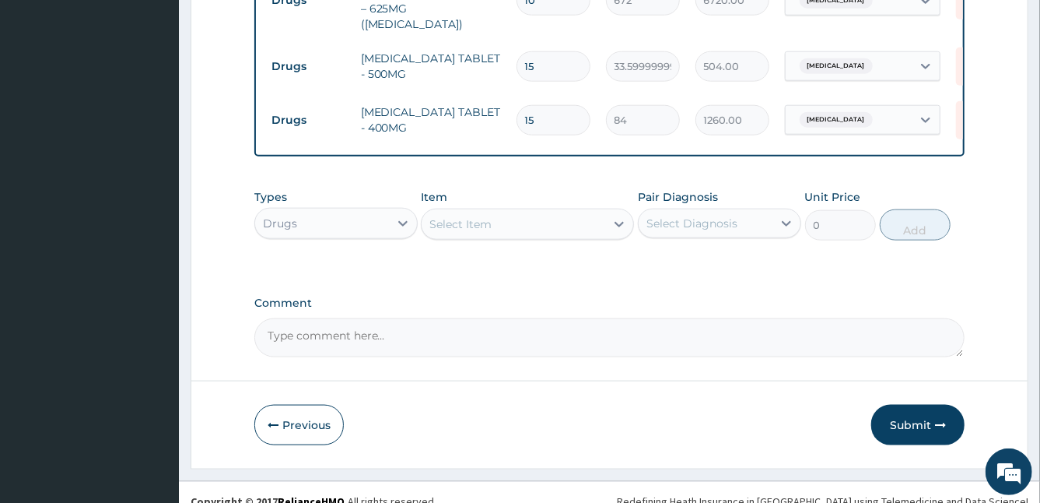
scroll to position [889, 0]
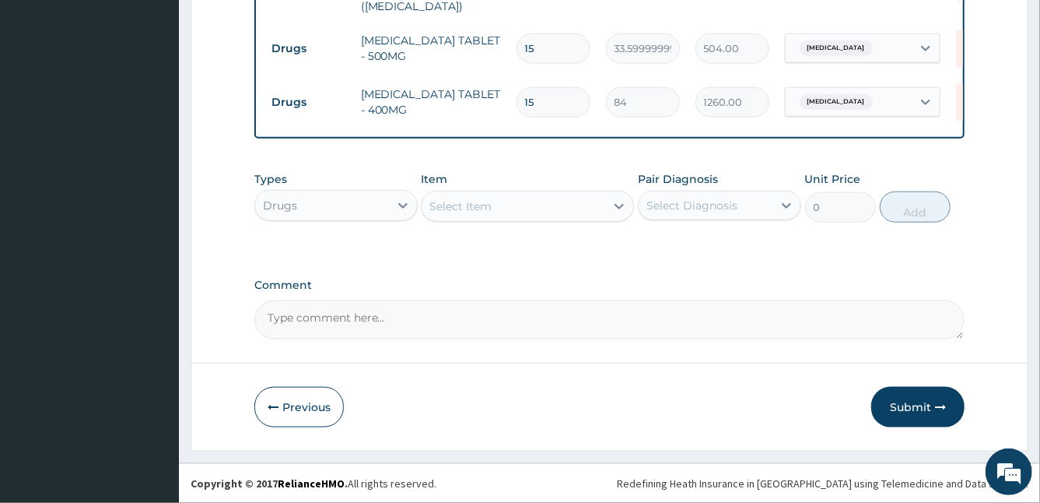
type input "15"
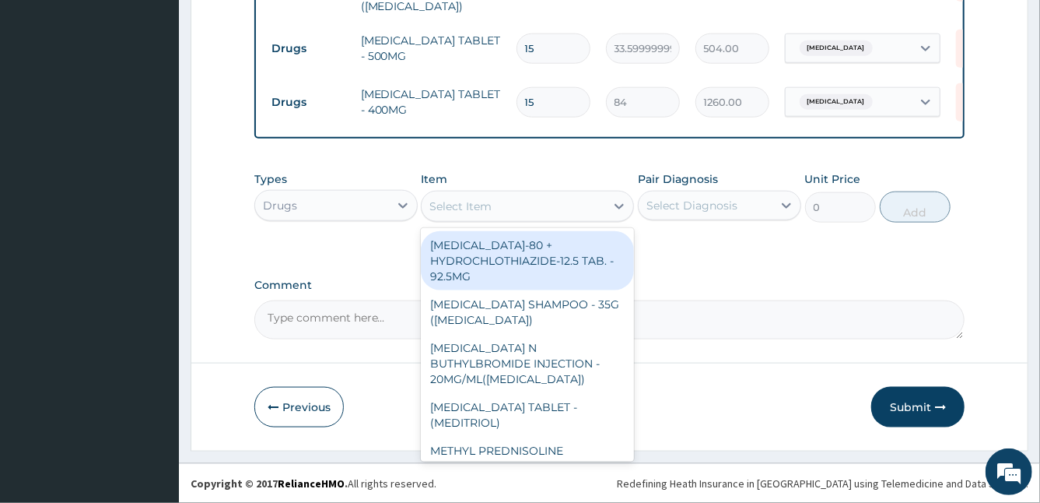
click at [478, 211] on div "Select Item" at bounding box center [460, 206] width 62 height 16
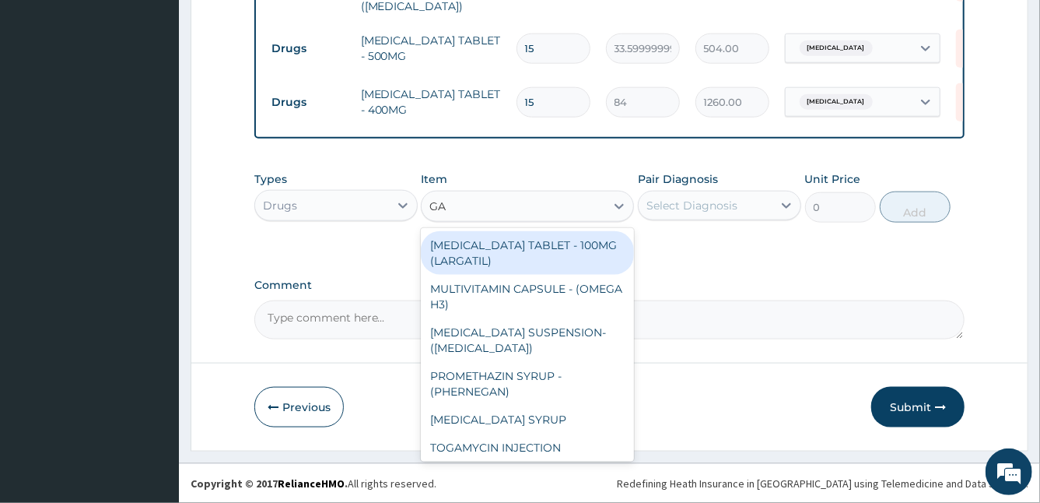
type input "GAV"
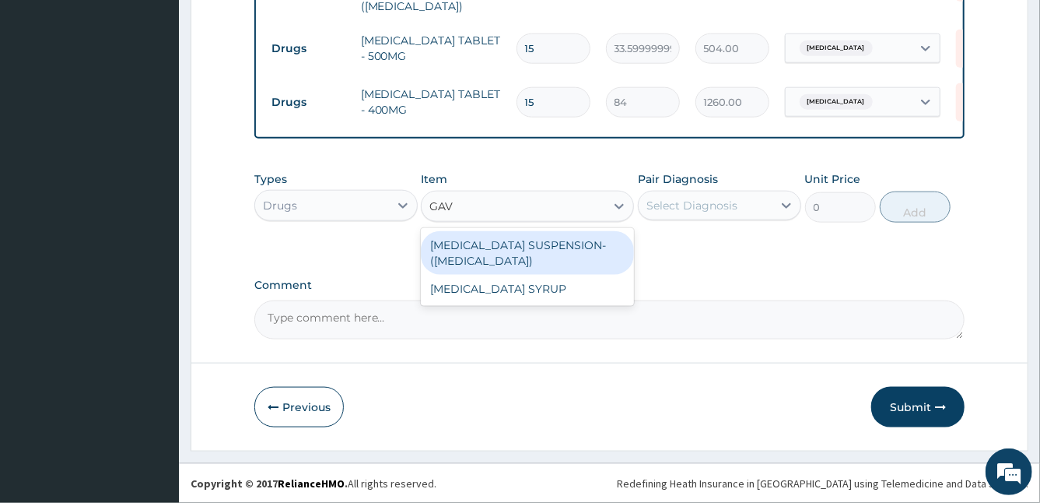
click at [518, 257] on div "ANTACID SUSPENSION- (GAVISCON)" at bounding box center [527, 253] width 213 height 44
type input "7839.999999999999"
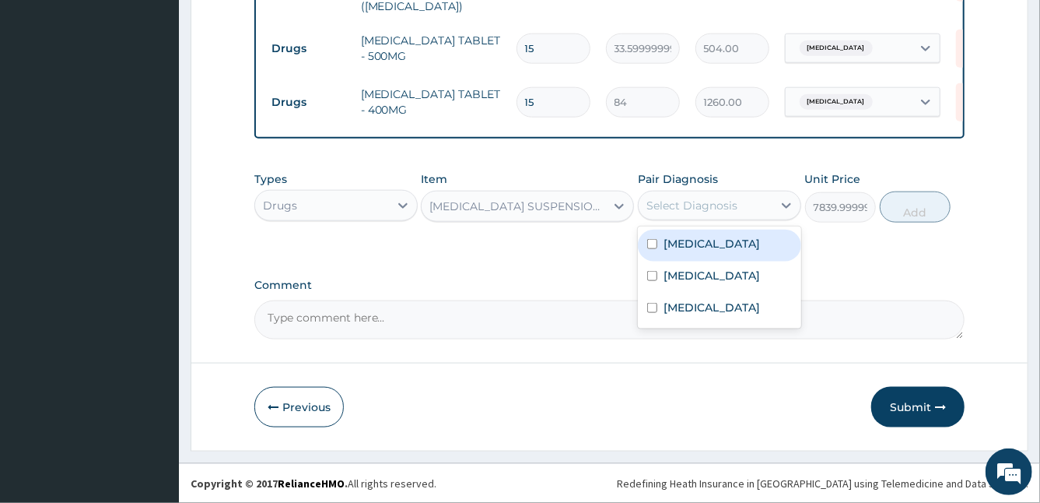
click at [697, 205] on div "Select Diagnosis" at bounding box center [691, 206] width 91 height 16
click at [674, 250] on label "Malaria" at bounding box center [712, 244] width 96 height 16
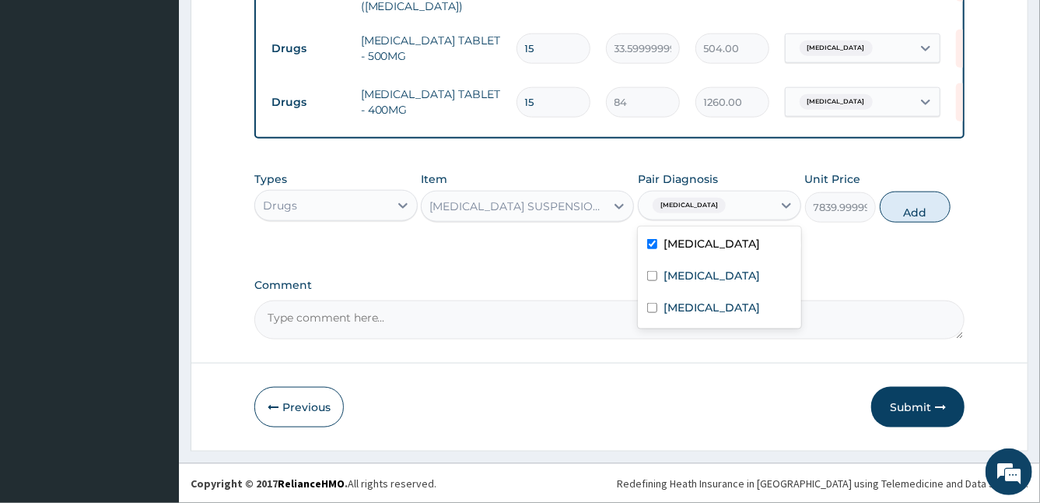
click at [678, 250] on label "Malaria" at bounding box center [712, 244] width 96 height 16
checkbox input "false"
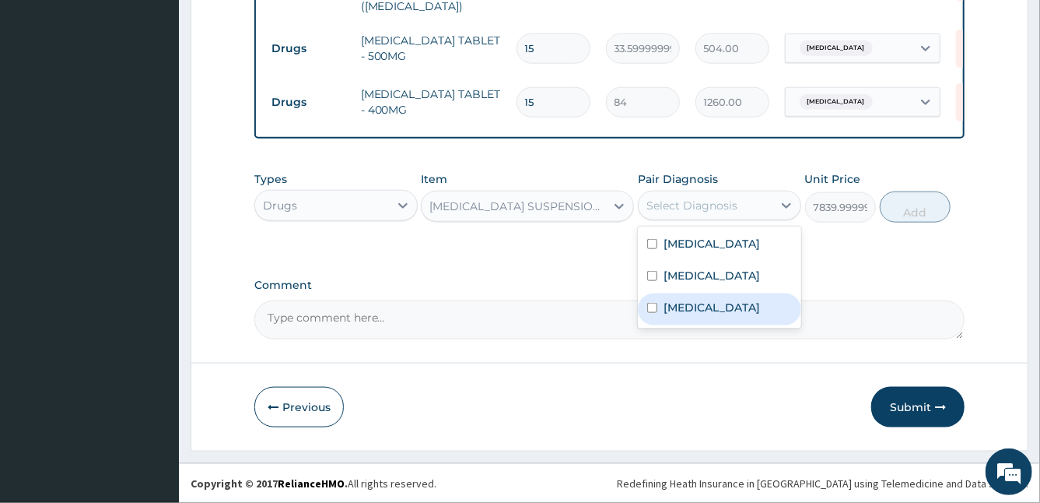
click at [678, 315] on label "Gastric ulcer" at bounding box center [712, 307] width 96 height 16
checkbox input "true"
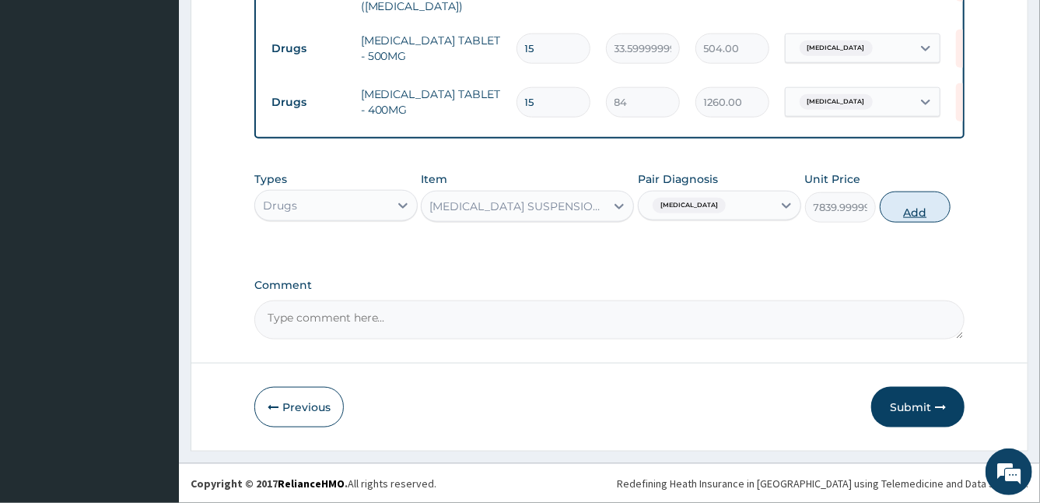
click at [893, 217] on button "Add" at bounding box center [915, 206] width 71 height 31
type input "0"
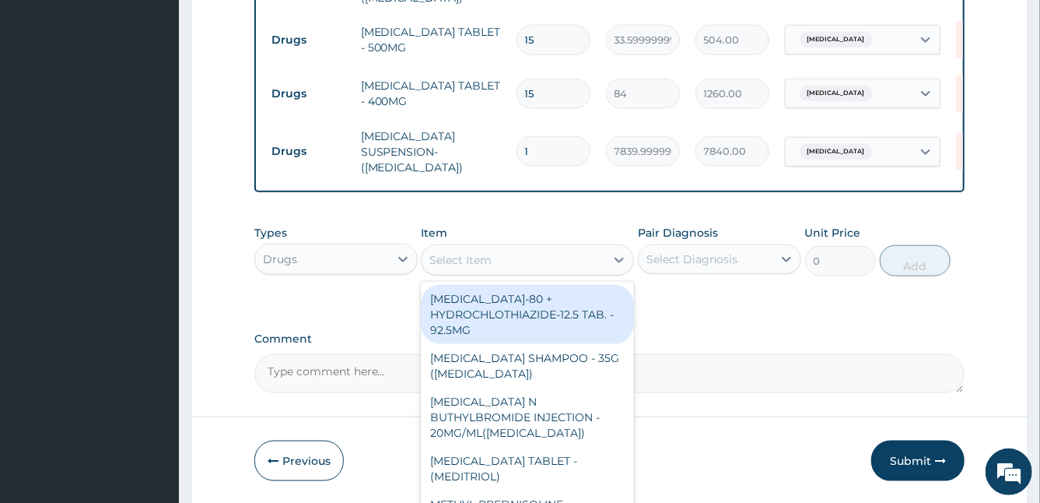
click at [472, 264] on div "Select Item" at bounding box center [460, 260] width 62 height 16
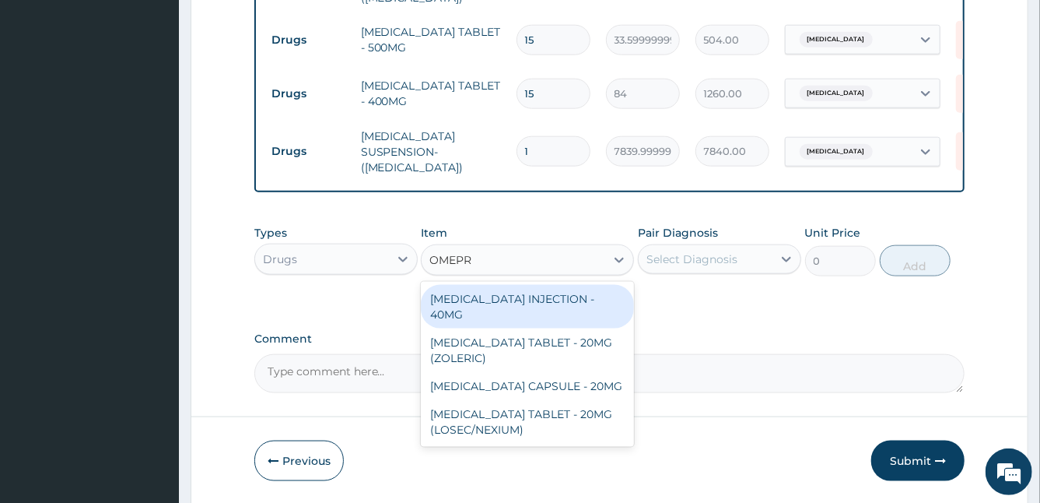
type input "OMEPRA"
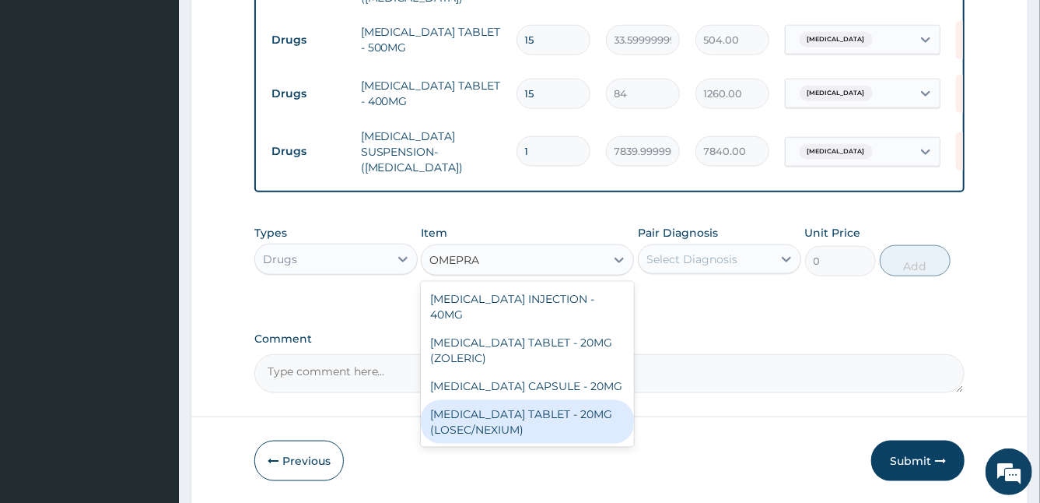
click at [587, 408] on div "ESOMEPRAZOLE TABLET - 20MG (LOSEC/NEXIUM)" at bounding box center [527, 422] width 213 height 44
type input "420"
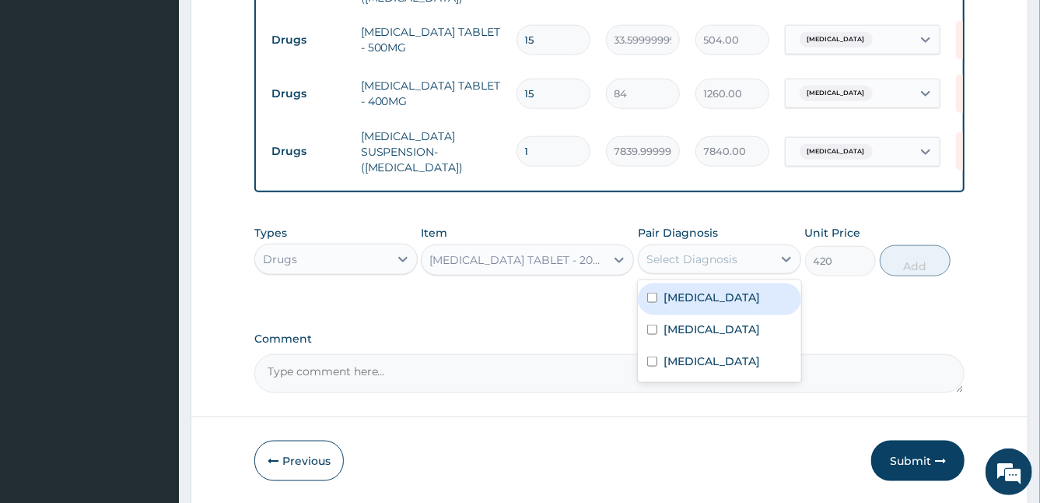
click at [758, 252] on div "Select Diagnosis" at bounding box center [706, 259] width 134 height 25
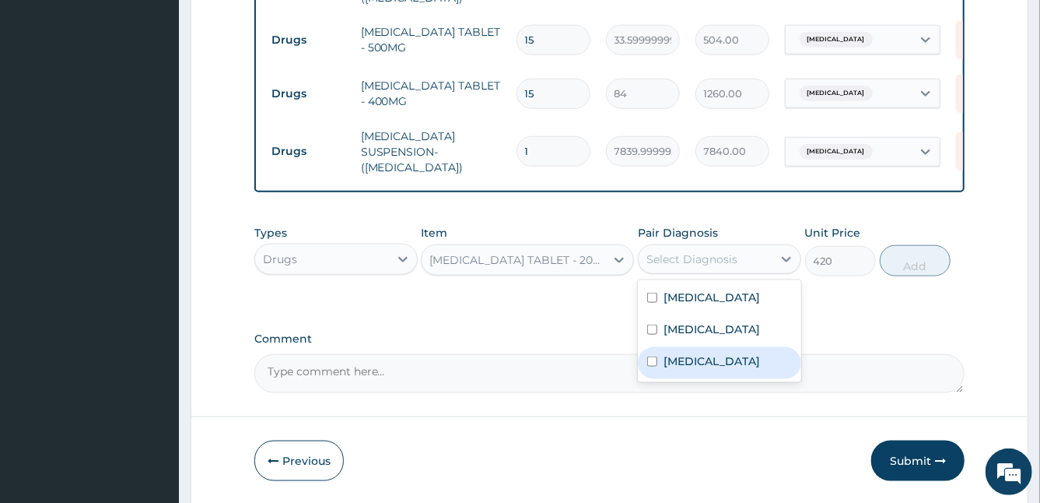
click at [664, 379] on div "Gastric ulcer" at bounding box center [719, 363] width 163 height 32
checkbox input "true"
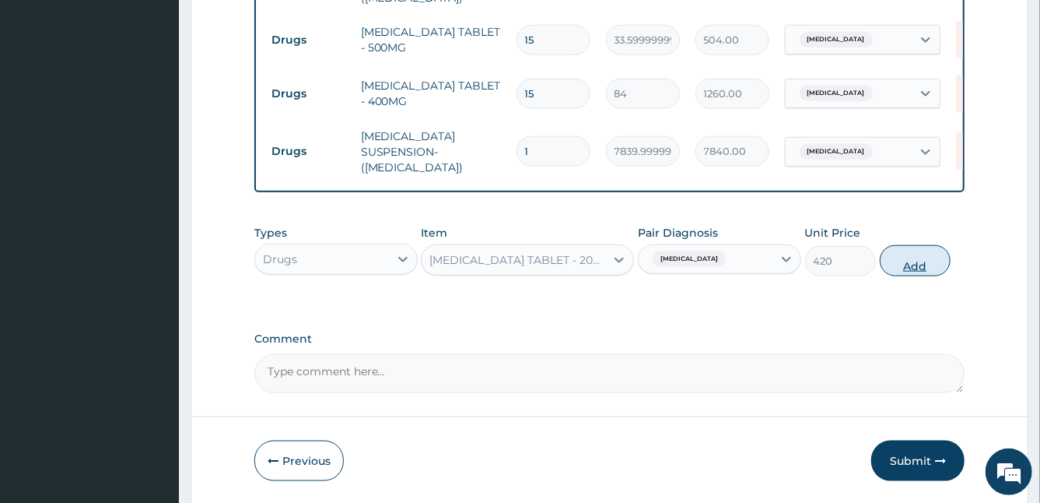
click at [919, 261] on button "Add" at bounding box center [915, 260] width 71 height 31
type input "0"
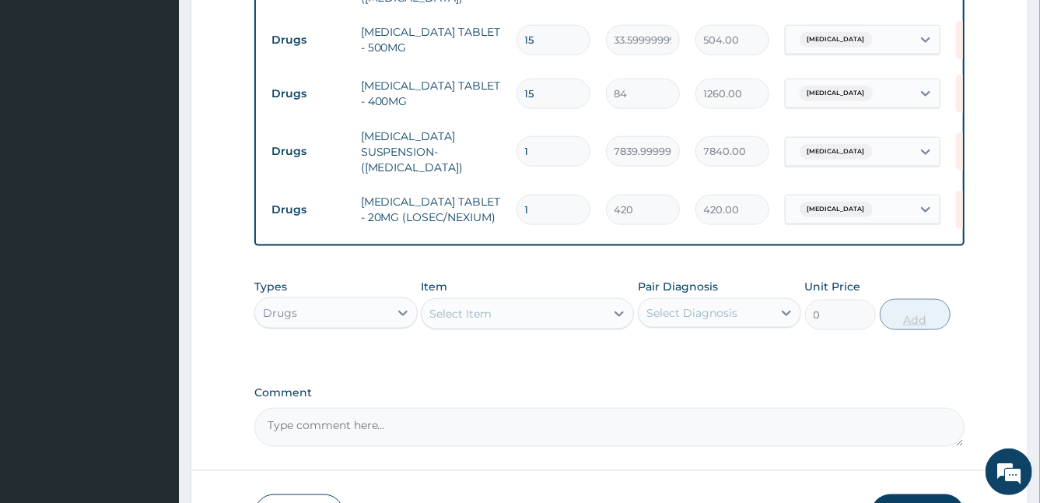
type input "14"
type input "5880.00"
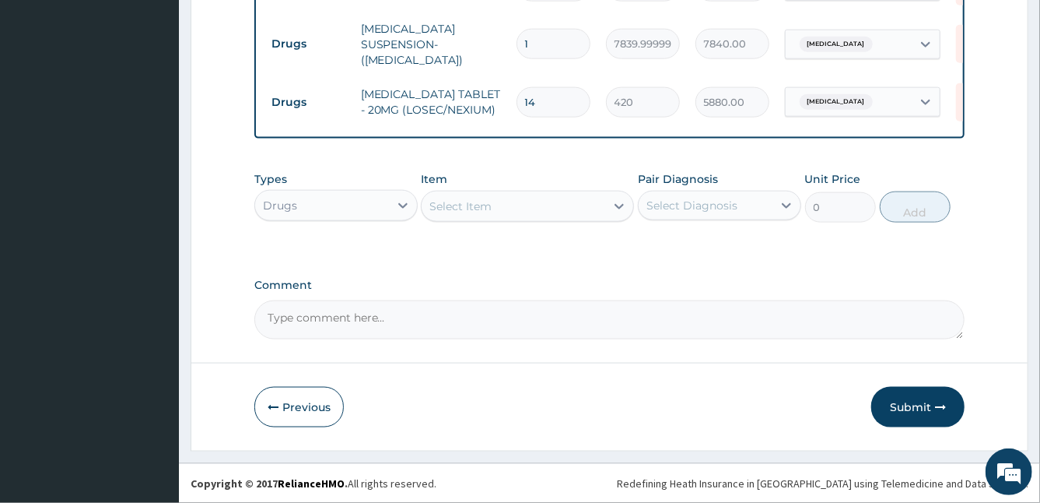
type input "14"
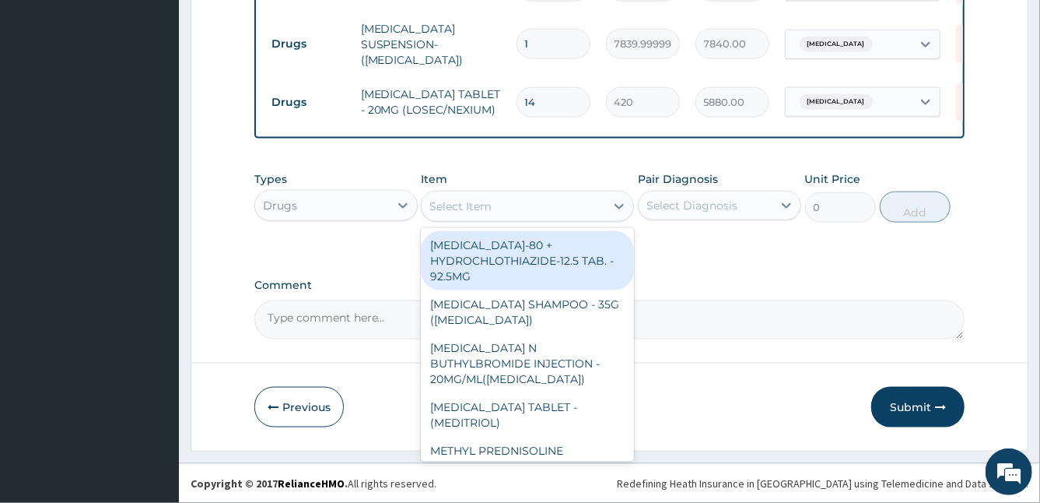
click at [443, 211] on div "Select Item" at bounding box center [460, 206] width 62 height 16
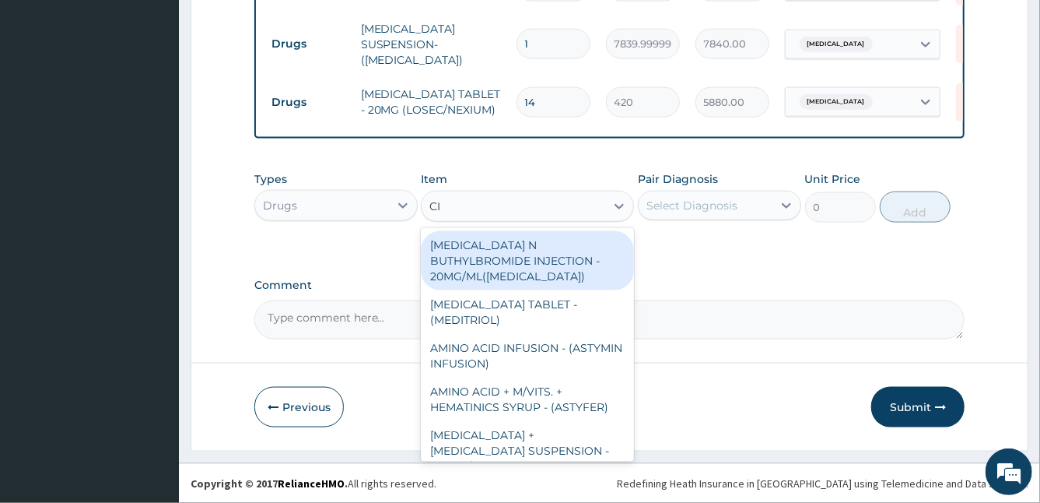
type input "CIP"
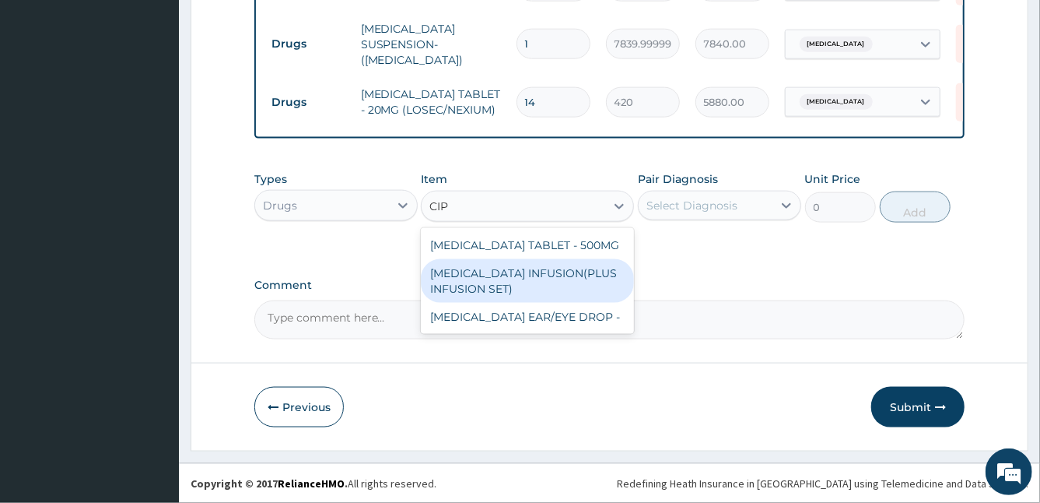
click at [464, 270] on div "CIPROFLOXACIN INFUSION(PLUS INFUSION SET)" at bounding box center [527, 281] width 213 height 44
type input "1092"
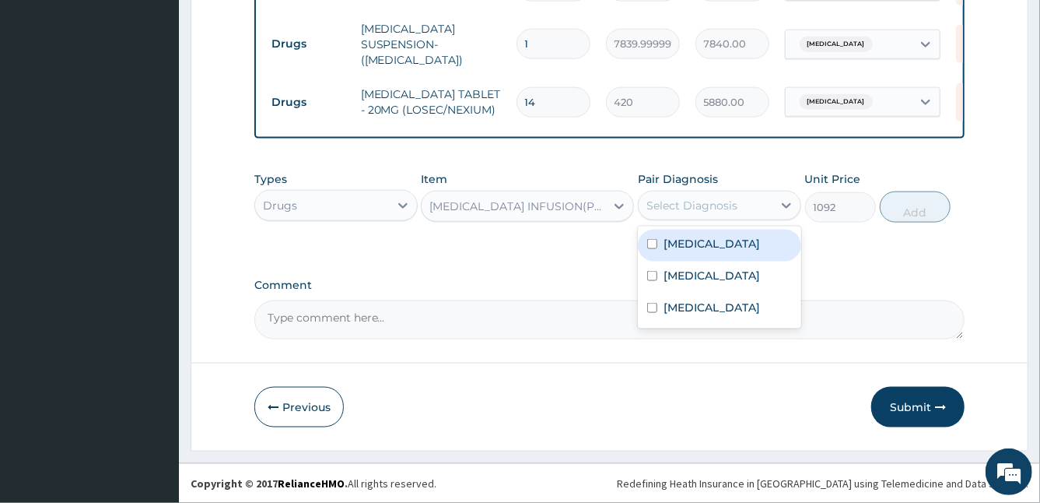
click at [680, 209] on div "Select Diagnosis" at bounding box center [691, 206] width 91 height 16
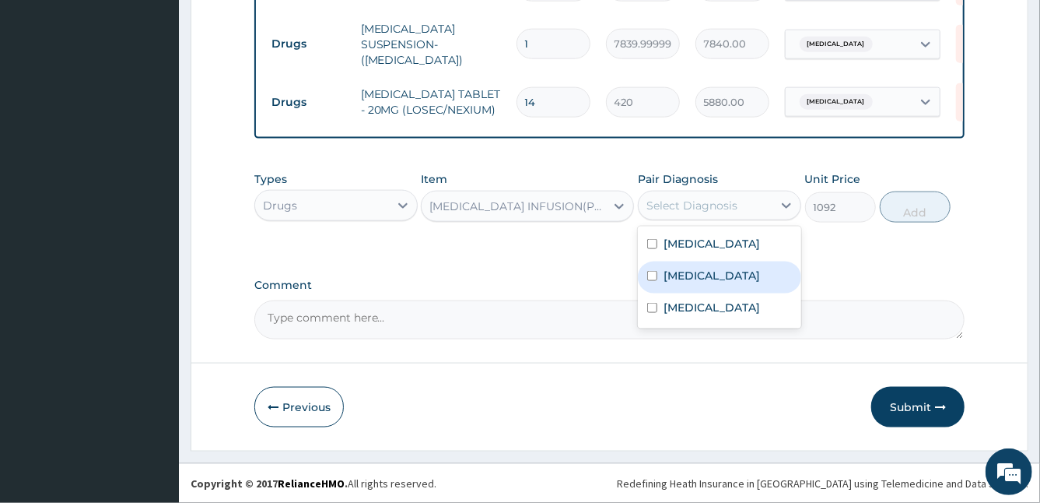
click at [675, 283] on label "Upper respiratory infection" at bounding box center [712, 276] width 96 height 16
checkbox input "true"
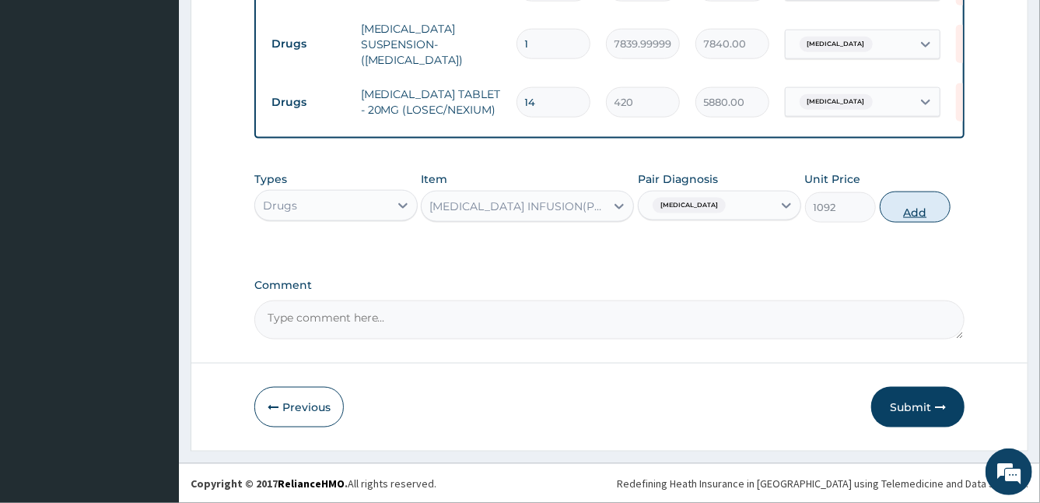
click at [907, 208] on button "Add" at bounding box center [915, 206] width 71 height 31
type input "0"
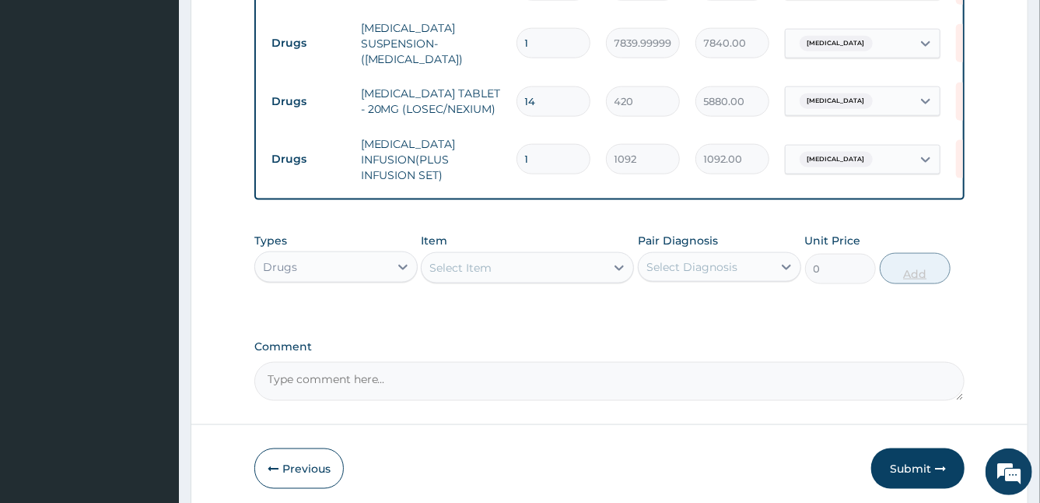
type input "0.00"
type input "2"
type input "2184.00"
type input "2"
click at [907, 476] on button "Submit" at bounding box center [917, 468] width 93 height 40
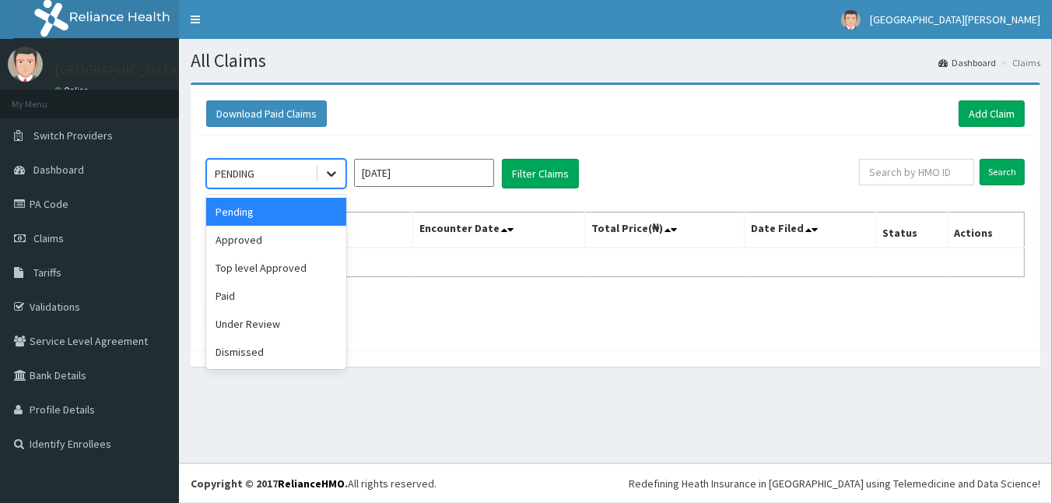
click at [345, 172] on div at bounding box center [331, 173] width 28 height 28
click at [262, 234] on div "Approved" at bounding box center [276, 240] width 140 height 28
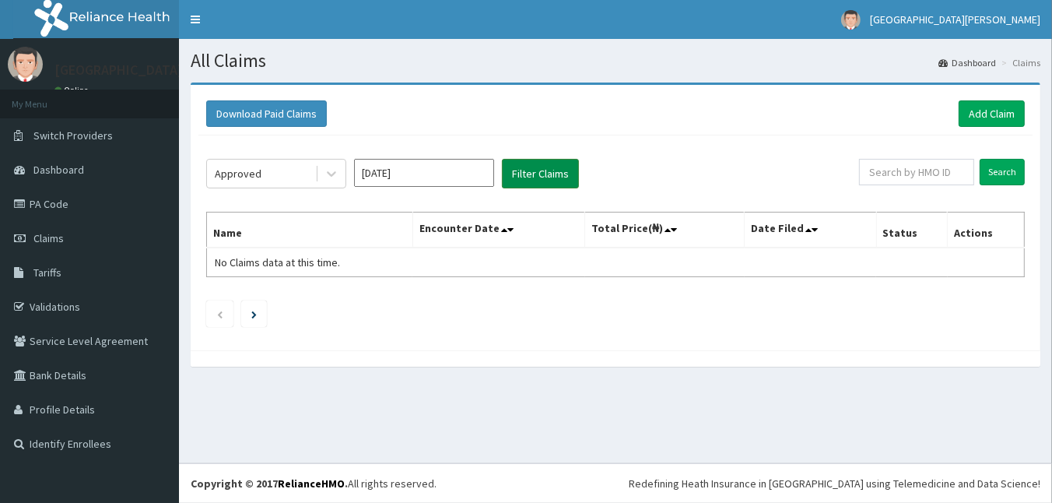
click at [513, 168] on button "Filter Claims" at bounding box center [540, 174] width 77 height 30
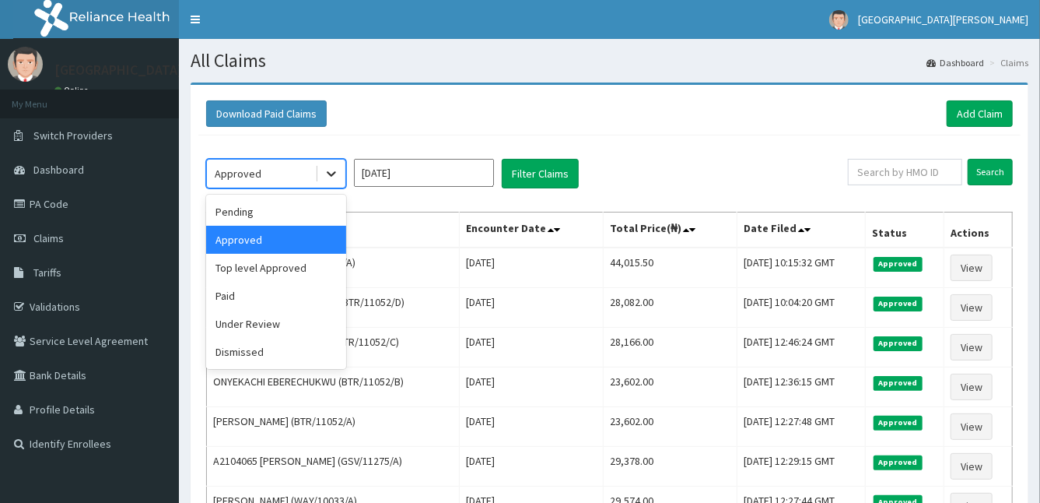
click at [343, 180] on div at bounding box center [331, 173] width 28 height 28
click at [279, 325] on div "Under Review" at bounding box center [276, 324] width 140 height 28
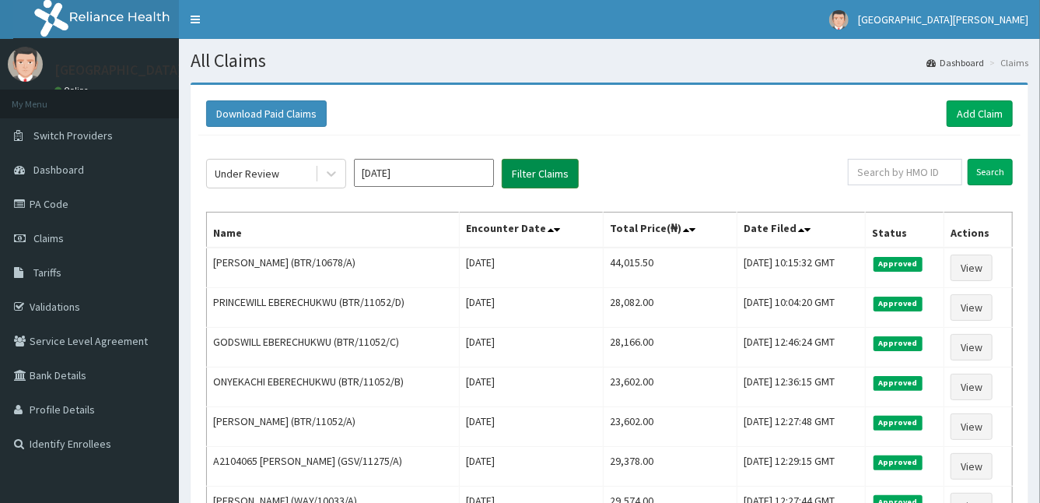
click at [527, 170] on button "Filter Claims" at bounding box center [540, 174] width 77 height 30
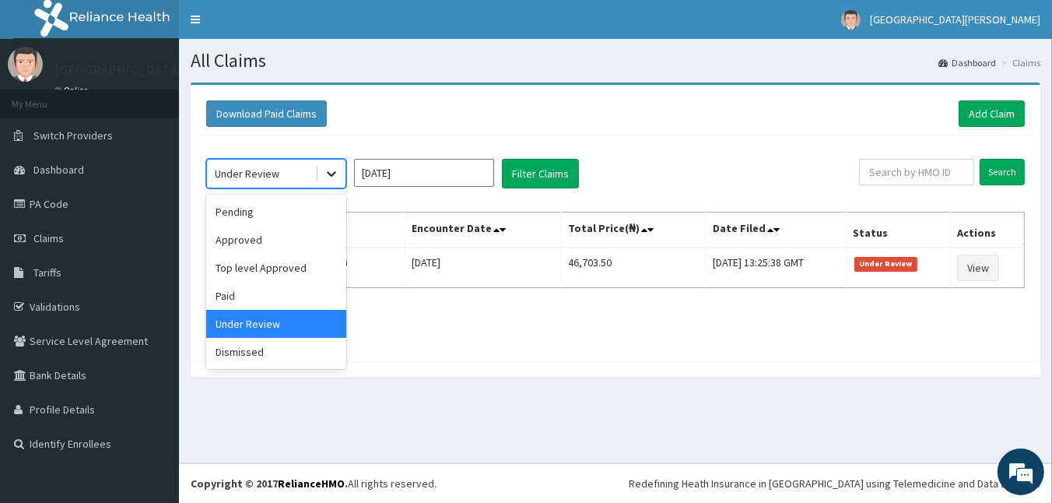
click at [331, 177] on icon at bounding box center [332, 174] width 16 height 16
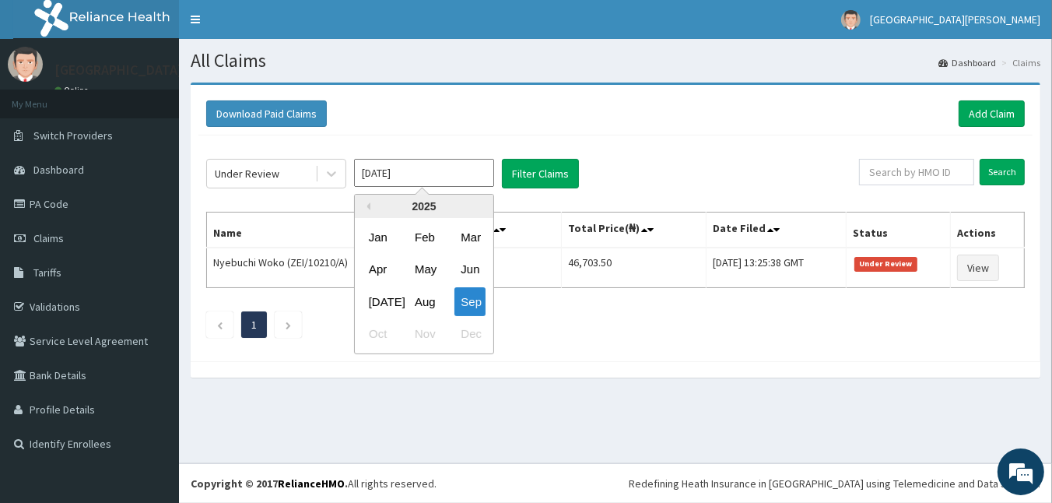
click at [412, 173] on input "[DATE]" at bounding box center [424, 173] width 140 height 28
click at [420, 297] on div "Aug" at bounding box center [423, 301] width 31 height 29
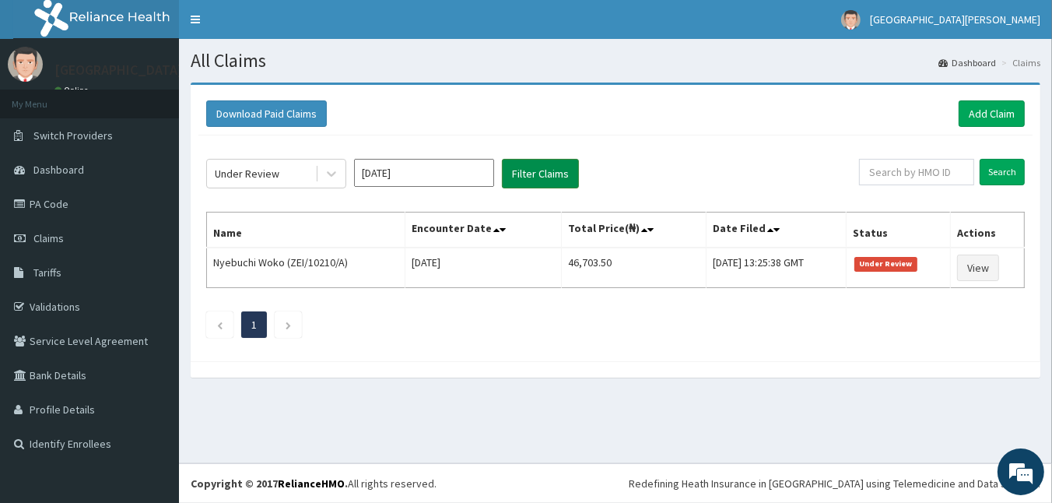
click at [562, 175] on button "Filter Claims" at bounding box center [540, 174] width 77 height 30
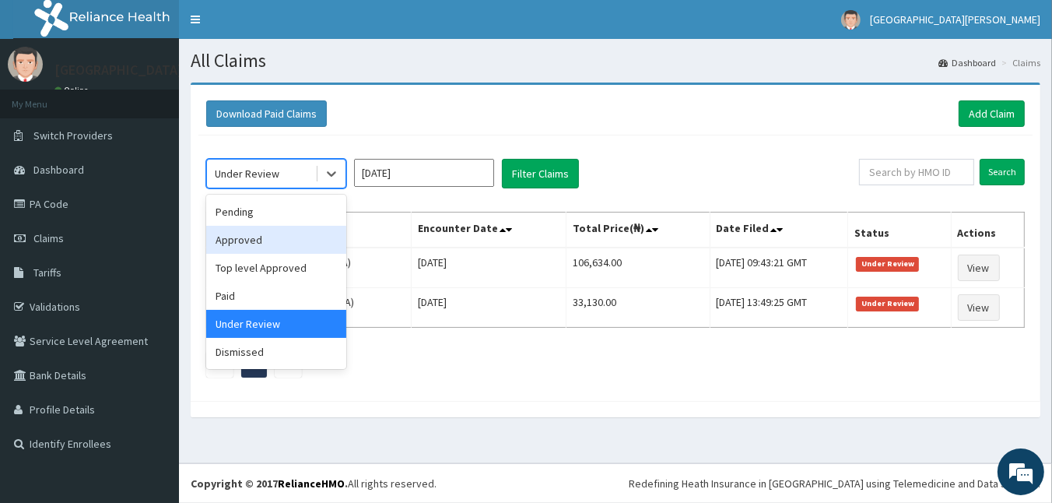
drag, startPoint x: 329, startPoint y: 178, endPoint x: 287, endPoint y: 231, distance: 67.5
click at [287, 188] on div "option Under Review, selected. option Approved focused, 2 of 6. 6 results avail…" at bounding box center [276, 174] width 140 height 30
click at [287, 231] on div "Approved" at bounding box center [276, 240] width 140 height 28
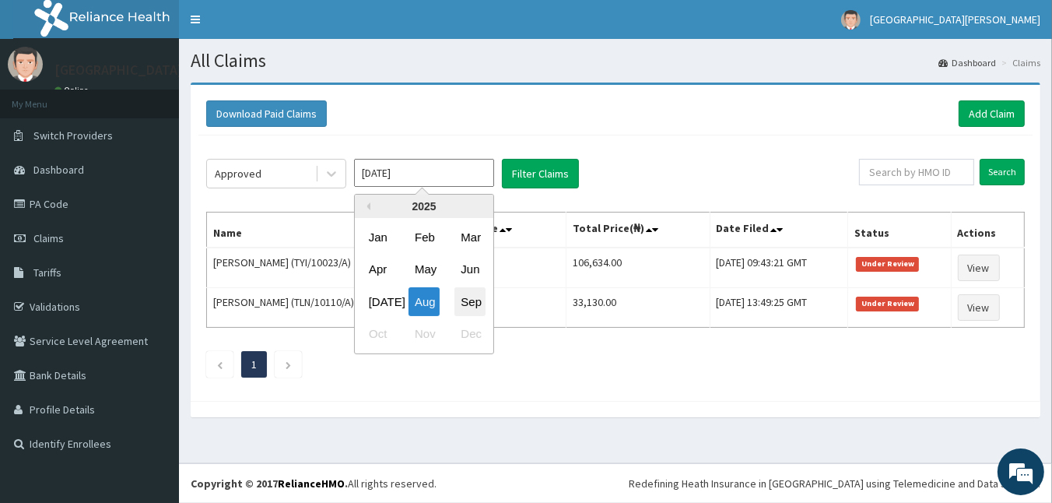
drag, startPoint x: 447, startPoint y: 173, endPoint x: 477, endPoint y: 296, distance: 126.4
click at [477, 188] on div "[DATE] Previous Year [DATE] Feb Mar Apr May Jun [DATE] Aug Sep Oct Nov Dec" at bounding box center [424, 174] width 140 height 30
click at [477, 296] on div "Sep" at bounding box center [469, 301] width 31 height 29
type input "[DATE]"
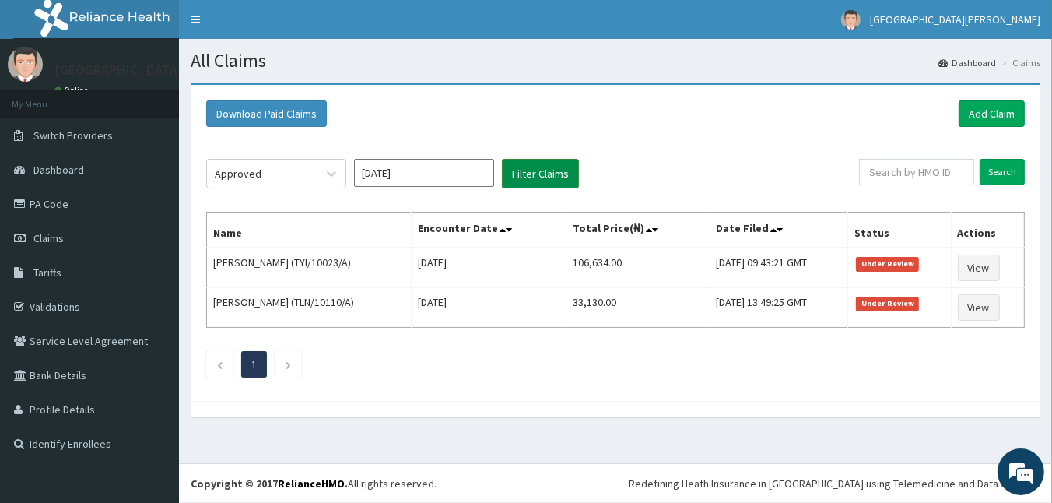
click at [560, 173] on button "Filter Claims" at bounding box center [540, 174] width 77 height 30
